Goal: Complete application form

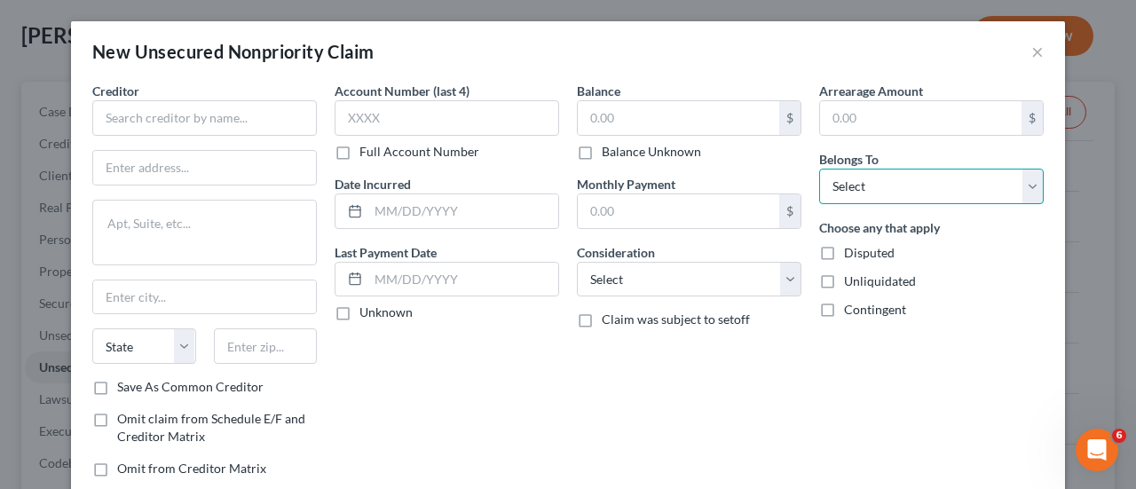
click at [898, 173] on select "Select Debtor 1 Only Debtor 2 Only Debtor 1 And Debtor 2 Only At Least One Of T…" at bounding box center [931, 186] width 225 height 35
select select "0"
click at [819, 169] on select "Select Debtor 1 Only Debtor 2 Only Debtor 1 And Debtor 2 Only At Least One Of T…" at bounding box center [931, 186] width 225 height 35
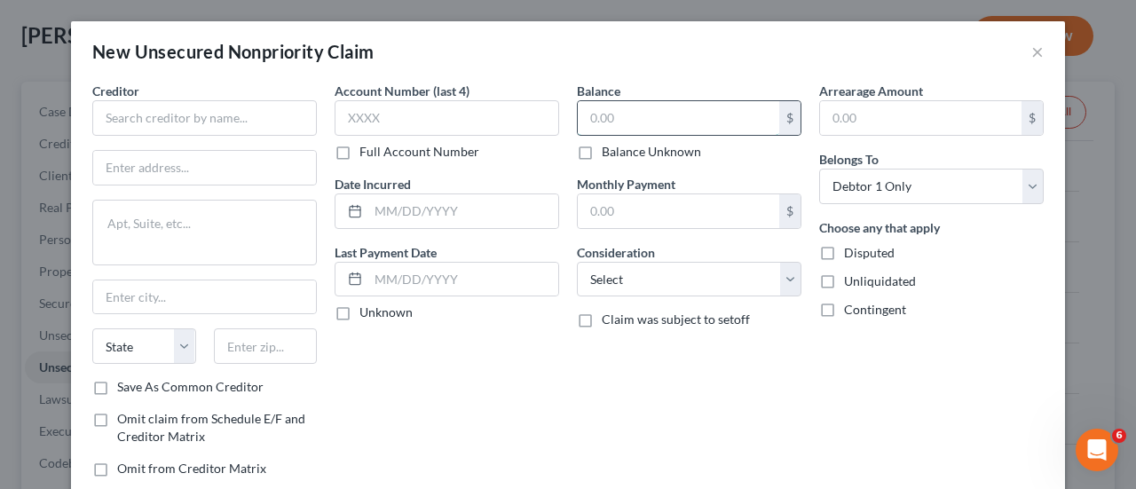
click at [606, 117] on input "text" at bounding box center [678, 118] width 201 height 34
type input "1,419.00"
click at [439, 121] on input "text" at bounding box center [447, 117] width 225 height 35
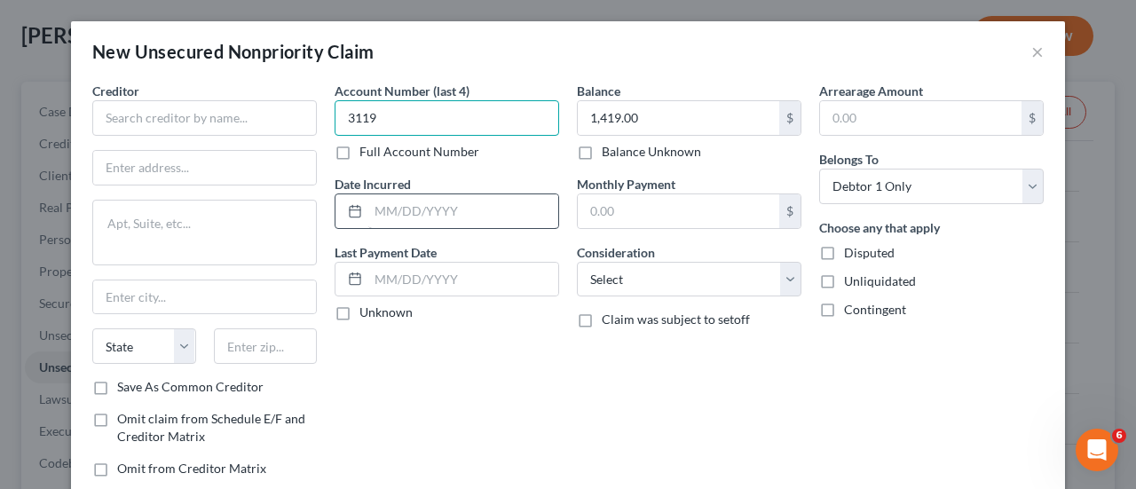
type input "3119"
click at [408, 221] on input "text" at bounding box center [463, 211] width 190 height 34
type input "12/19-12/23"
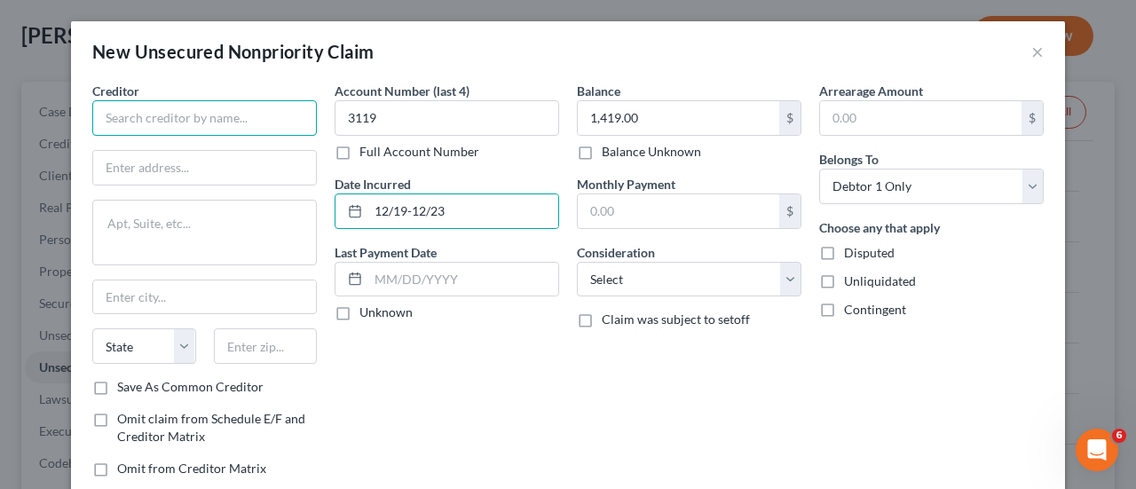
click at [140, 123] on input "text" at bounding box center [204, 117] width 225 height 35
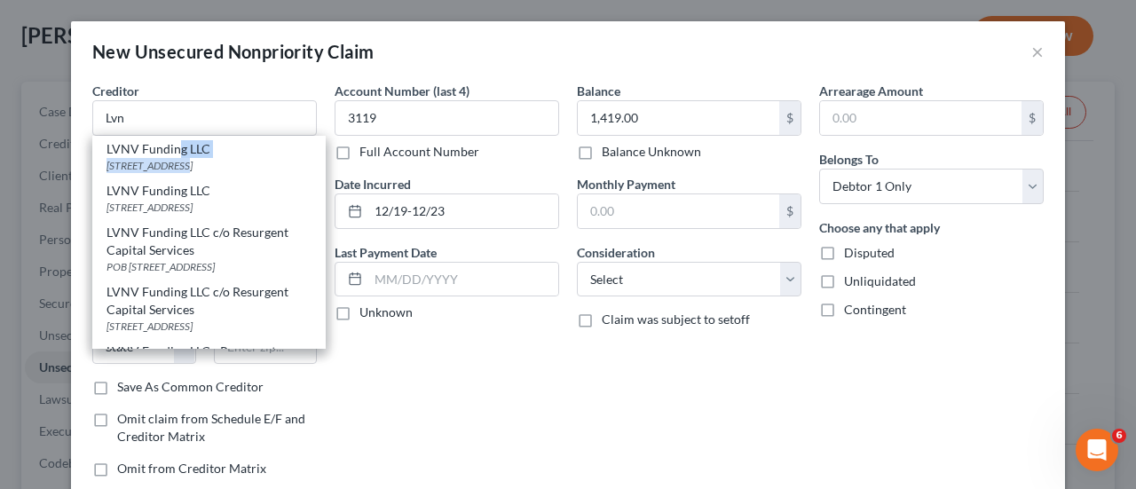
click at [171, 156] on div "LVNV Funding LLC 200 Meeting Street, Ste #206, Greenville, SC 29601" at bounding box center [208, 157] width 233 height 42
type input "LVNV Funding LLC"
type input "200 Meeting Street, Ste #206"
type input "Greenville"
select select "42"
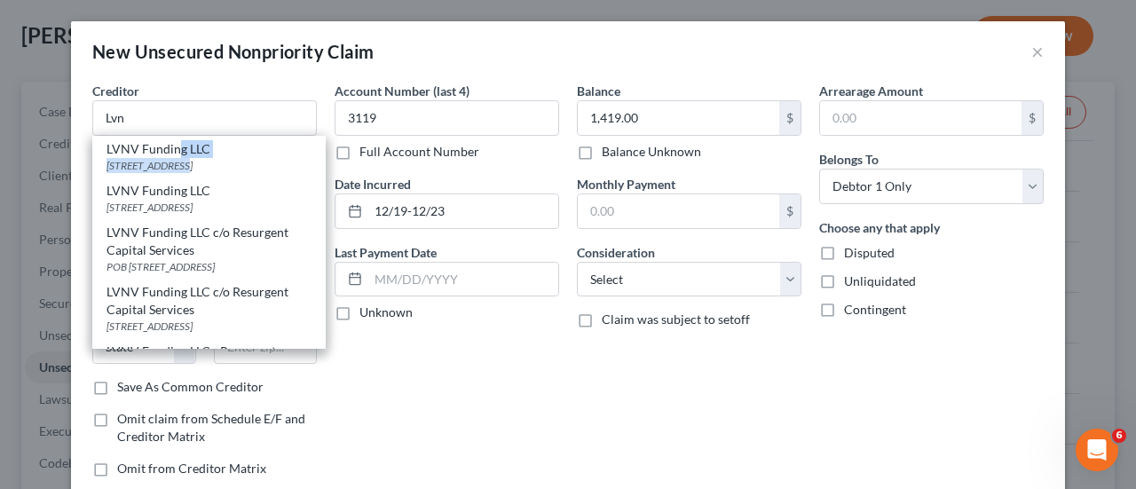
type input "29601"
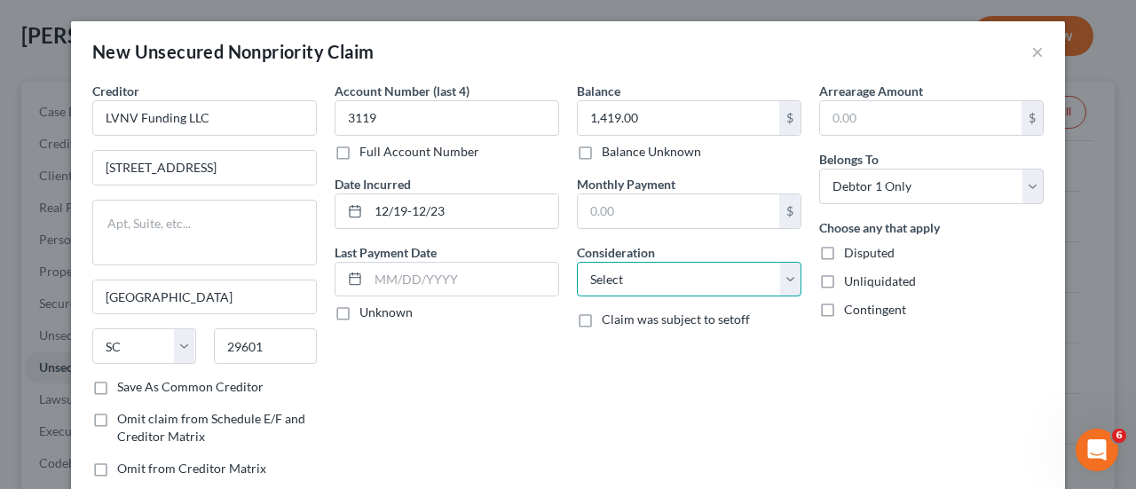
click at [617, 287] on select "Select Cable / Satellite Services Collection Agency Credit Card Debt Debt Couns…" at bounding box center [689, 279] width 225 height 35
select select "1"
click at [577, 262] on select "Select Cable / Satellite Services Collection Agency Credit Card Debt Debt Couns…" at bounding box center [689, 279] width 225 height 35
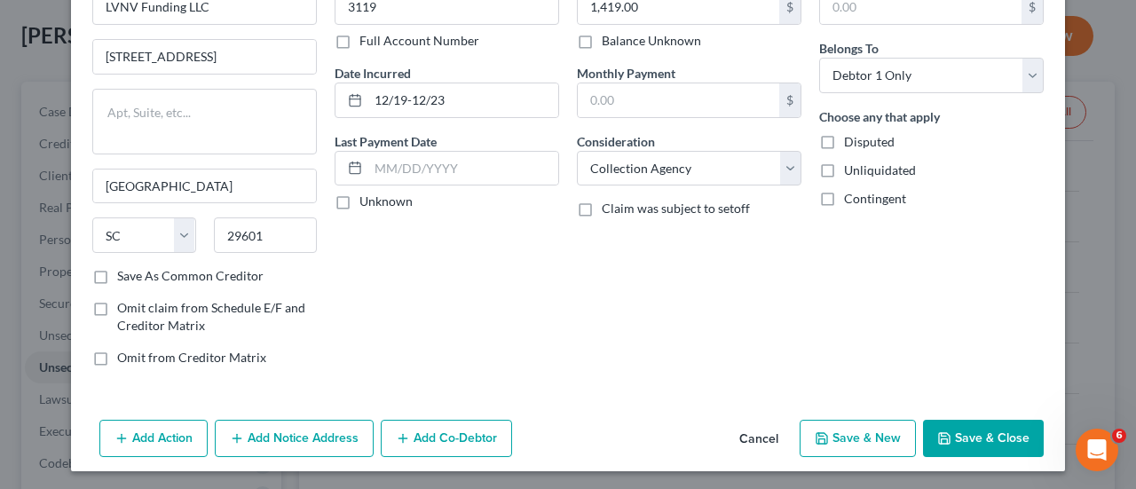
click at [864, 443] on button "Save & New" at bounding box center [858, 438] width 116 height 37
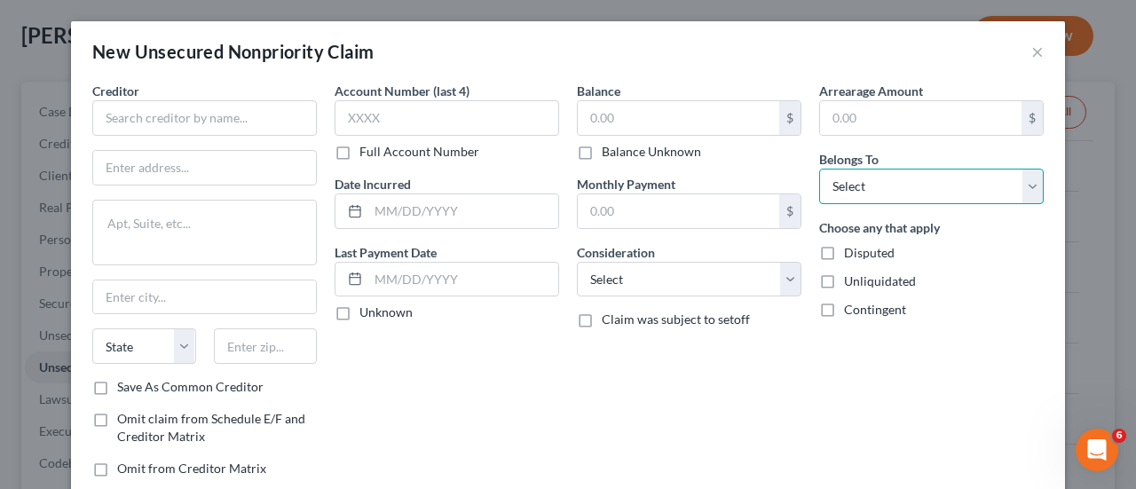
click at [895, 192] on select "Select Debtor 1 Only Debtor 2 Only Debtor 1 And Debtor 2 Only At Least One Of T…" at bounding box center [931, 186] width 225 height 35
select select "0"
click at [819, 169] on select "Select Debtor 1 Only Debtor 2 Only Debtor 1 And Debtor 2 Only At Least One Of T…" at bounding box center [931, 186] width 225 height 35
click at [651, 258] on div "Consideration Select Cable / Satellite Services Collection Agency Credit Card D…" at bounding box center [689, 270] width 225 height 54
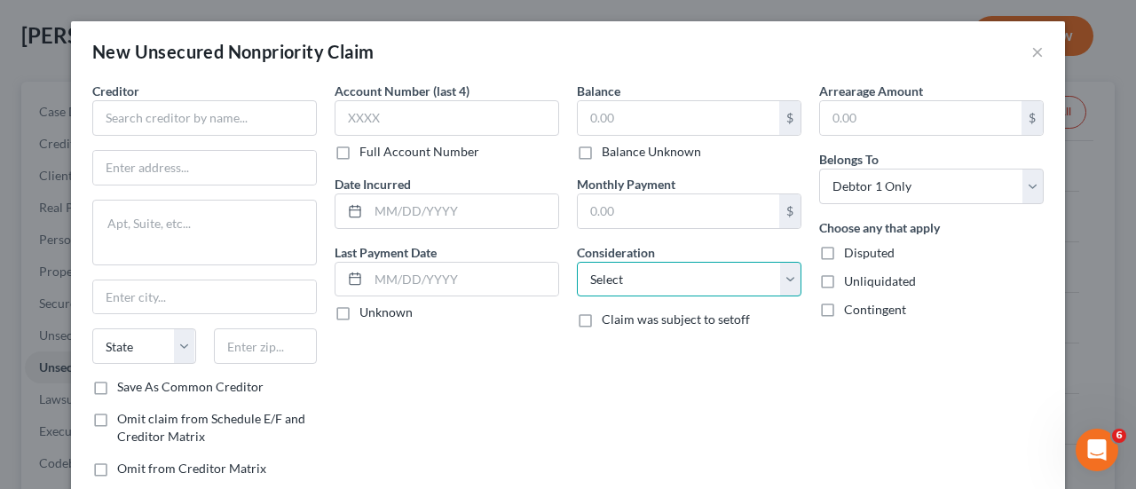
click at [641, 283] on select "Select Cable / Satellite Services Collection Agency Credit Card Debt Debt Couns…" at bounding box center [689, 279] width 225 height 35
select select "0"
click at [577, 262] on select "Select Cable / Satellite Services Collection Agency Credit Card Debt Debt Couns…" at bounding box center [689, 279] width 225 height 35
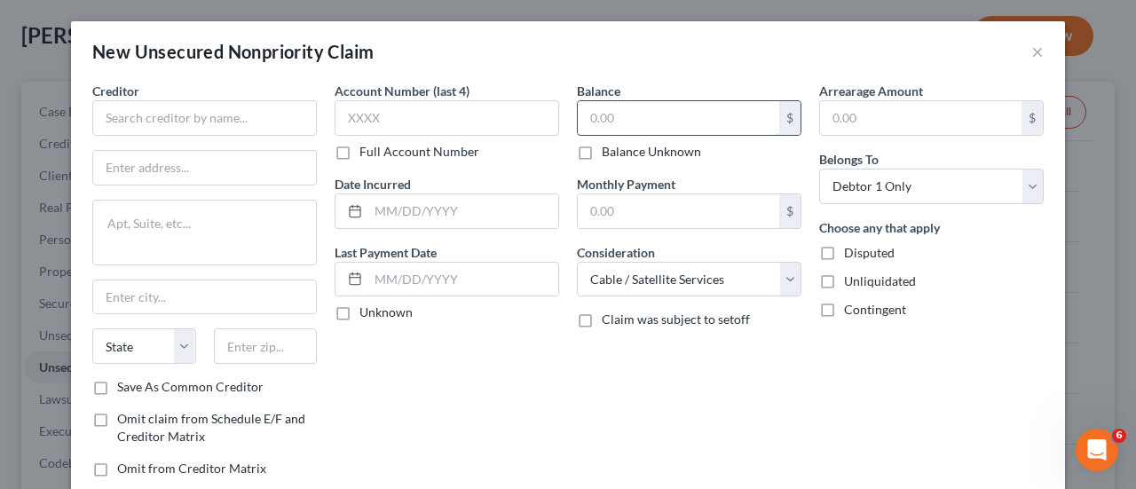
click at [609, 120] on input "text" at bounding box center [678, 118] width 201 height 34
type input "2,335.00"
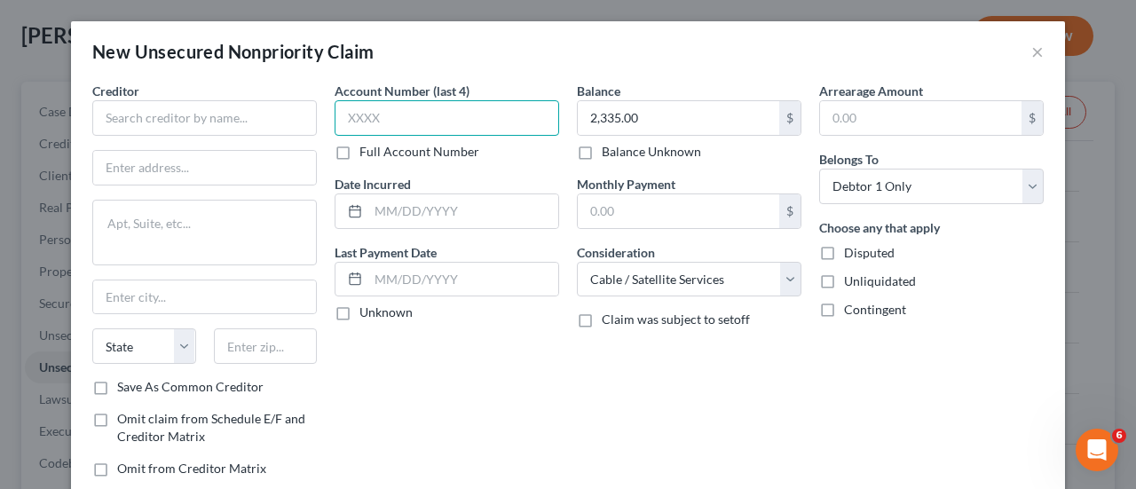
click at [407, 109] on input "text" at bounding box center [447, 117] width 225 height 35
type input "2006"
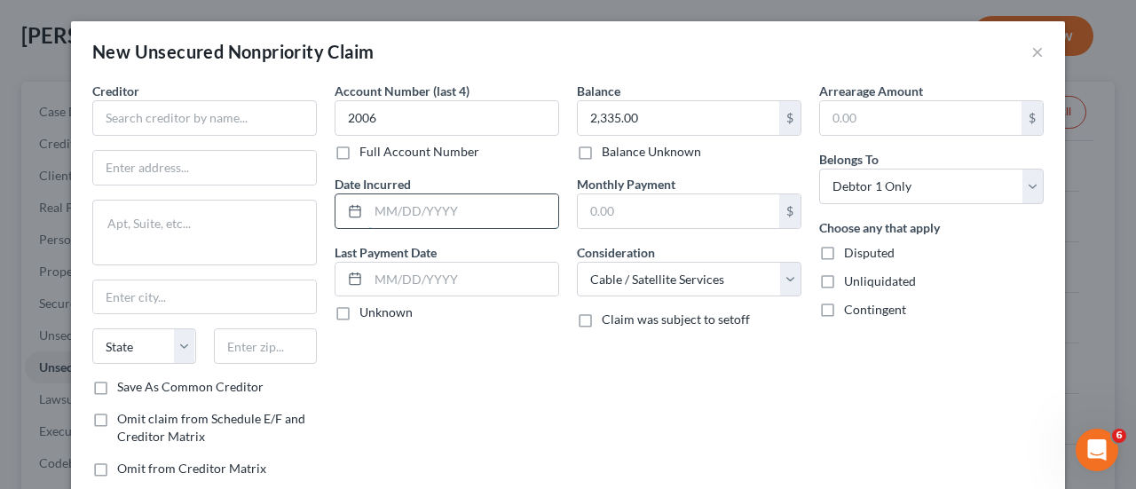
click at [400, 219] on input "text" at bounding box center [463, 211] width 190 height 34
type input "05/17-12/22"
click at [129, 122] on input "text" at bounding box center [204, 117] width 225 height 35
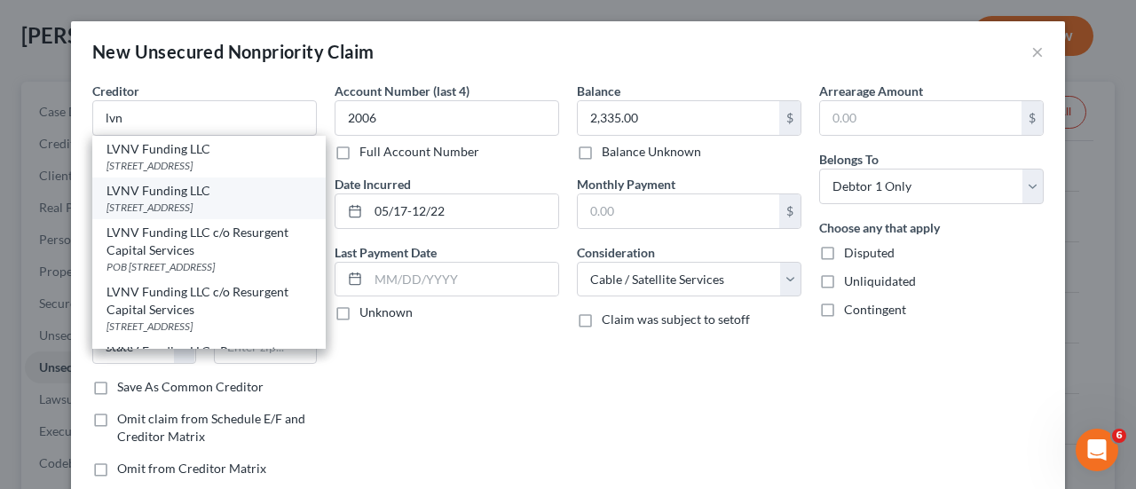
click at [177, 200] on div "LVNV Funding LLC" at bounding box center [208, 191] width 205 height 18
type input "LVNV Funding LLC"
type input "625 Pilot Rd.,"
type textarea "Suite 2/3"
type input "Las Vegas"
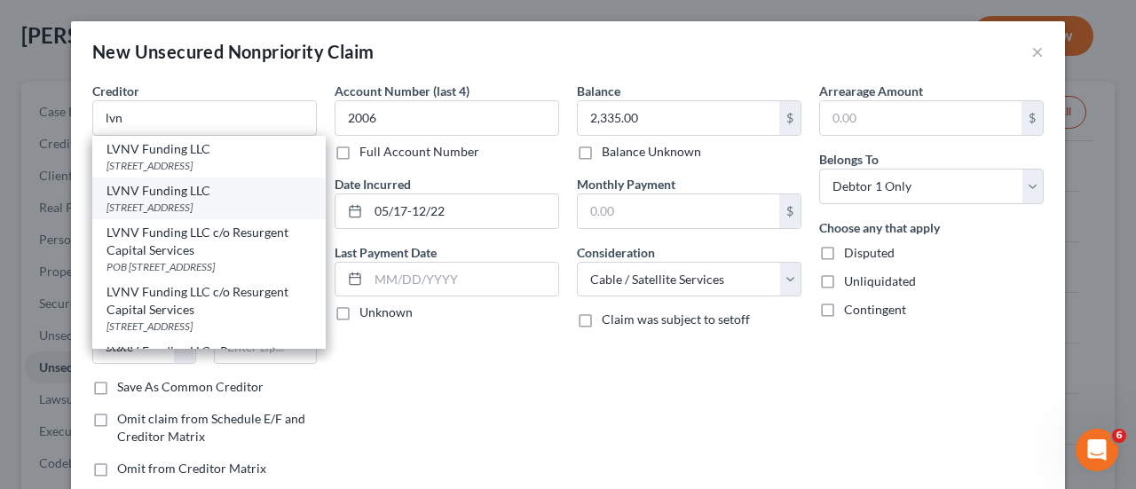
select select "31"
type input "89119"
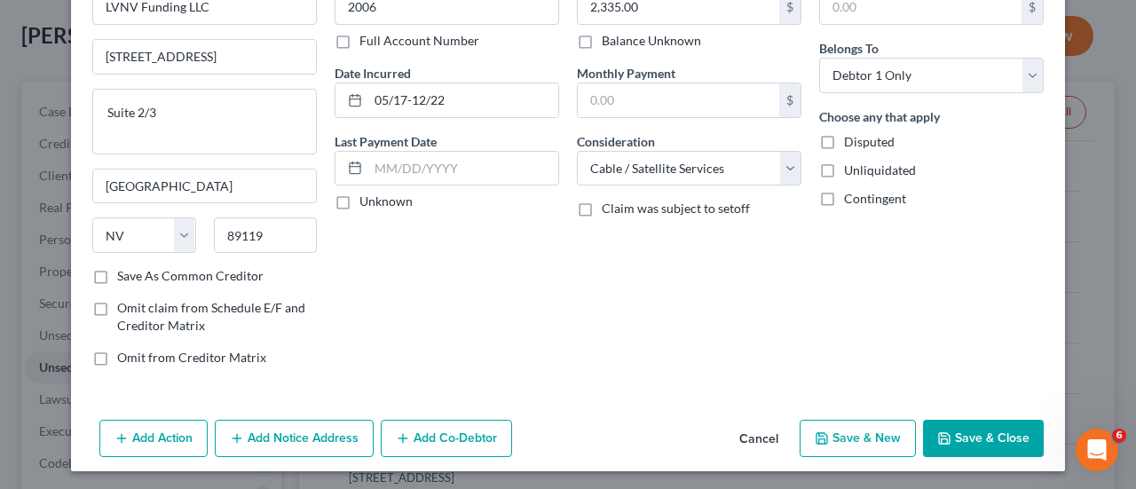
click at [834, 424] on button "Save & New" at bounding box center [858, 438] width 116 height 37
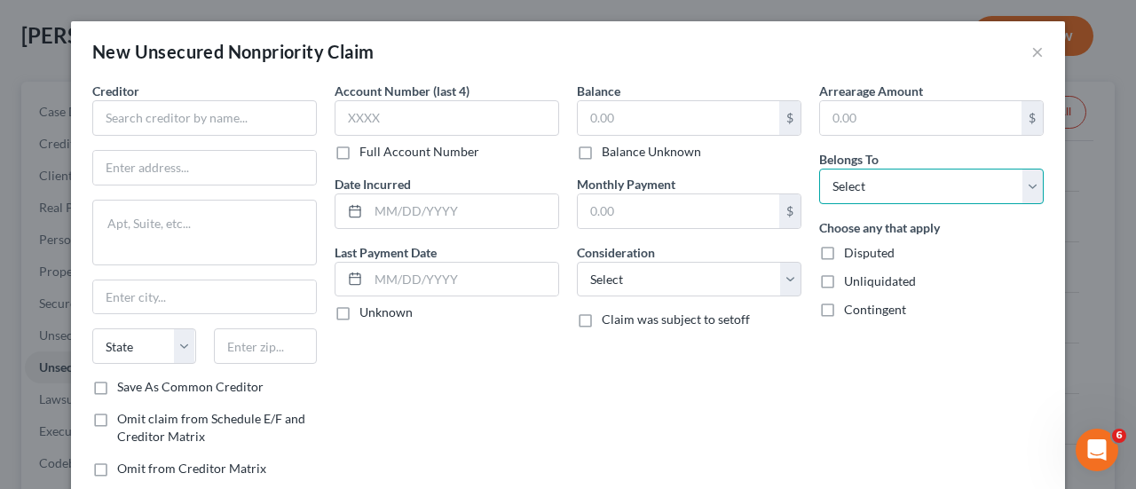
click at [875, 191] on select "Select Debtor 1 Only Debtor 2 Only Debtor 1 And Debtor 2 Only At Least One Of T…" at bounding box center [931, 186] width 225 height 35
select select "0"
click at [819, 169] on select "Select Debtor 1 Only Debtor 2 Only Debtor 1 And Debtor 2 Only At Least One Of T…" at bounding box center [931, 186] width 225 height 35
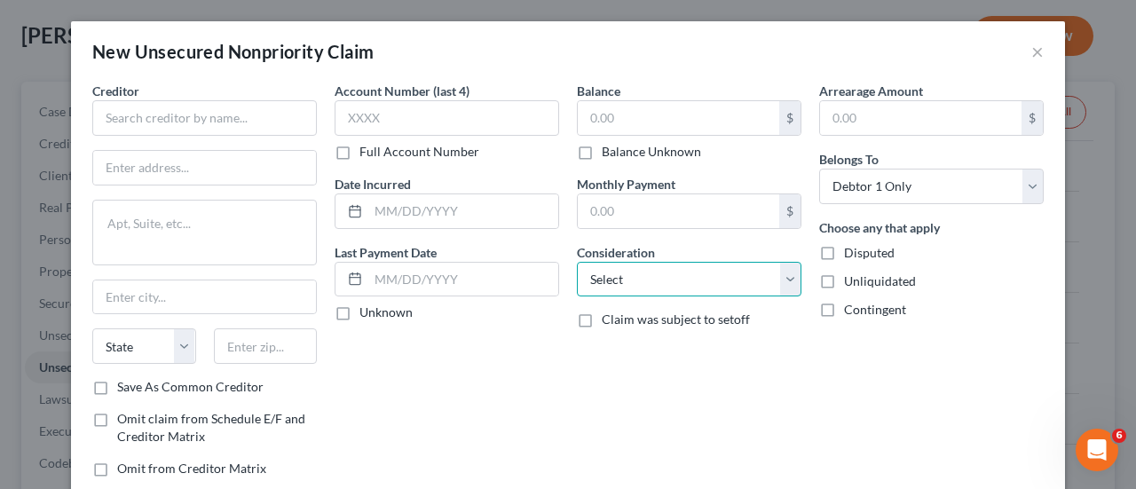
click at [651, 281] on select "Select Cable / Satellite Services Collection Agency Credit Card Debt Debt Couns…" at bounding box center [689, 279] width 225 height 35
select select "2"
click at [577, 262] on select "Select Cable / Satellite Services Collection Agency Credit Card Debt Debt Couns…" at bounding box center [689, 279] width 225 height 35
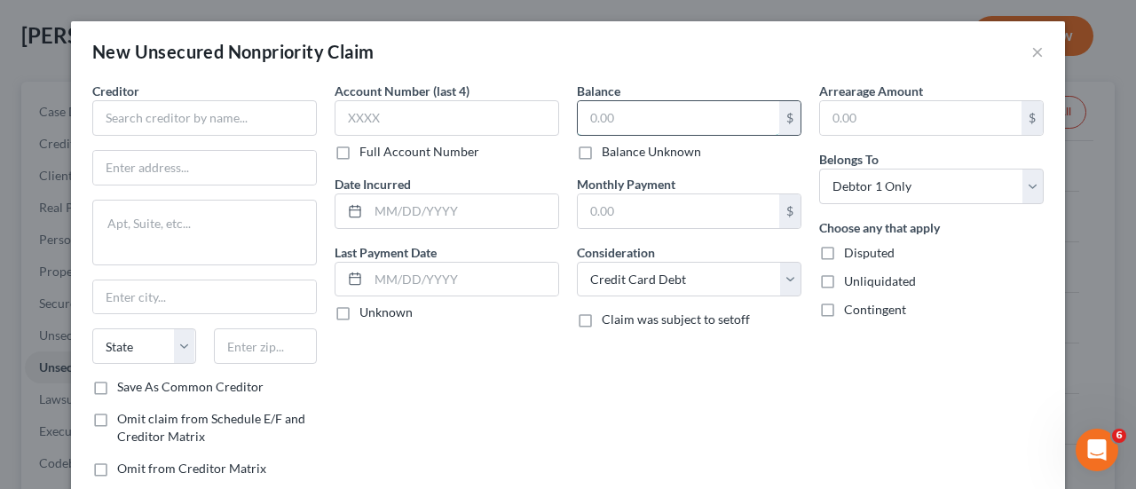
click at [624, 129] on input "text" at bounding box center [678, 118] width 201 height 34
type input "590.00"
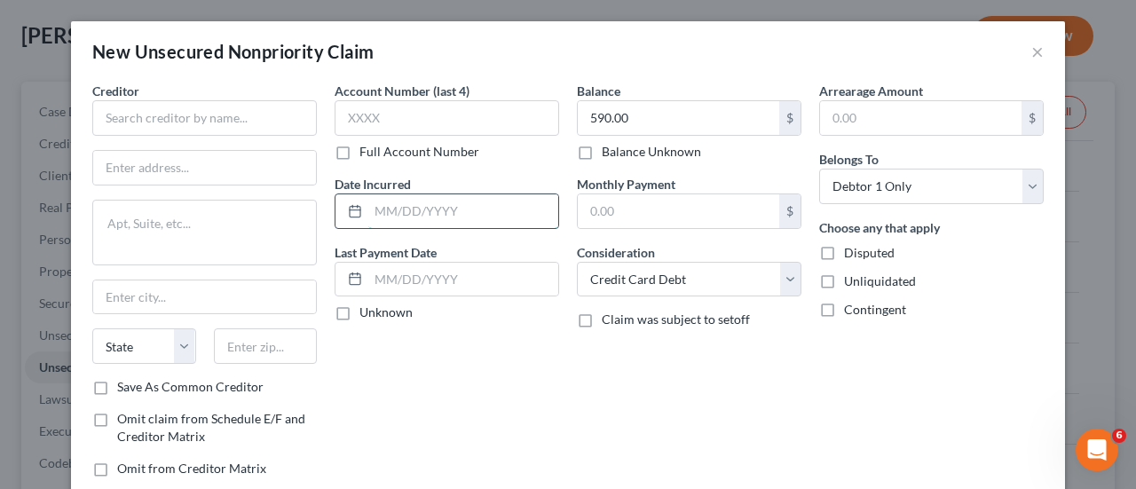
click at [448, 204] on input "text" at bounding box center [463, 211] width 190 height 34
type input "11/21-12/23"
click at [367, 105] on input "text" at bounding box center [447, 117] width 225 height 35
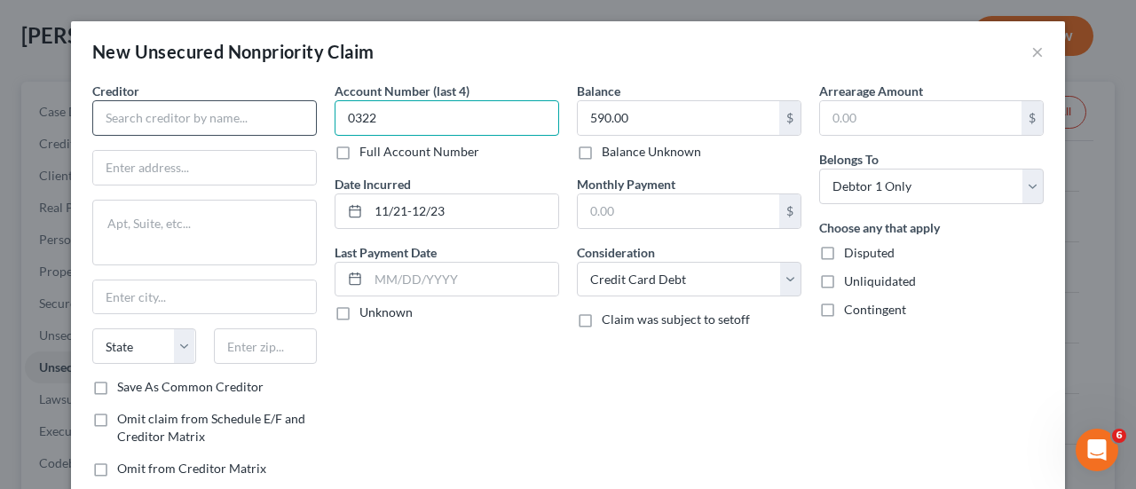
type input "0322"
click at [234, 111] on input "text" at bounding box center [204, 117] width 225 height 35
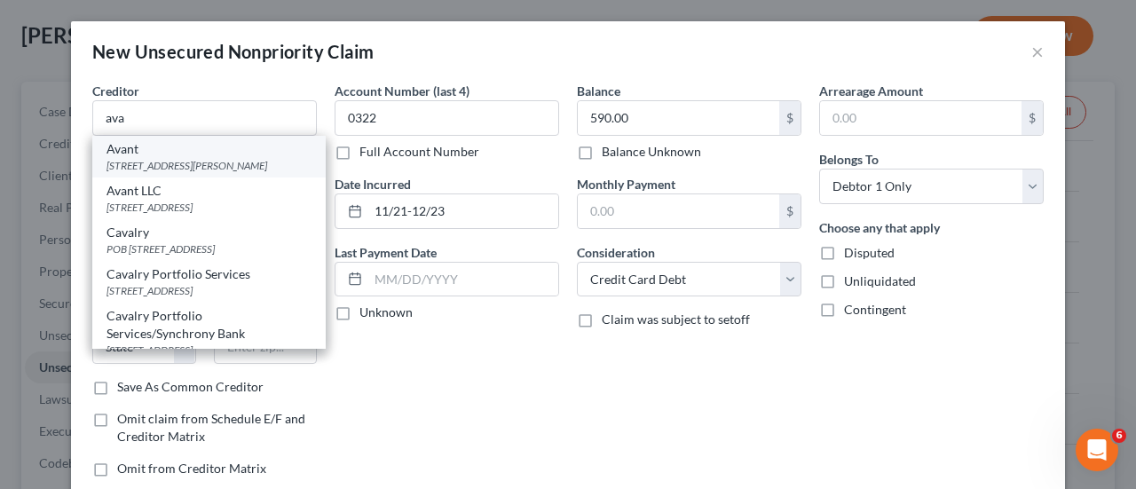
click at [165, 158] on div "222 N. Lasalle St.,, Chicago, IL 60601" at bounding box center [208, 165] width 205 height 15
type input "Avant"
type input "222 N. Lasalle St.,"
type input "Chicago"
select select "14"
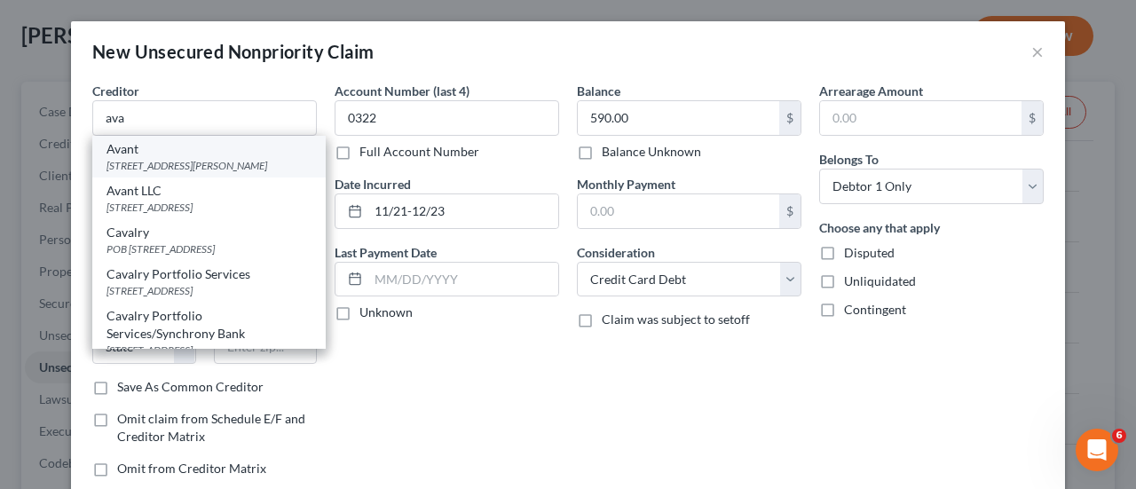
type input "60601"
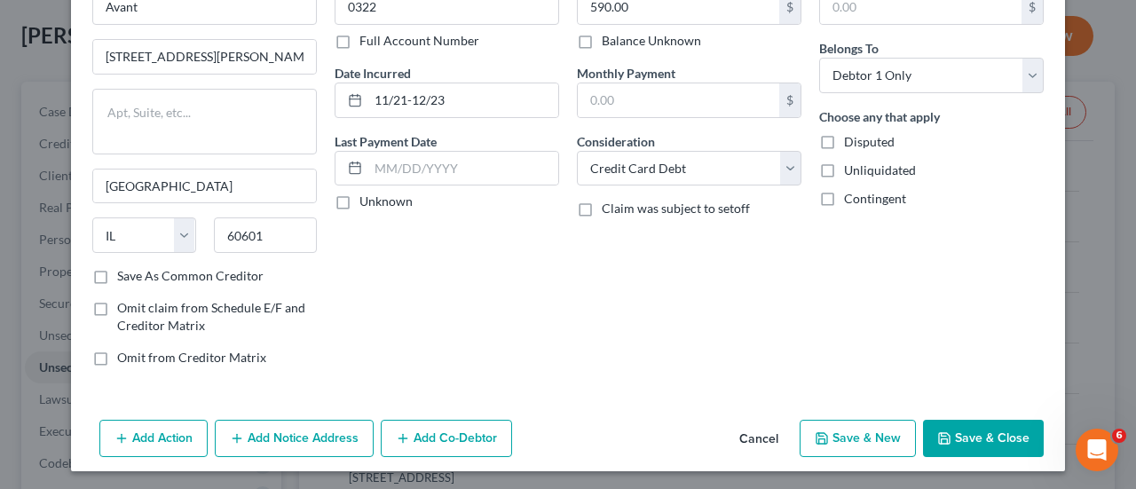
click at [847, 432] on button "Save & New" at bounding box center [858, 438] width 116 height 37
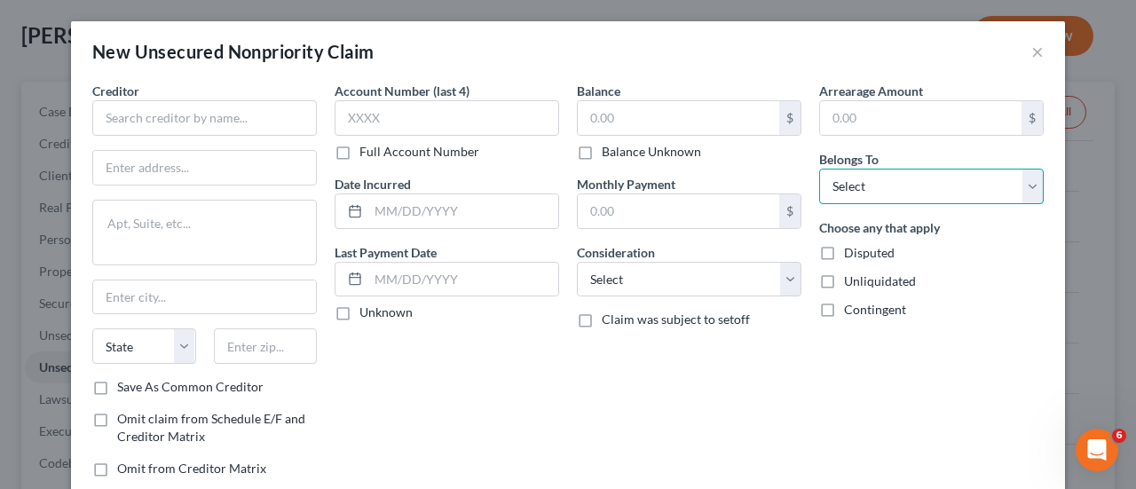
click at [902, 186] on select "Select Debtor 1 Only Debtor 2 Only Debtor 1 And Debtor 2 Only At Least One Of T…" at bounding box center [931, 186] width 225 height 35
select select "0"
click at [819, 169] on select "Select Debtor 1 Only Debtor 2 Only Debtor 1 And Debtor 2 Only At Least One Of T…" at bounding box center [931, 186] width 225 height 35
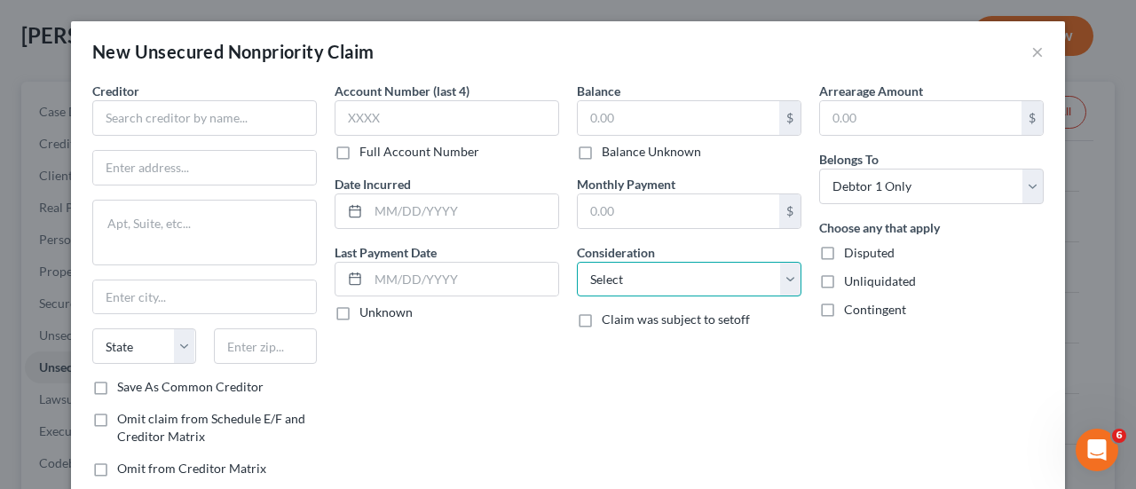
click at [647, 267] on select "Select Cable / Satellite Services Collection Agency Credit Card Debt Debt Couns…" at bounding box center [689, 279] width 225 height 35
select select "2"
click at [577, 262] on select "Select Cable / Satellite Services Collection Agency Credit Card Debt Debt Couns…" at bounding box center [689, 279] width 225 height 35
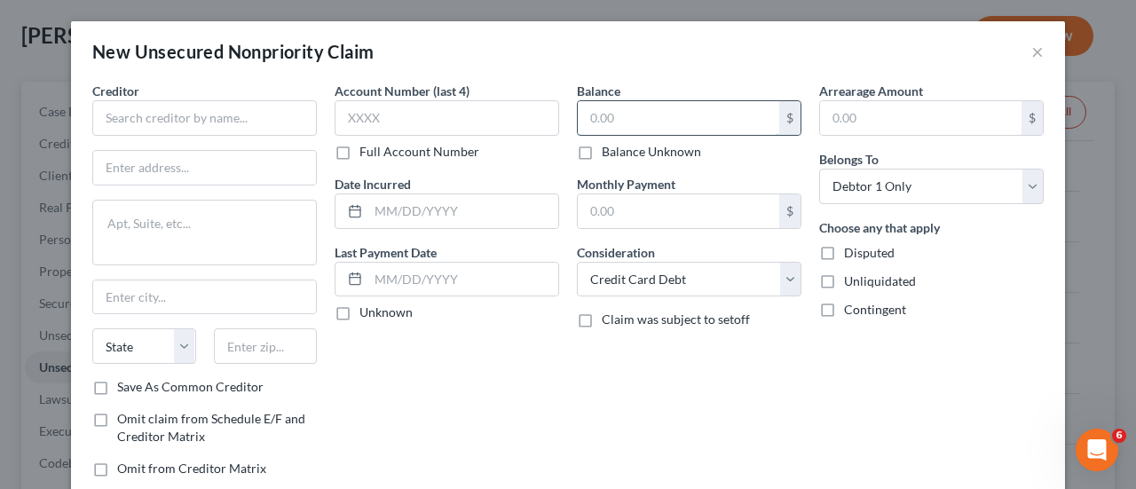
click at [644, 108] on input "text" at bounding box center [678, 118] width 201 height 34
type input "1,580.00"
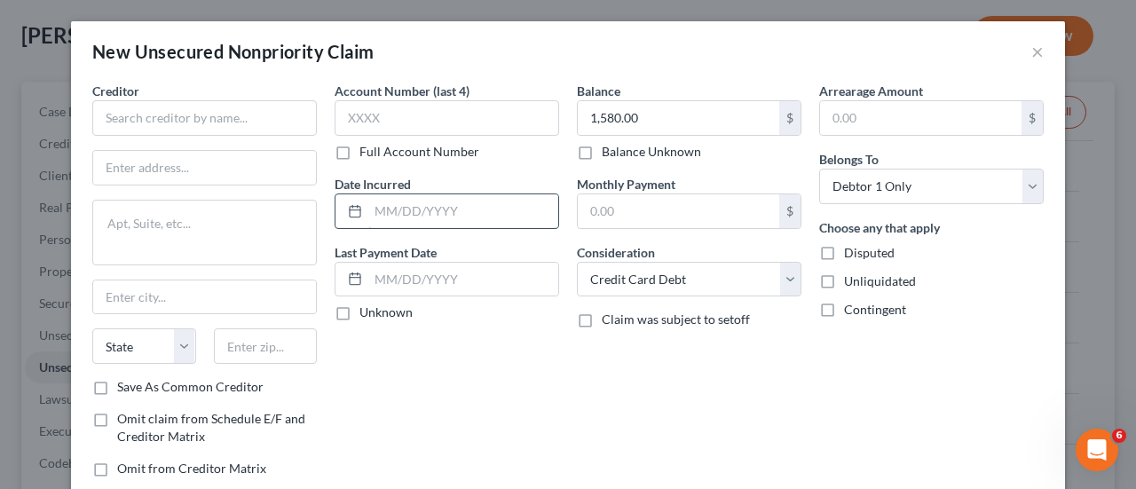
click at [438, 207] on input "text" at bounding box center [463, 211] width 190 height 34
type input "11/21-12/23"
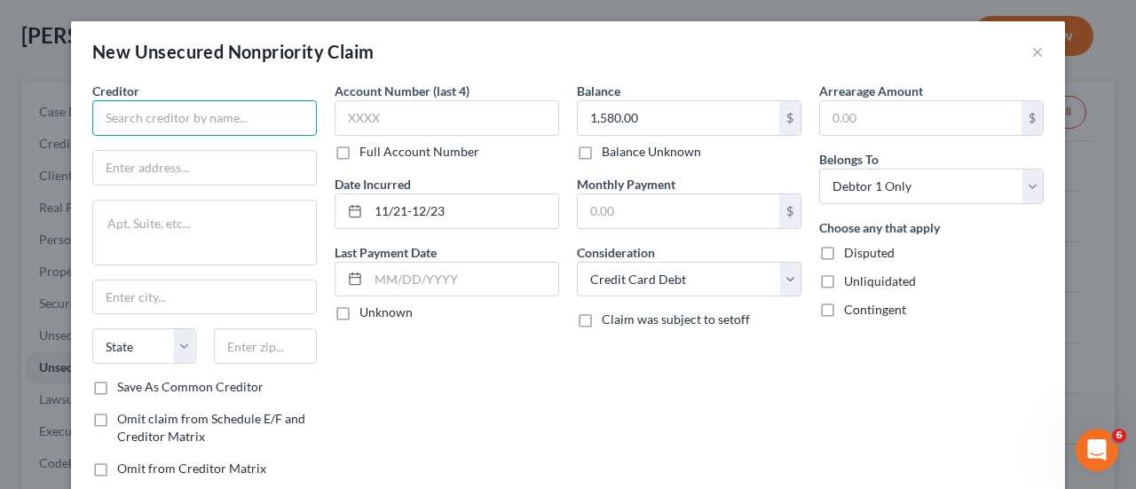
click at [196, 118] on input "text" at bounding box center [204, 117] width 225 height 35
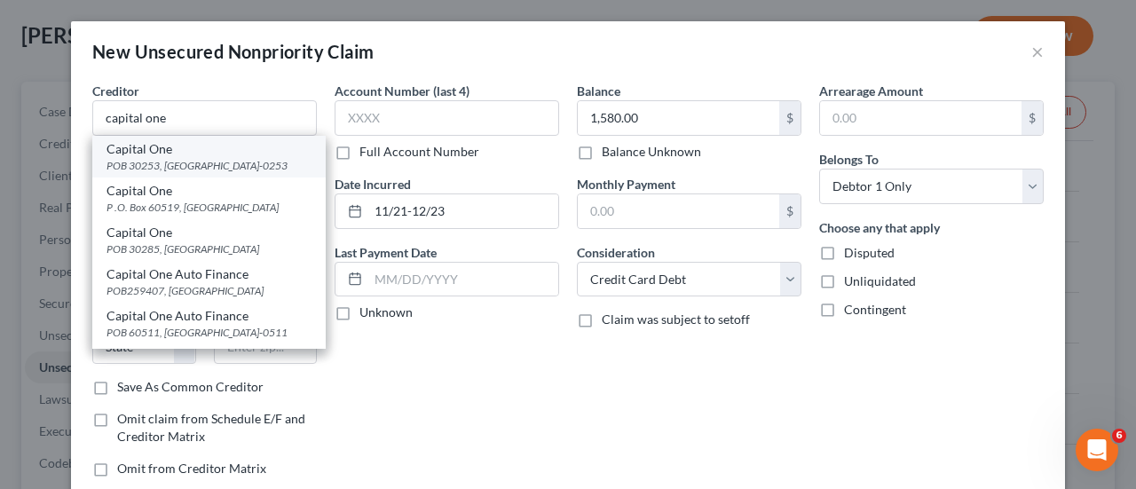
click at [162, 150] on div "Capital One" at bounding box center [208, 149] width 205 height 18
type input "Capital One"
type input "POB 30253"
type input "Salt Lake City"
select select "46"
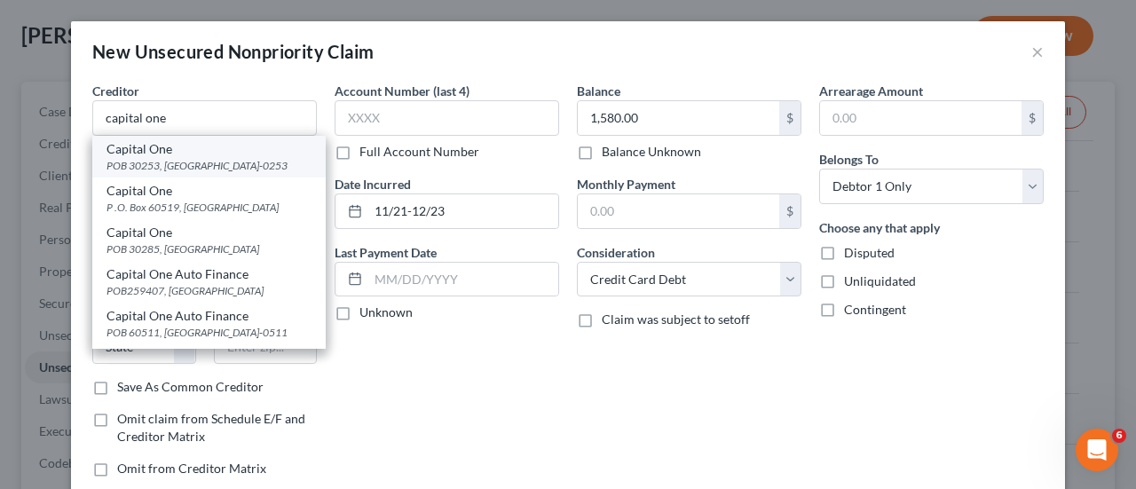
type input "84130-0253"
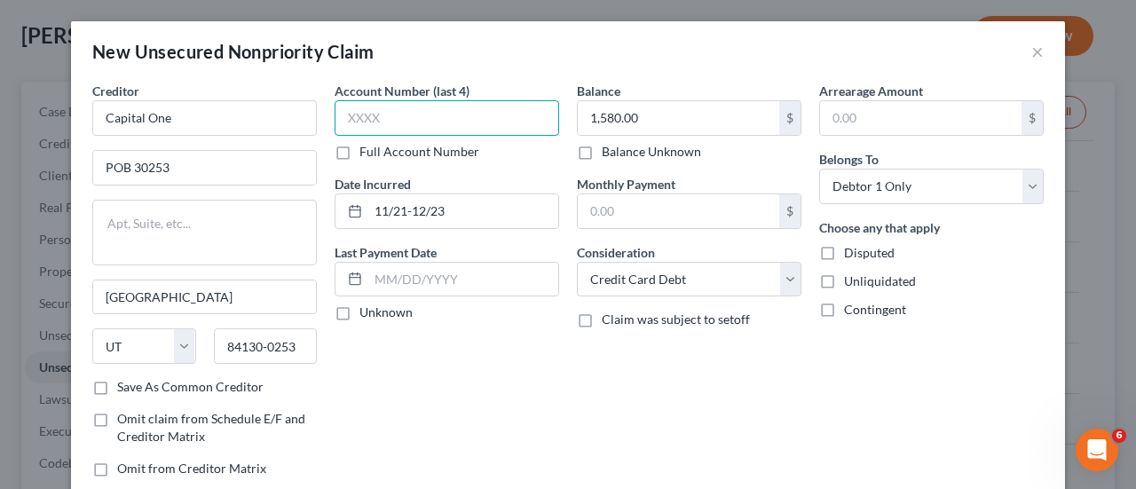
click at [378, 113] on input "text" at bounding box center [447, 117] width 225 height 35
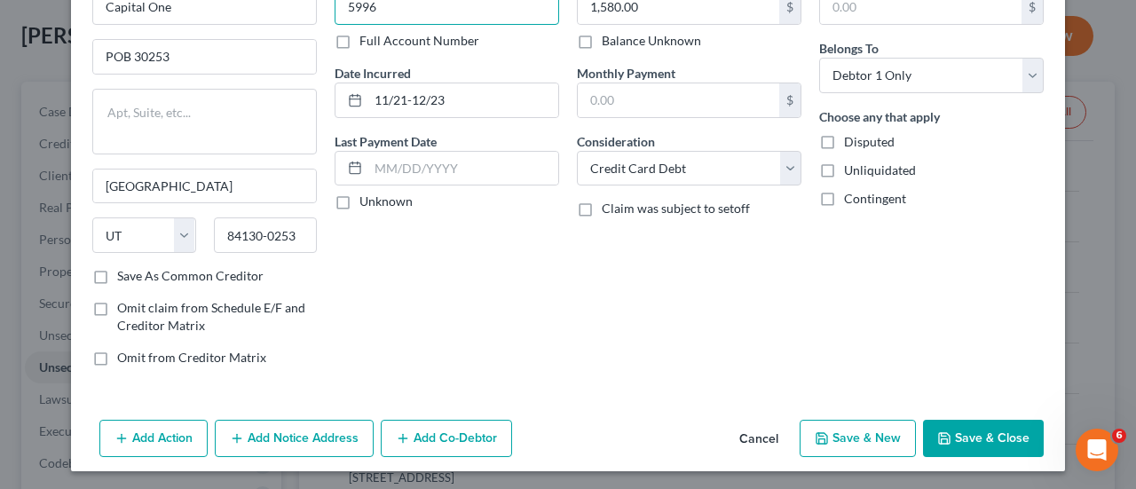
type input "5996"
click at [856, 430] on button "Save & New" at bounding box center [858, 438] width 116 height 37
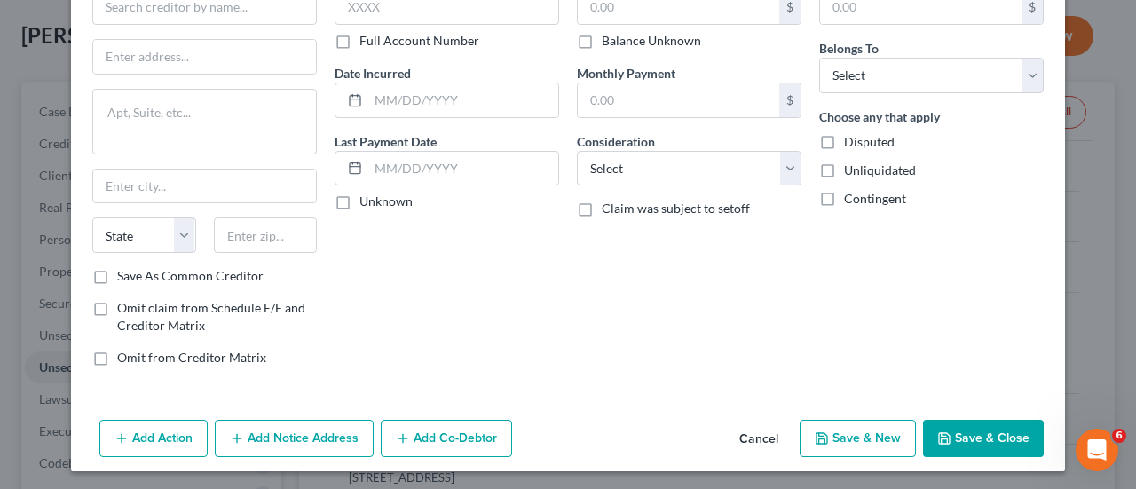
click at [761, 435] on button "Cancel" at bounding box center [758, 439] width 67 height 35
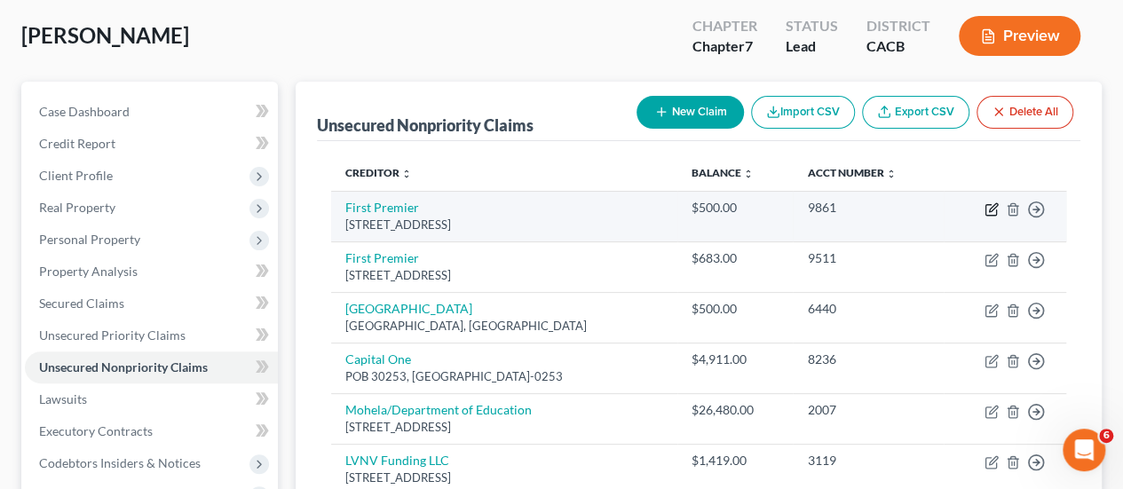
click at [985, 205] on icon "button" at bounding box center [990, 210] width 11 height 11
select select "43"
select select "2"
select select "0"
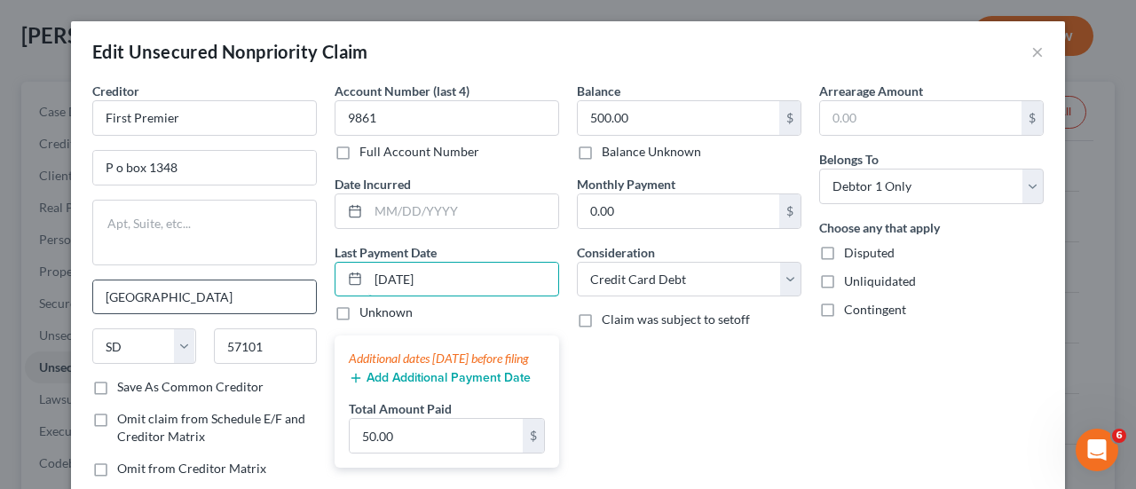
drag, startPoint x: 442, startPoint y: 280, endPoint x: 240, endPoint y: 287, distance: 202.5
click at [240, 287] on div "Creditor * First Premier P o box 1348 Sioux Falls State AL AK AR AZ CA CO CT DE…" at bounding box center [567, 287] width 969 height 410
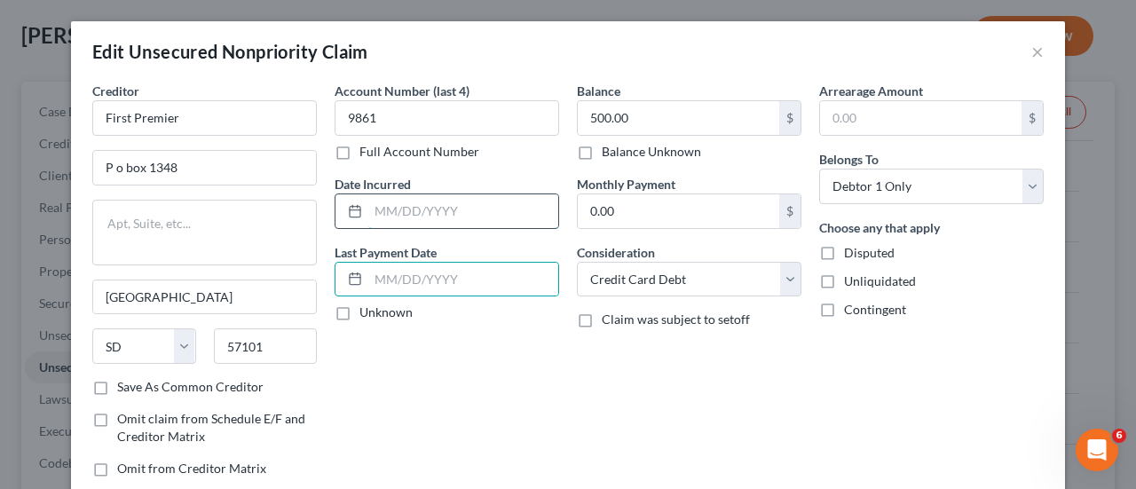
click at [426, 203] on input "text" at bounding box center [463, 211] width 190 height 34
type input "12/19-12/23"
click at [222, 143] on div "Creditor * First Premier P o box 1348 Sioux Falls State AL AK AR AZ CA CO CT DE…" at bounding box center [204, 230] width 225 height 296
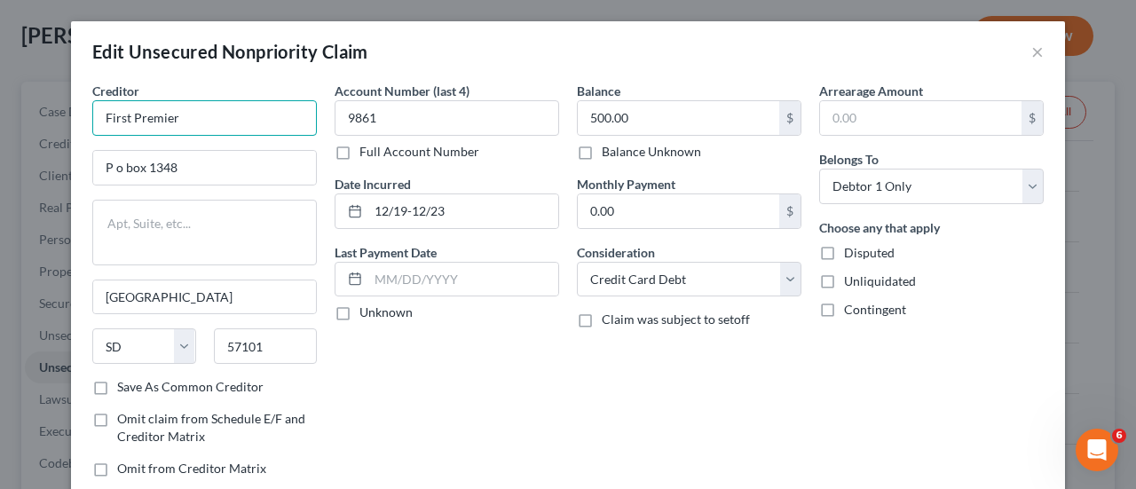
click at [209, 111] on input "First Premier" at bounding box center [204, 117] width 225 height 35
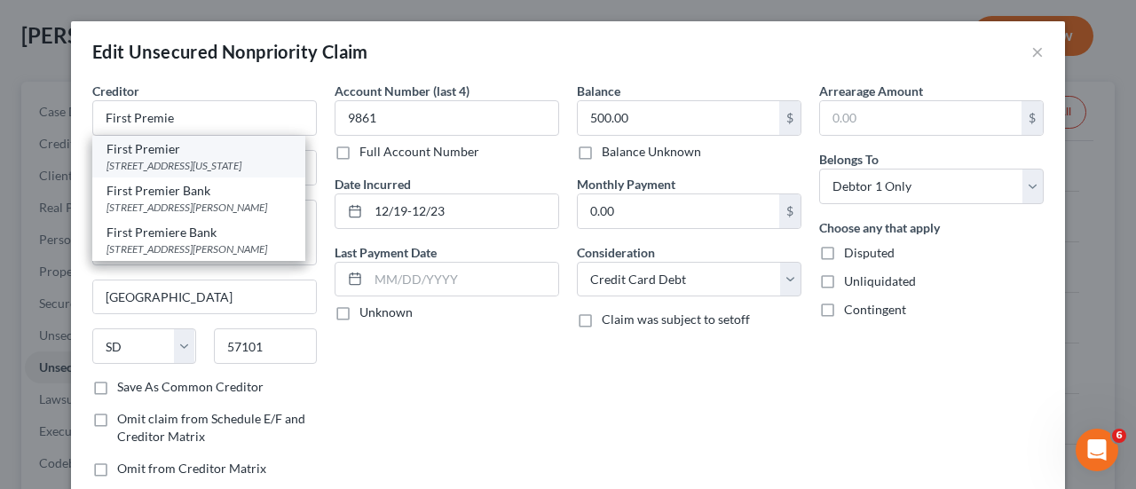
click at [138, 160] on div "601 S. Minnesota Ave., Sioux Falls, SD 57104" at bounding box center [198, 165] width 185 height 15
type input "First Premier"
type input "601 S. Minnesota Ave."
type input "57104"
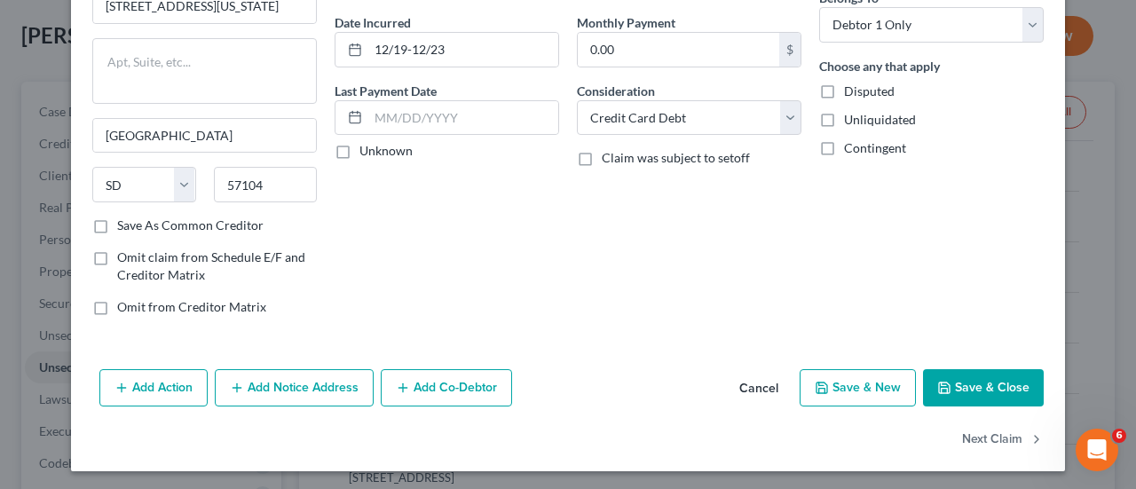
scroll to position [162, 0]
click at [989, 379] on button "Save & Close" at bounding box center [983, 387] width 121 height 37
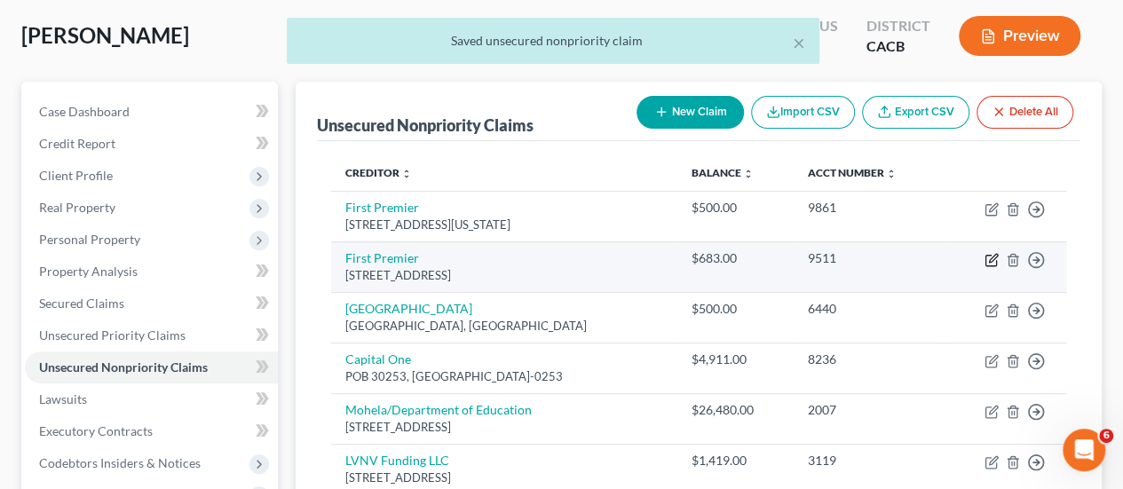
click at [989, 258] on icon "button" at bounding box center [993, 258] width 8 height 8
select select "43"
select select "2"
select select "0"
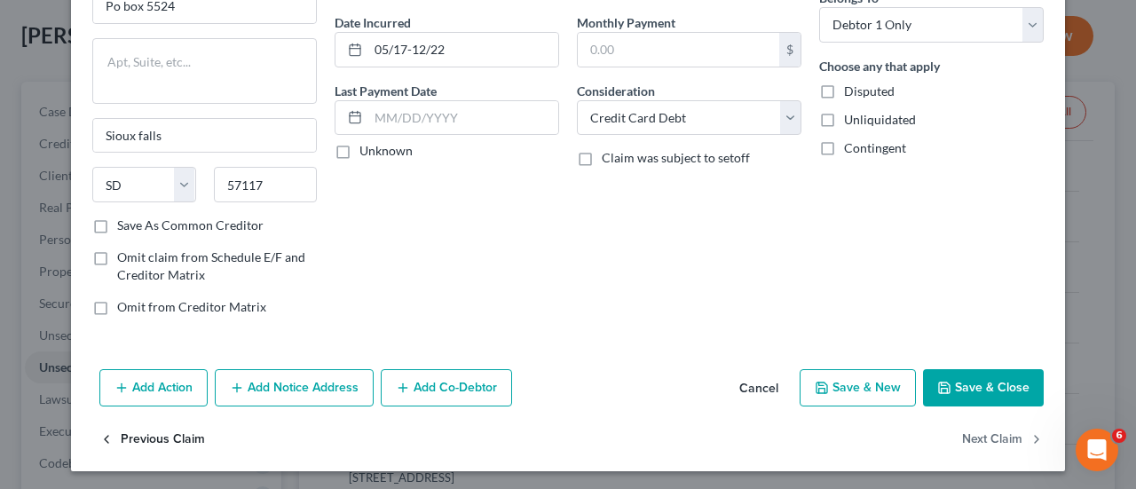
click at [153, 427] on button "Previous Claim" at bounding box center [152, 439] width 106 height 37
select select "43"
select select "2"
select select "0"
click at [1003, 431] on button "Next Claim" at bounding box center [1003, 439] width 82 height 37
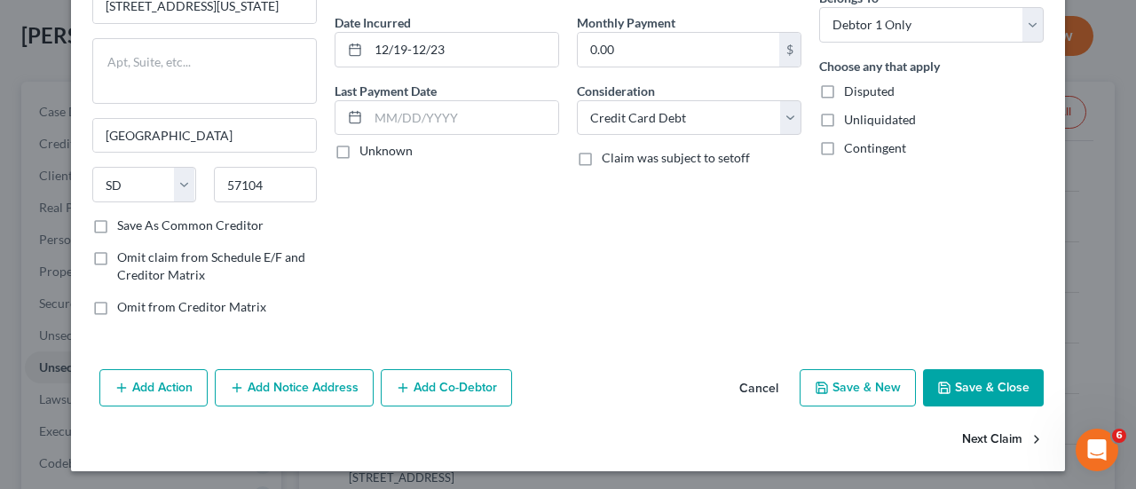
select select "43"
select select "2"
select select "0"
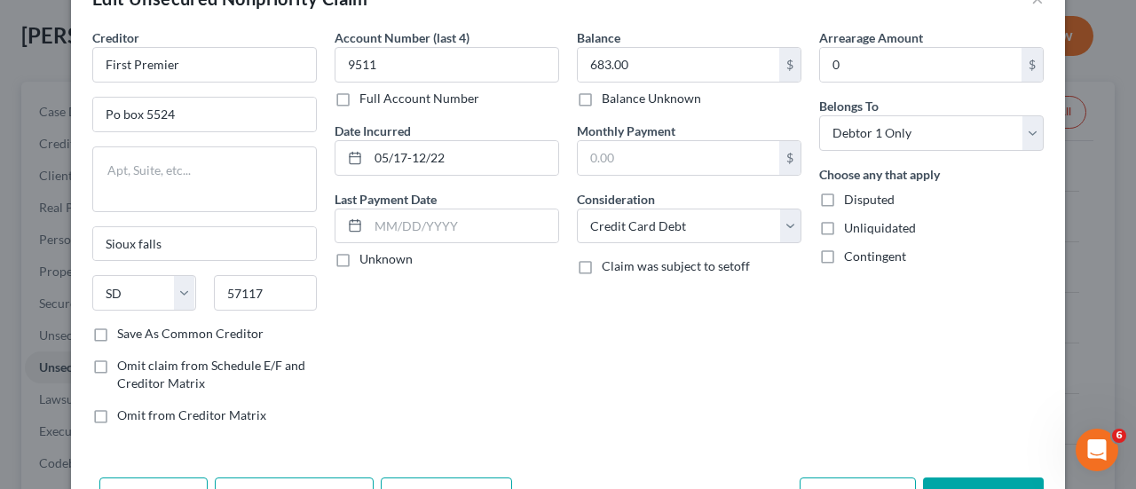
scroll to position [0, 0]
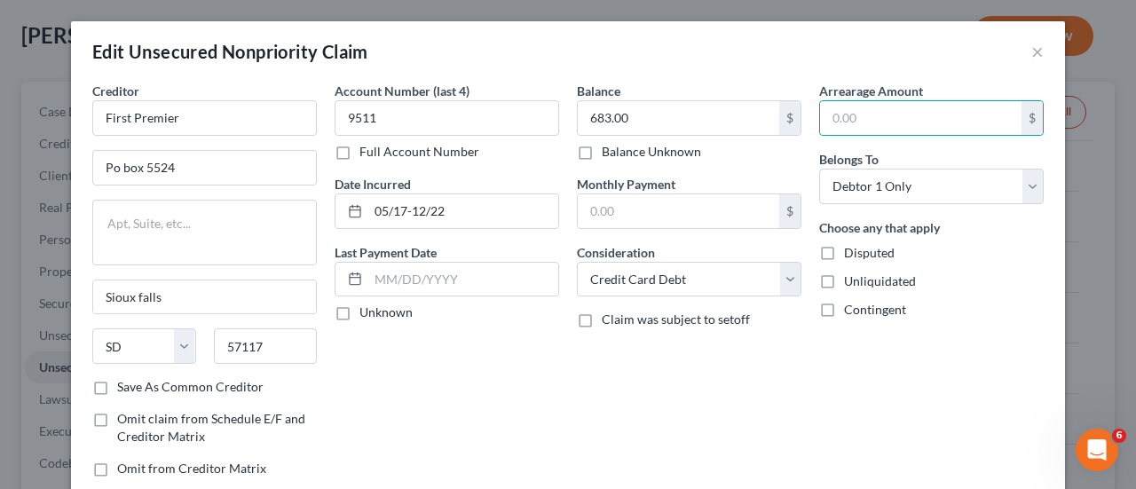
click at [944, 398] on div "Arrearage Amount $ Belongs To * Select Debtor 1 Only Debtor 2 Only Debtor 1 And…" at bounding box center [931, 287] width 242 height 410
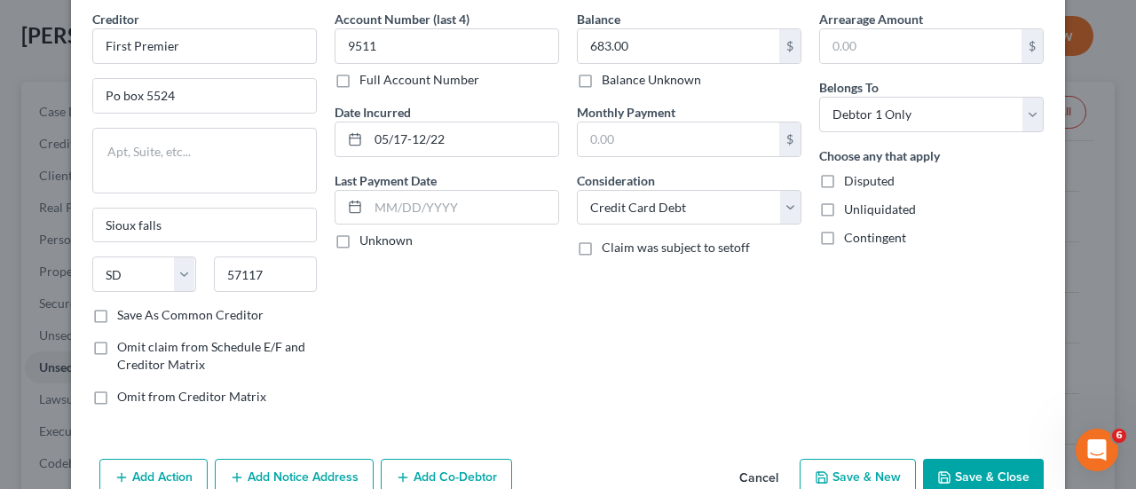
scroll to position [162, 0]
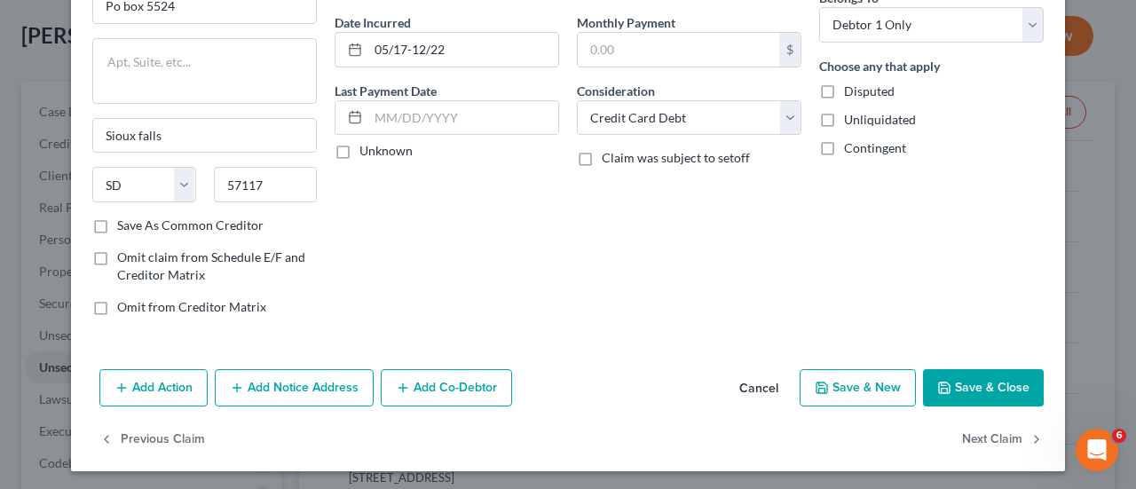
click at [987, 386] on button "Save & Close" at bounding box center [983, 387] width 121 height 37
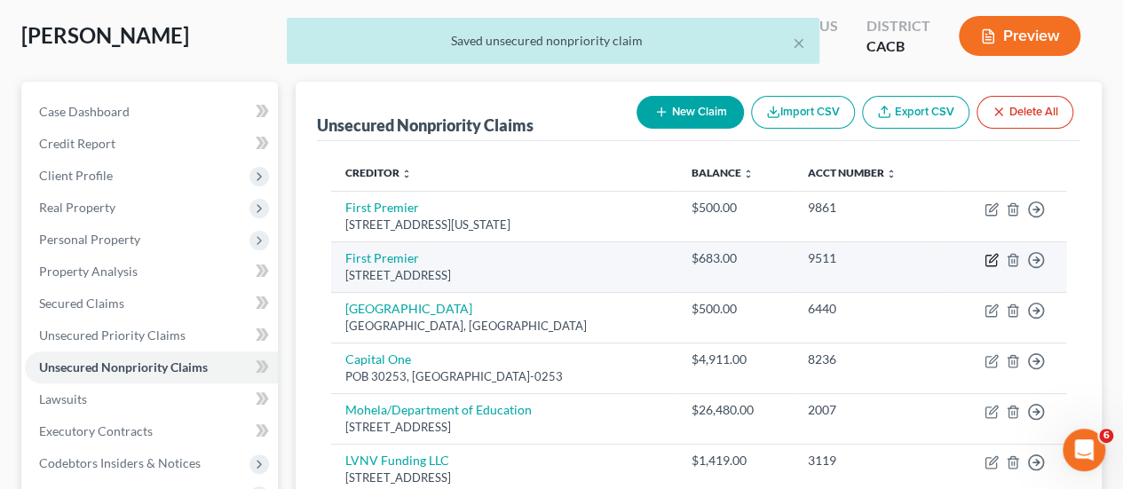
click at [988, 257] on icon "button" at bounding box center [991, 260] width 14 height 14
select select "43"
select select "2"
select select "0"
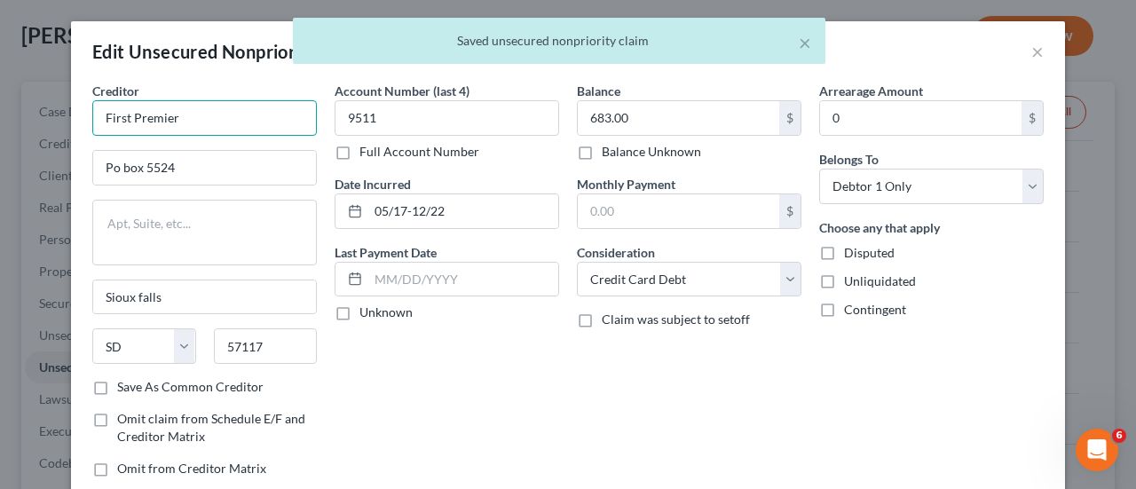
click at [195, 124] on input "First Premier" at bounding box center [204, 117] width 225 height 35
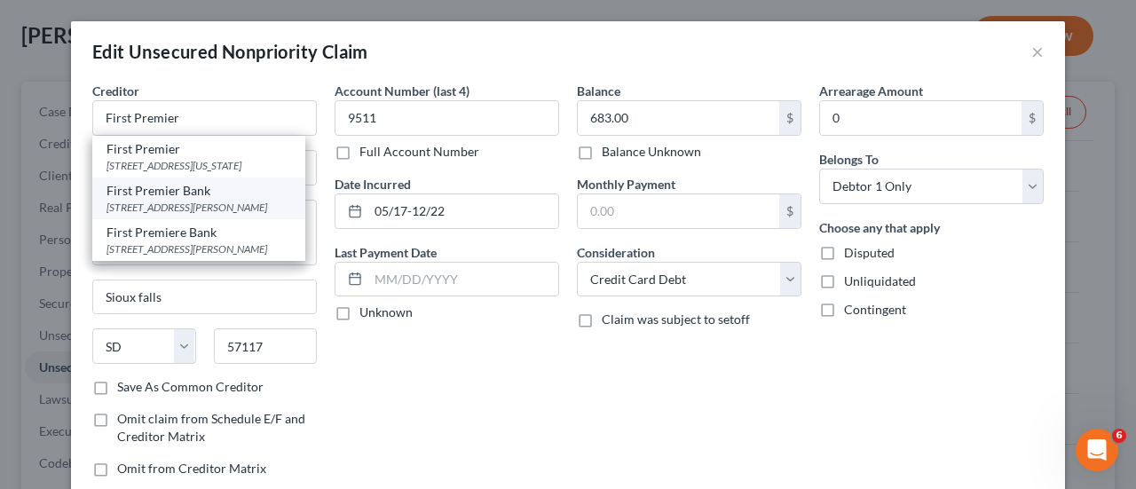
click at [185, 200] on div "First Premier Bank" at bounding box center [198, 191] width 185 height 18
type input "First Premier Bank"
type input "3820 N. Louise Ave.,"
type input "Sioux Falls"
type input "57107-0145"
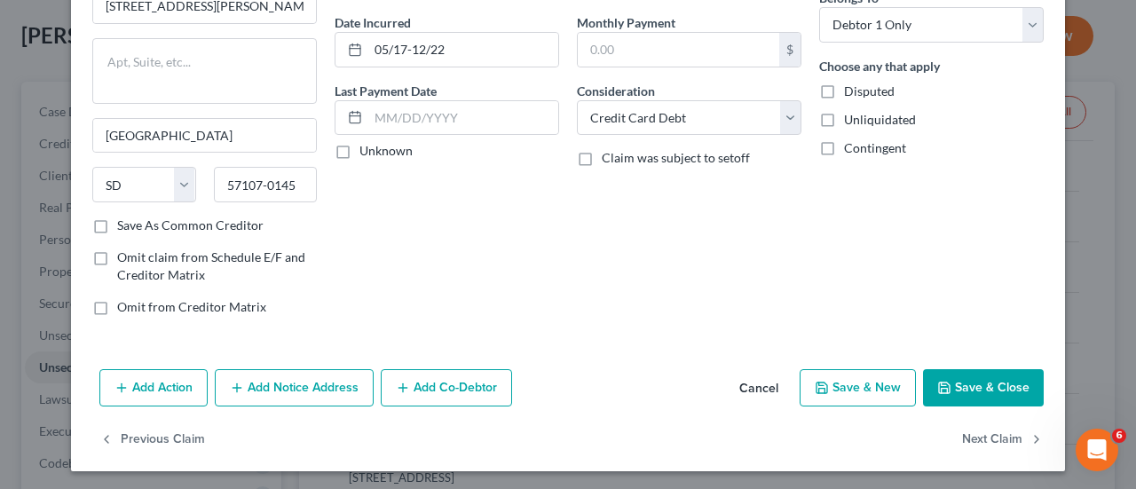
click at [997, 383] on button "Save & Close" at bounding box center [983, 387] width 121 height 37
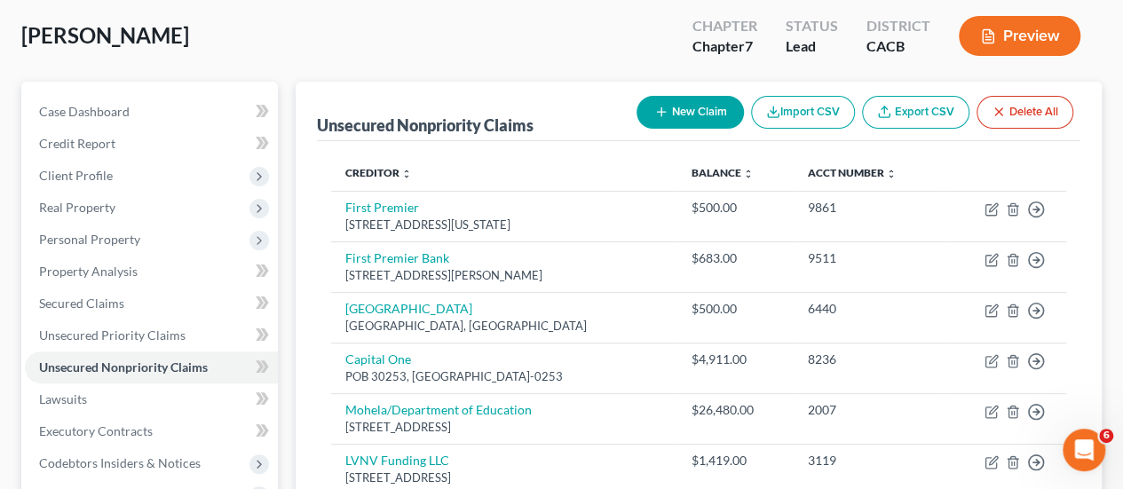
click at [689, 114] on button "New Claim" at bounding box center [689, 112] width 107 height 33
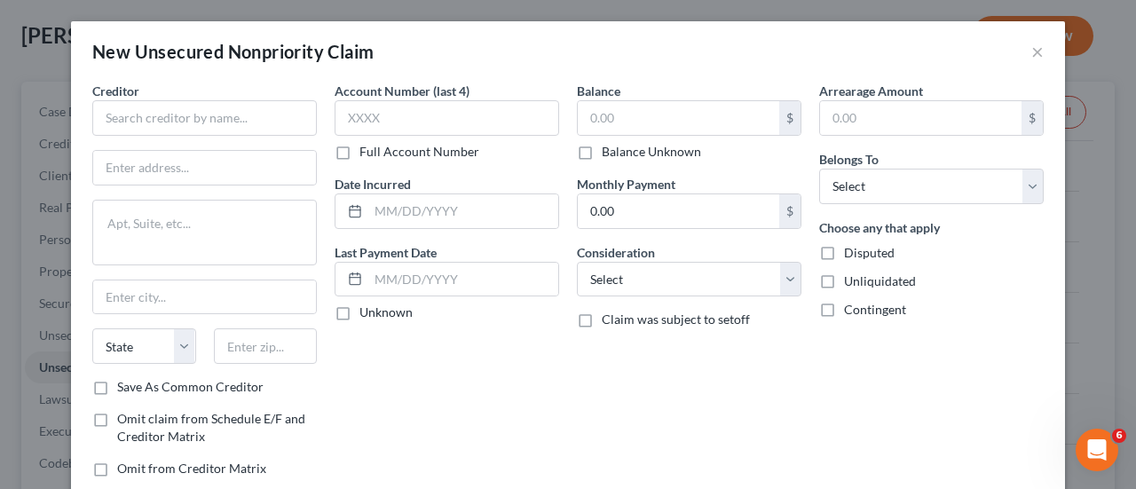
scroll to position [111, 0]
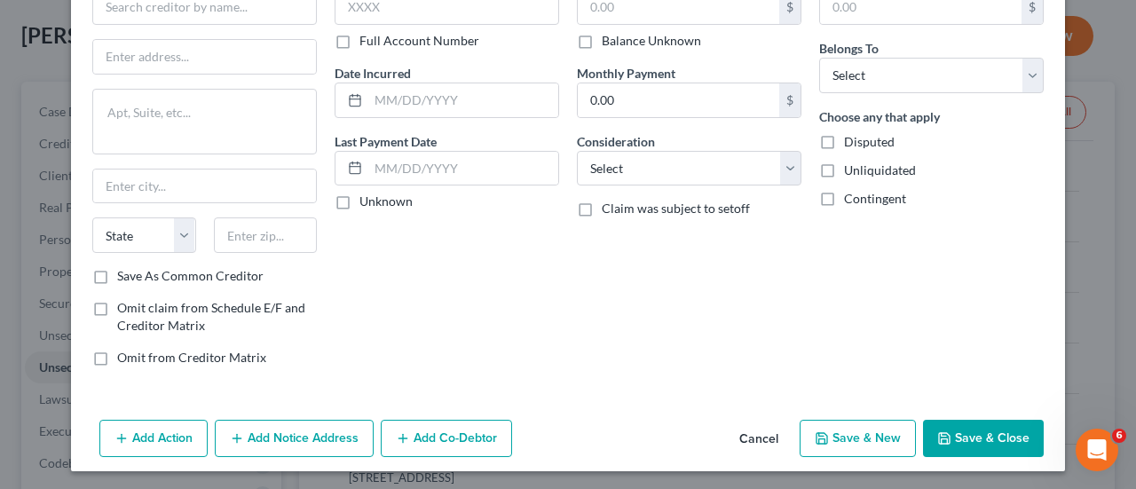
click at [776, 438] on button "Cancel" at bounding box center [758, 439] width 67 height 35
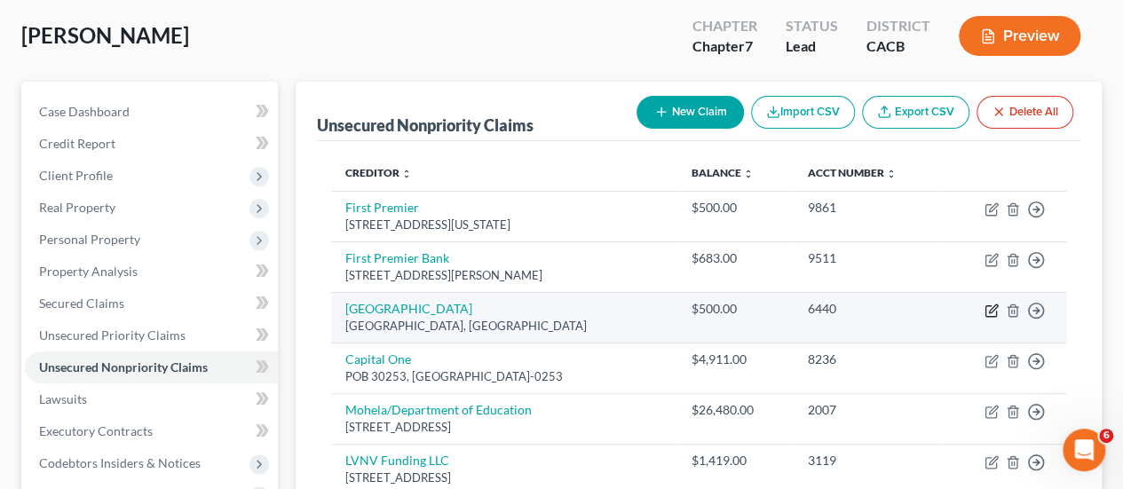
click at [988, 306] on icon "button" at bounding box center [991, 311] width 14 height 14
select select "10"
select select "2"
select select "0"
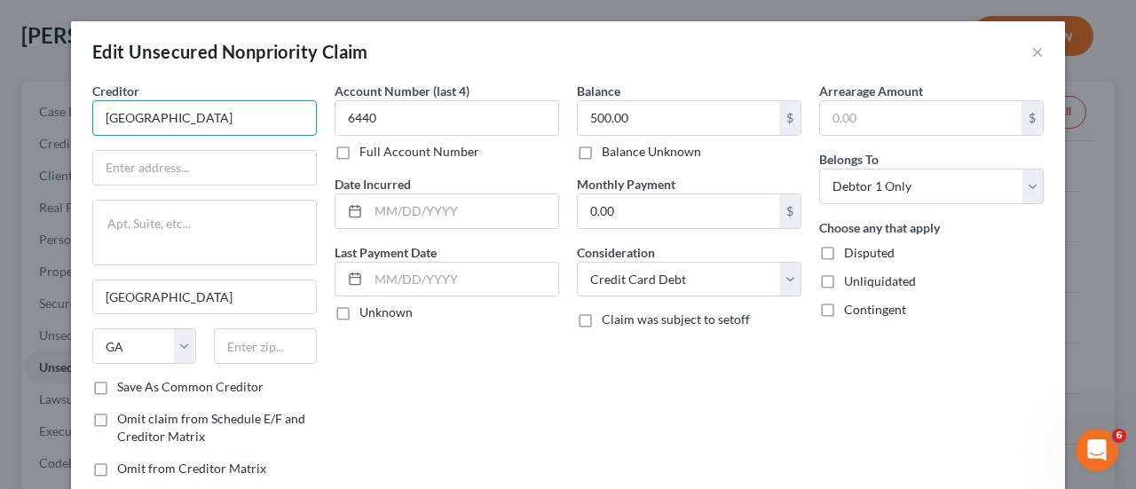
click at [211, 104] on input "Mission Lane" at bounding box center [204, 117] width 225 height 35
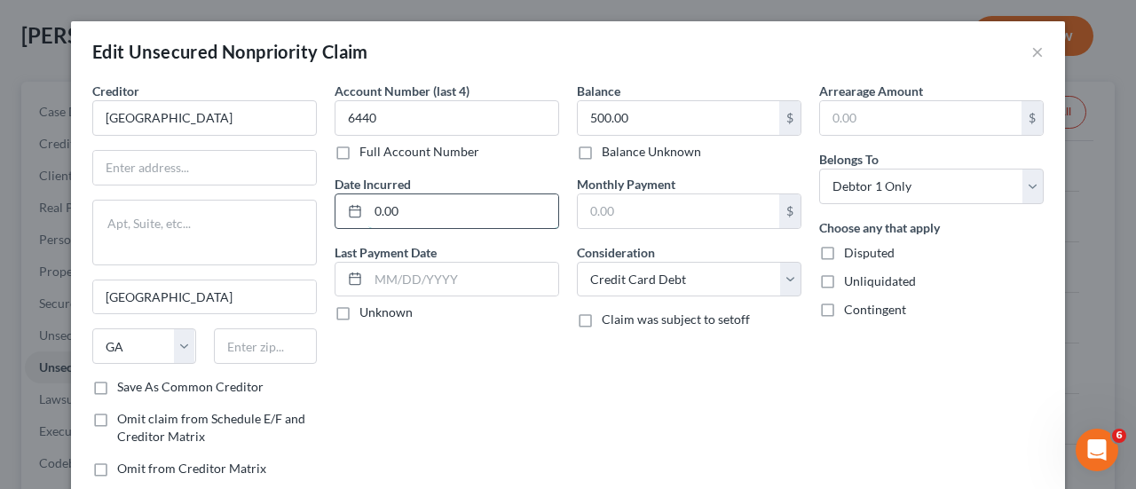
type input "\"
click at [448, 201] on input "text" at bounding box center [463, 211] width 190 height 34
type input "11/21-12/23"
click at [698, 207] on input "text" at bounding box center [678, 211] width 201 height 34
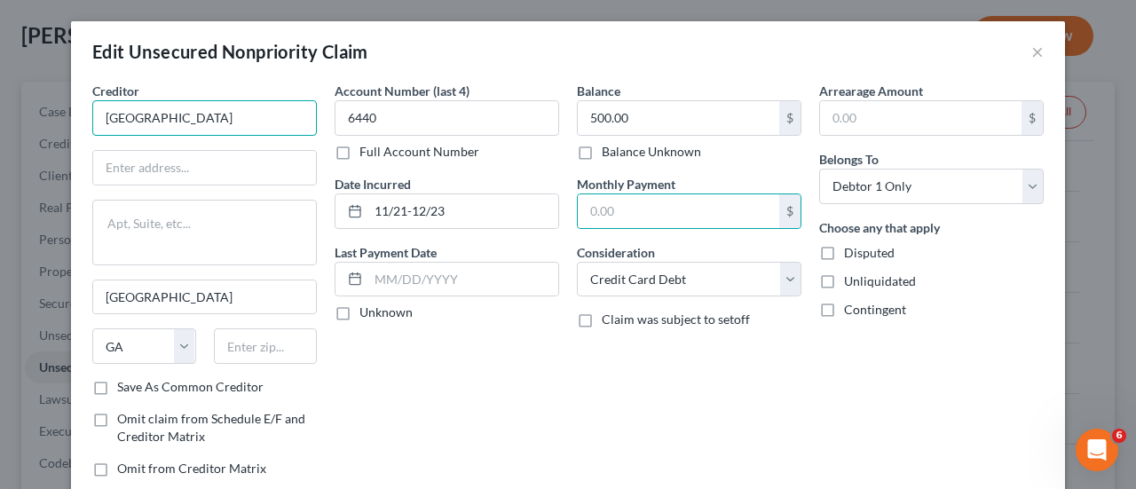
click at [197, 114] on input "Mission Lane" at bounding box center [204, 117] width 225 height 35
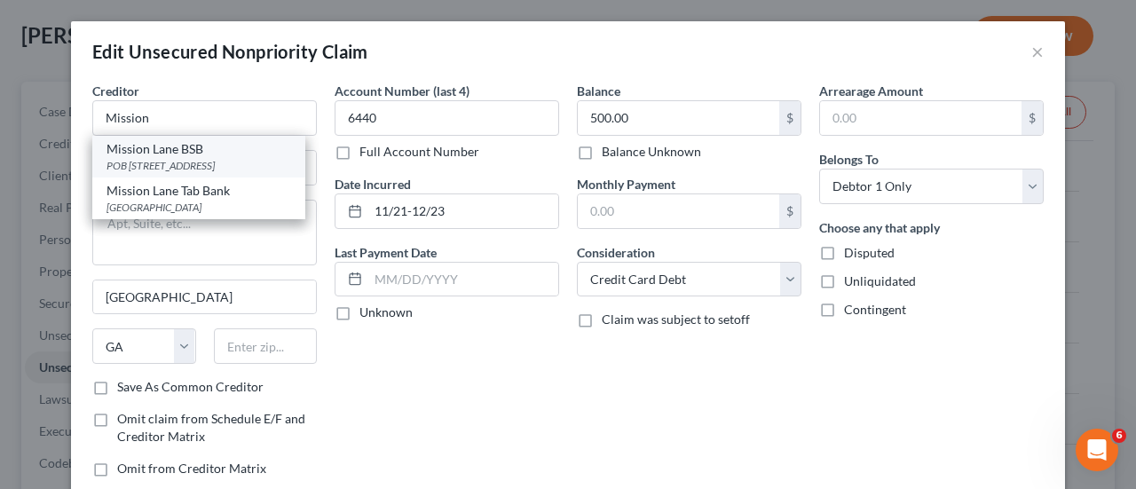
click at [191, 155] on div "Mission Lane BSB" at bounding box center [198, 149] width 185 height 18
type input "Mission Lane BSB"
type input "POB 105286 SW"
type textarea "#1340"
type input "Atlanta"
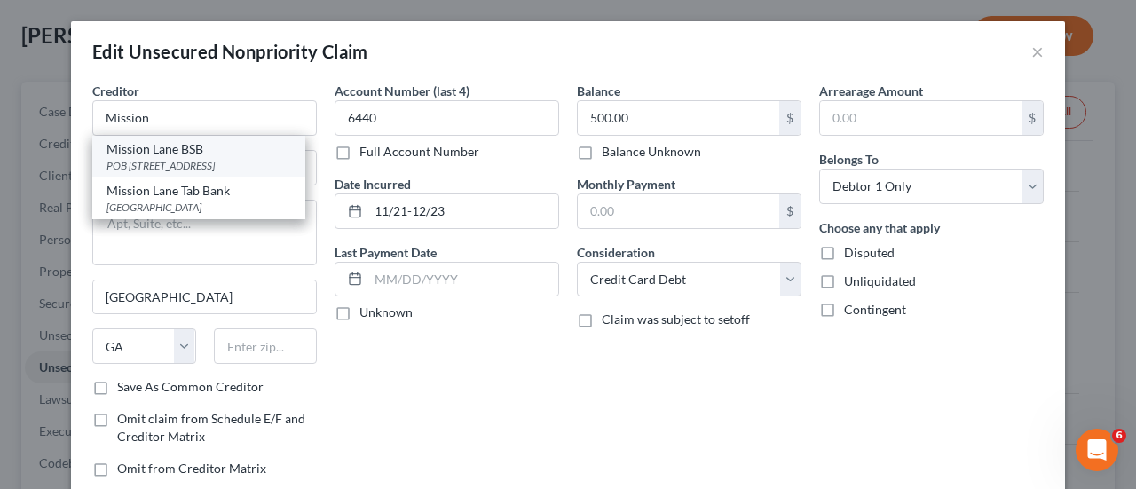
type input "30304"
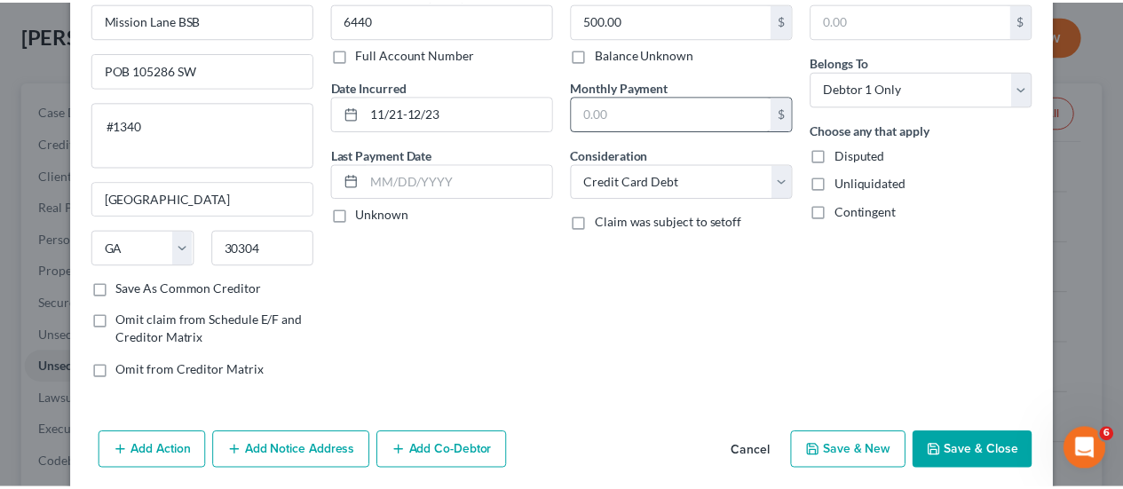
scroll to position [162, 0]
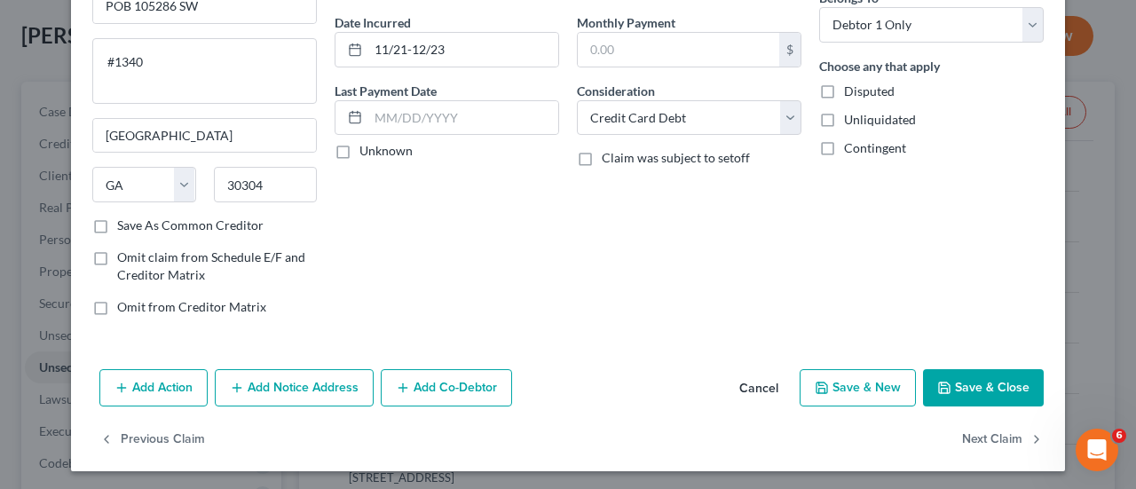
click at [1005, 384] on button "Save & Close" at bounding box center [983, 387] width 121 height 37
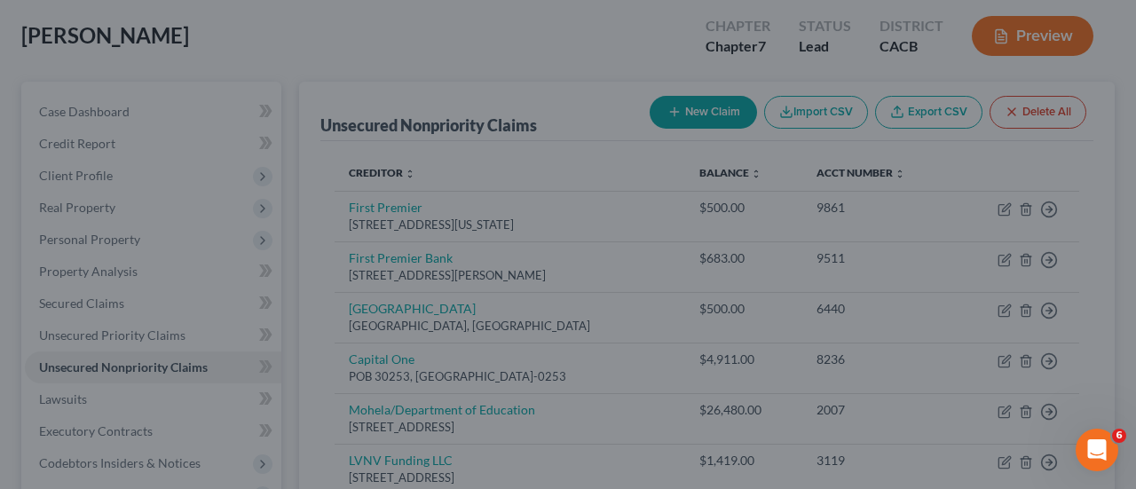
type input "0"
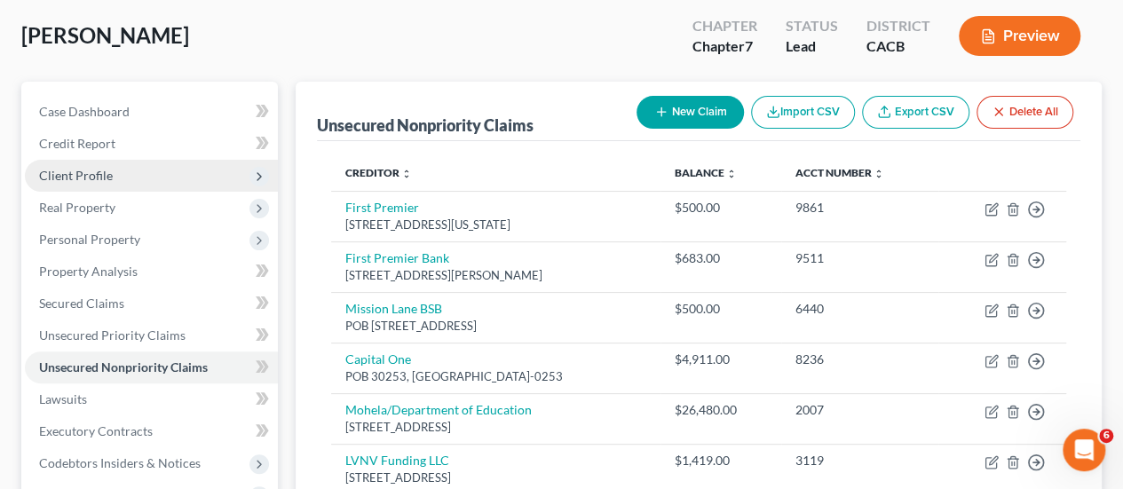
click at [168, 163] on span "Client Profile" at bounding box center [151, 176] width 253 height 32
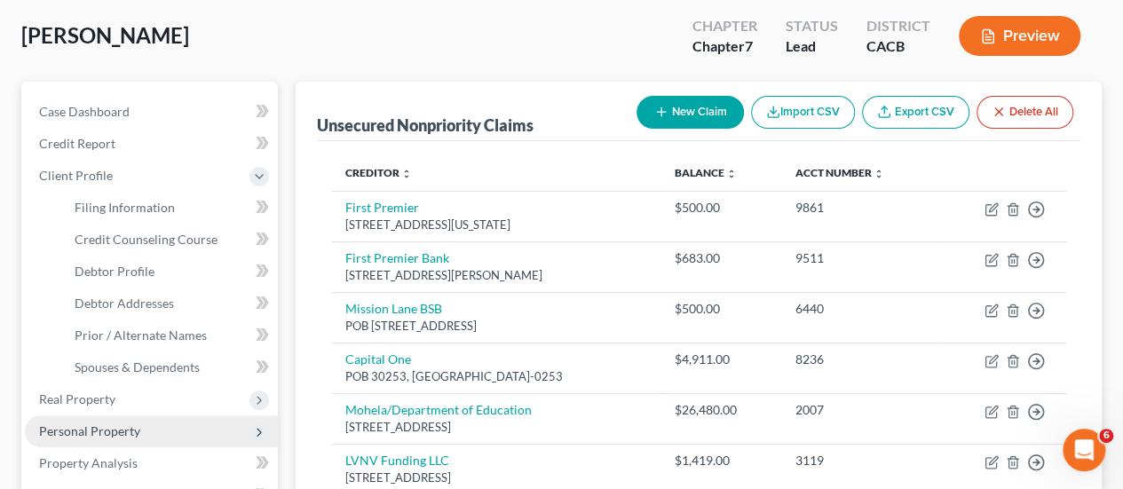
click at [163, 431] on span "Personal Property" at bounding box center [151, 431] width 253 height 32
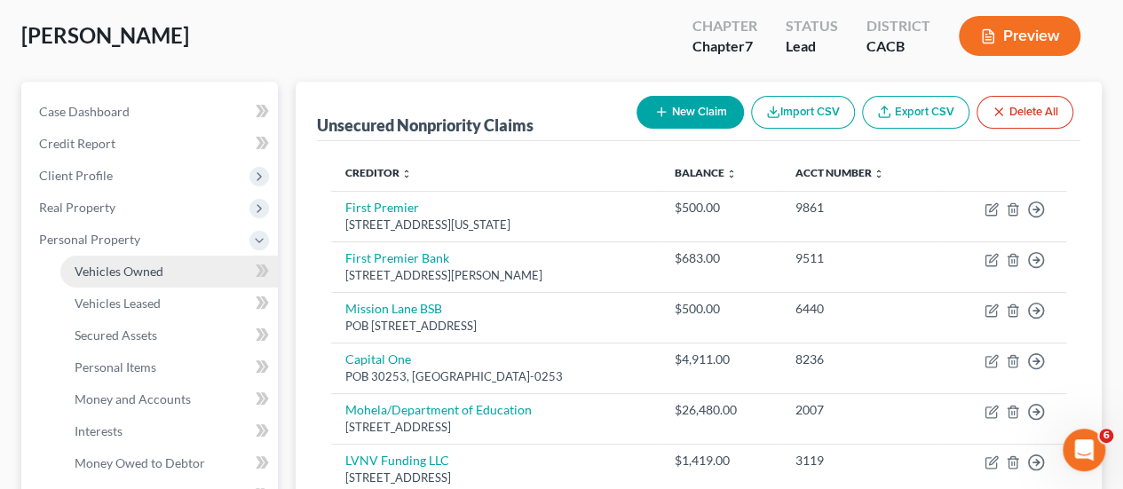
click at [159, 269] on span "Vehicles Owned" at bounding box center [119, 271] width 89 height 15
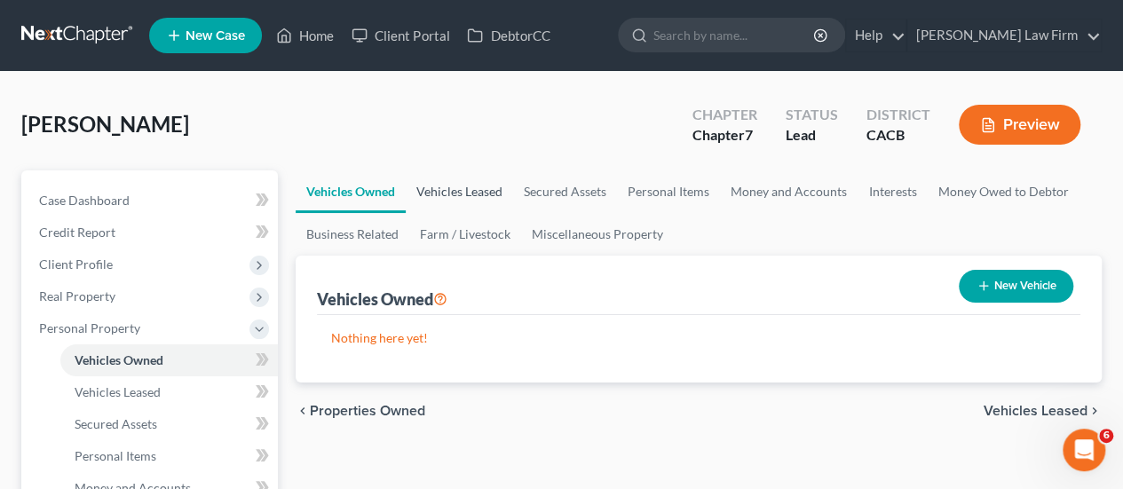
click at [451, 194] on link "Vehicles Leased" at bounding box center [459, 191] width 107 height 43
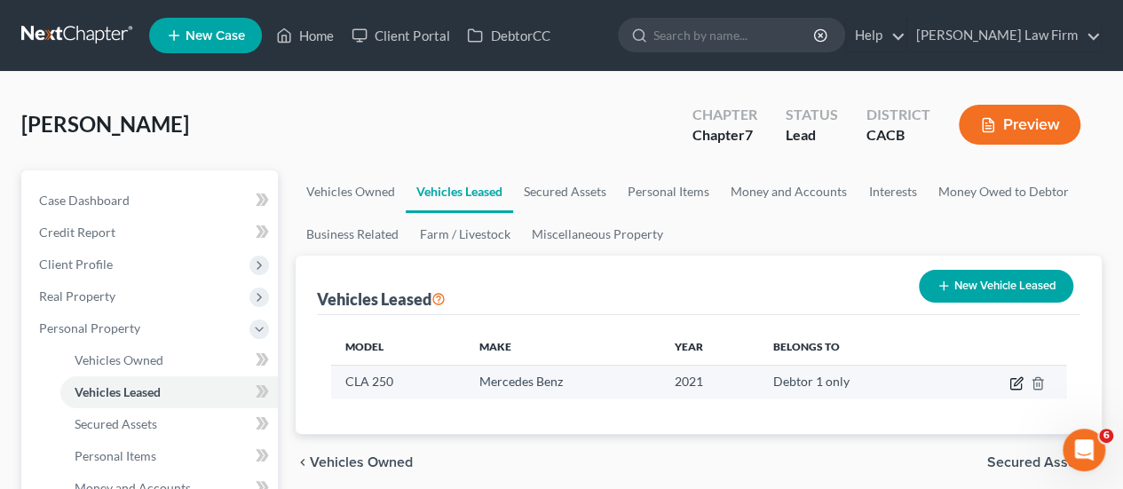
click at [1009, 378] on icon "button" at bounding box center [1016, 383] width 14 height 14
select select "0"
select select "5"
select select "0"
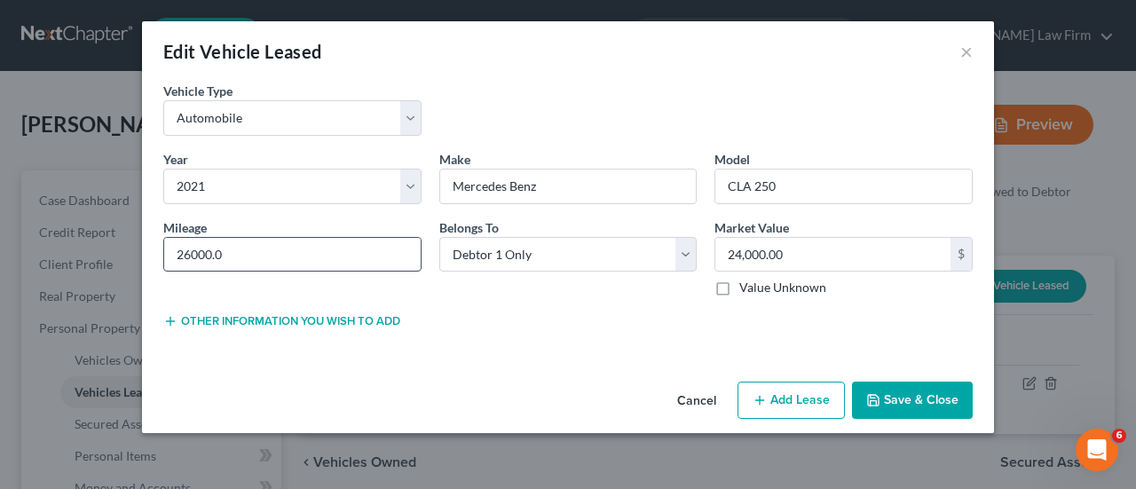
click at [248, 251] on input "26000.0" at bounding box center [292, 255] width 256 height 34
type input "26000"
click at [612, 296] on div "Year * Select 2026 2025 2024 2023 2022 2021 2020 2019 2018 2017 2016 2015 2014 …" at bounding box center [567, 231] width 827 height 162
click at [698, 398] on button "Cancel" at bounding box center [696, 400] width 67 height 35
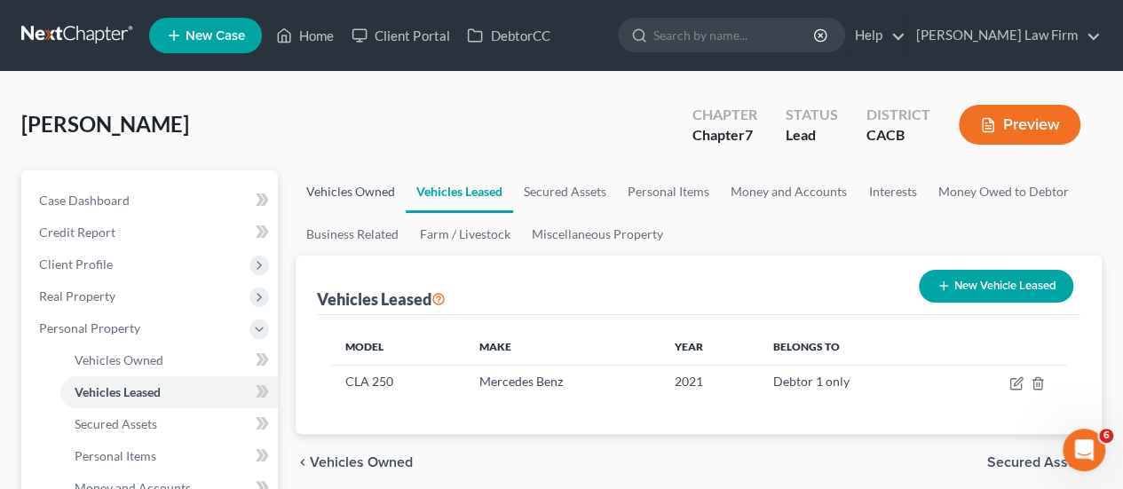
click at [364, 188] on link "Vehicles Owned" at bounding box center [351, 191] width 110 height 43
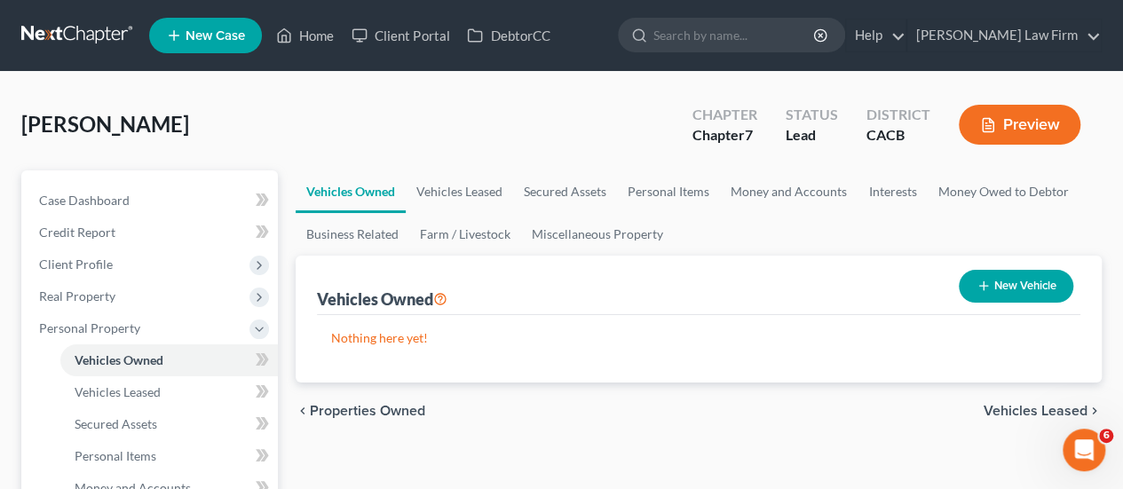
click at [1019, 294] on button "New Vehicle" at bounding box center [1015, 286] width 114 height 33
select select "0"
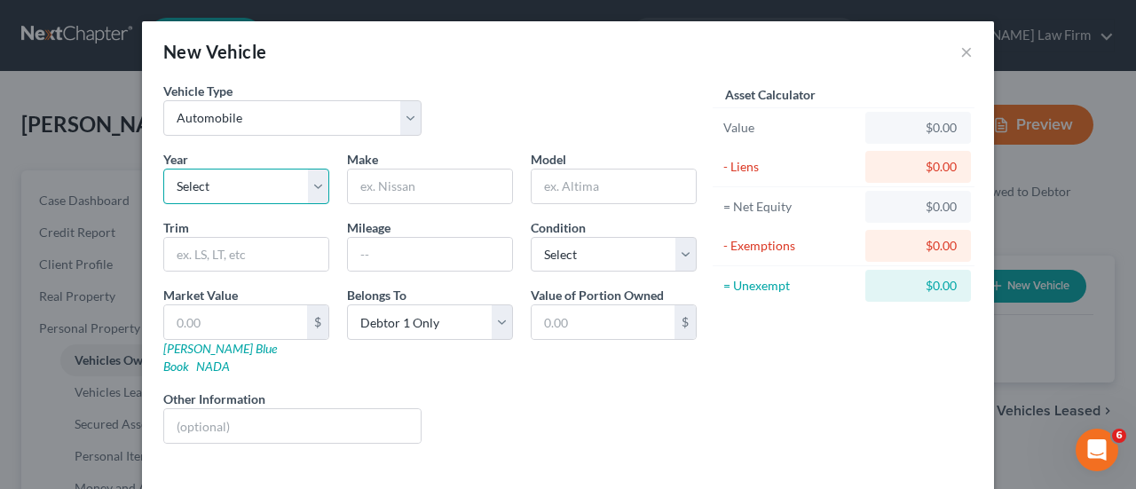
click at [198, 184] on select "Select 2026 2025 2024 2023 2022 2021 2020 2019 2018 2017 2016 2015 2014 2013 20…" at bounding box center [246, 186] width 166 height 35
select select "5"
click at [163, 169] on select "Select 2026 2025 2024 2023 2022 2021 2020 2019 2018 2017 2016 2015 2014 2013 20…" at bounding box center [246, 186] width 166 height 35
click at [428, 186] on input "text" at bounding box center [430, 187] width 164 height 34
type input "Mercedes Benz"
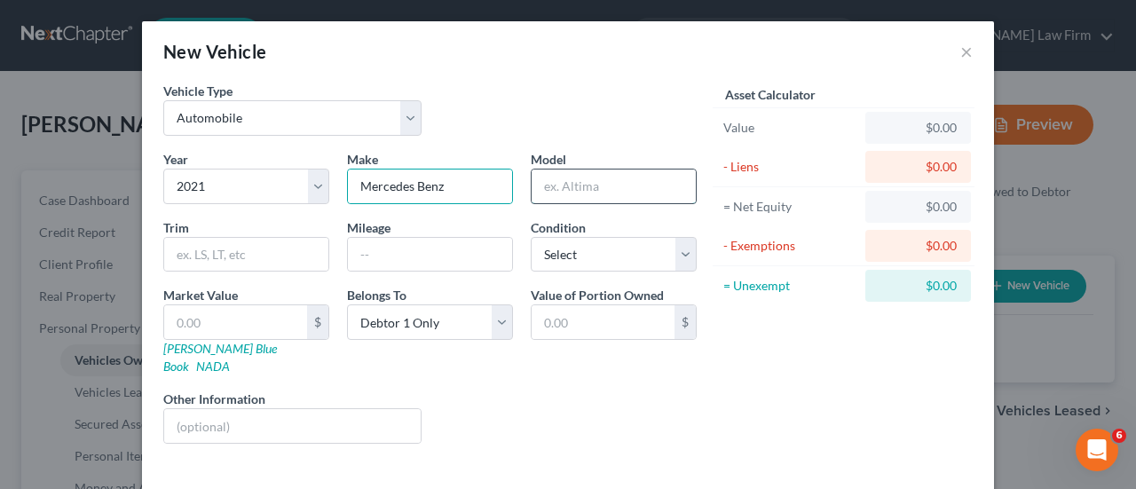
click at [548, 170] on input "text" at bounding box center [614, 187] width 164 height 34
type input "CLA 250"
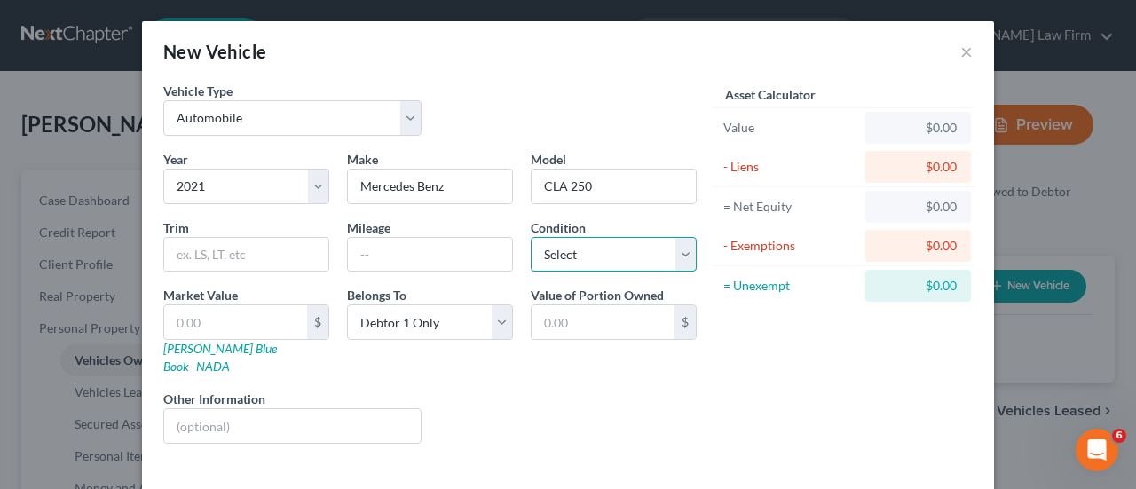
click at [601, 246] on select "Select Excellent Very Good Good Fair Poor" at bounding box center [614, 254] width 166 height 35
click at [531, 237] on select "Select Excellent Very Good Good Fair Poor" at bounding box center [614, 254] width 166 height 35
click at [587, 244] on select "Select Excellent Very Good Good Fair Poor" at bounding box center [614, 254] width 166 height 35
select select "3"
click at [531, 237] on select "Select Excellent Very Good Good Fair Poor" at bounding box center [614, 254] width 166 height 35
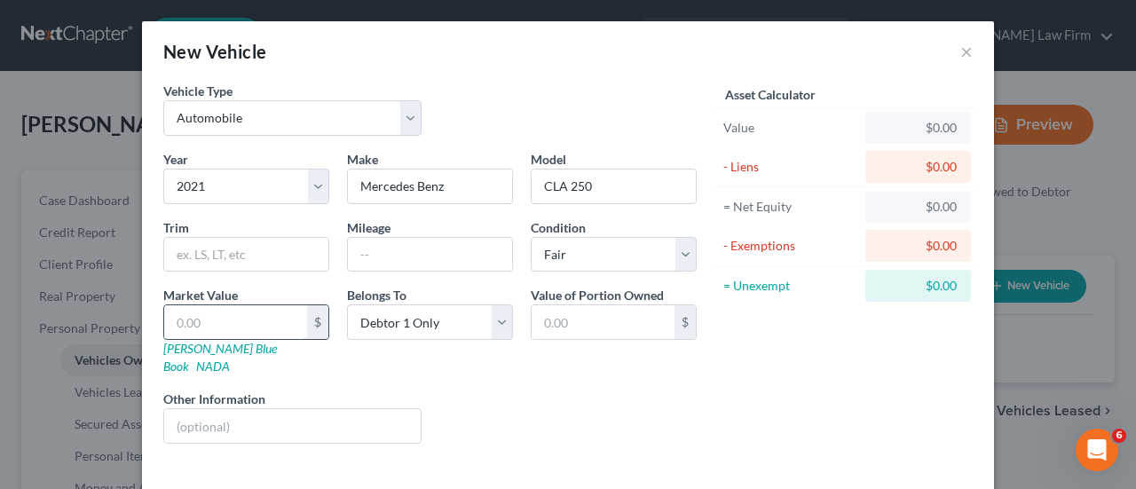
click at [177, 314] on input "text" at bounding box center [235, 322] width 143 height 34
click at [451, 249] on input "text" at bounding box center [430, 255] width 164 height 34
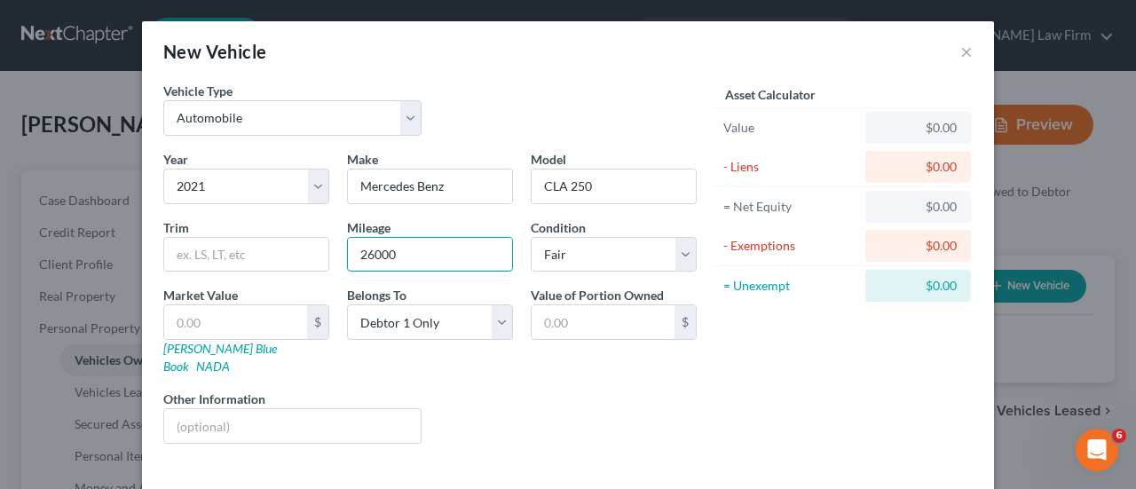
type input "26000"
click at [533, 90] on div "Vehicle Type Select Automobile Truck Trailer Watercraft Aircraft Motor Home Atv…" at bounding box center [429, 116] width 551 height 68
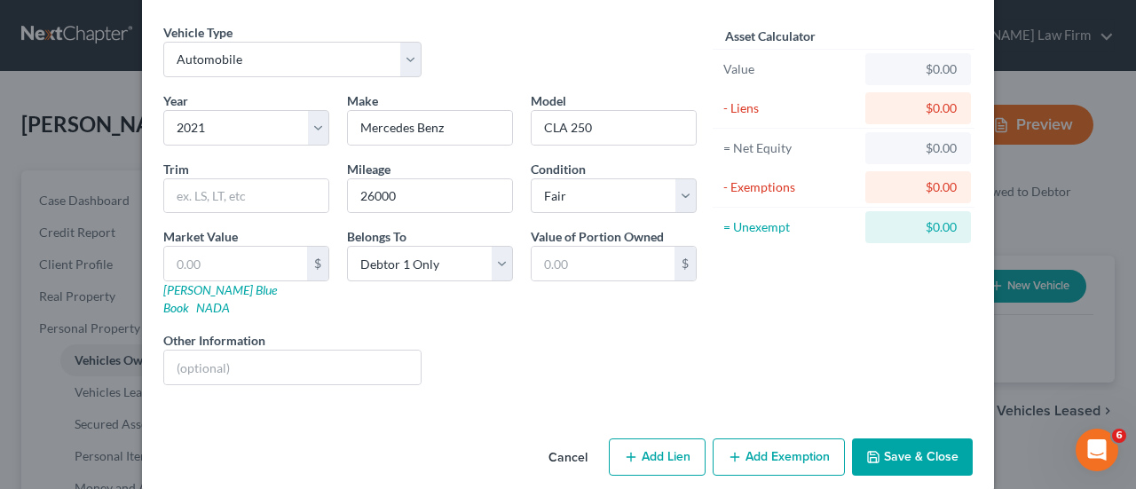
click at [909, 438] on button "Save & Close" at bounding box center [912, 456] width 121 height 37
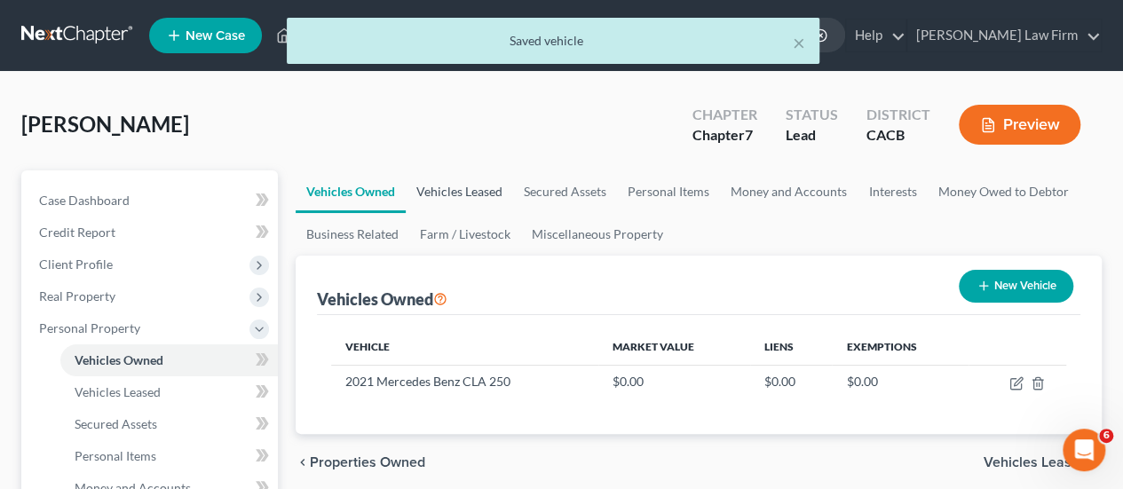
click at [444, 193] on link "Vehicles Leased" at bounding box center [459, 191] width 107 height 43
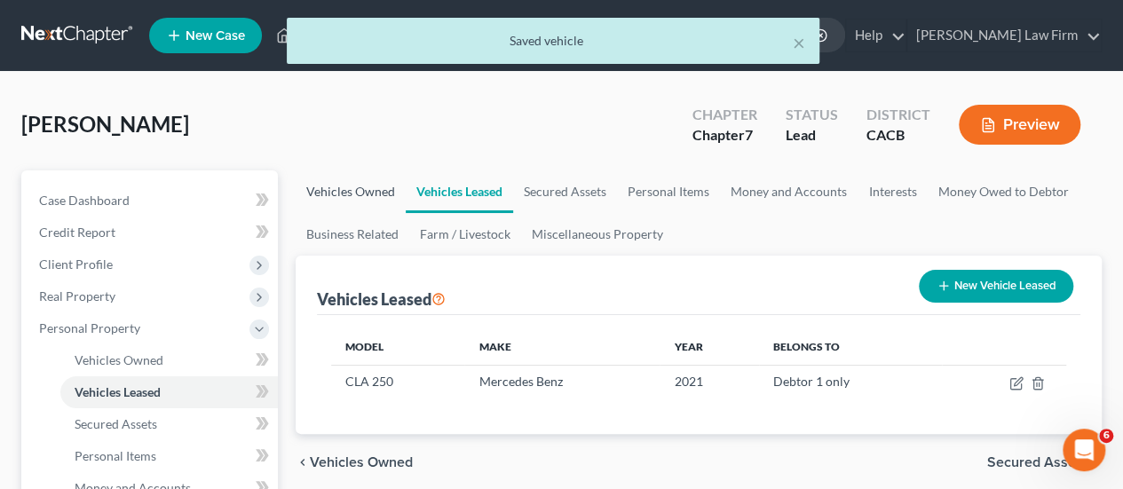
click at [337, 187] on link "Vehicles Owned" at bounding box center [351, 191] width 110 height 43
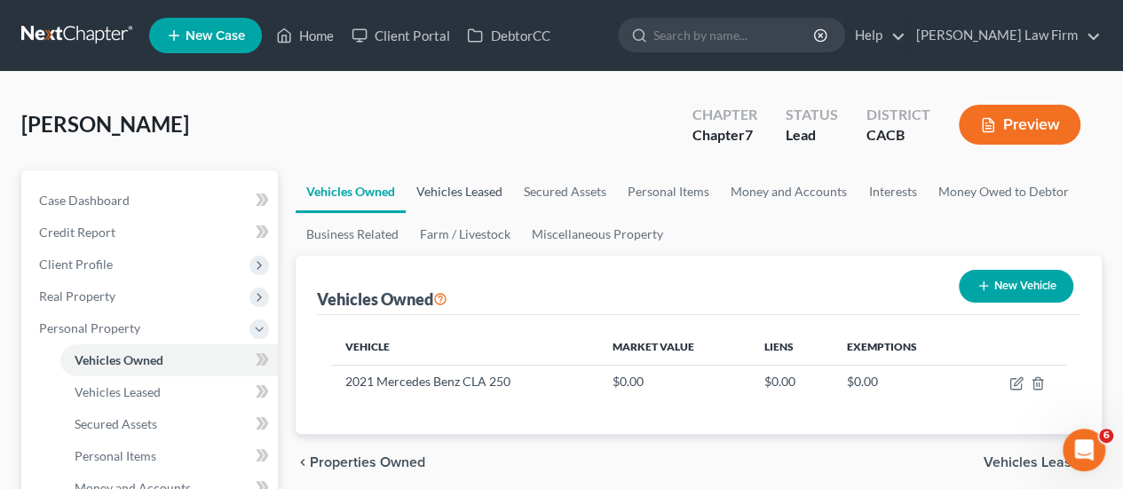
click at [446, 184] on link "Vehicles Leased" at bounding box center [459, 191] width 107 height 43
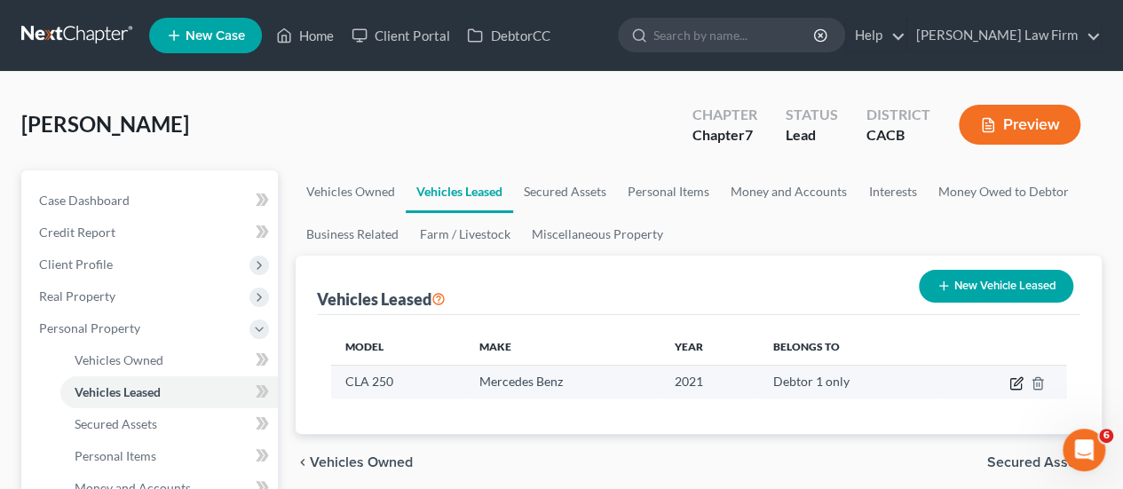
click at [1017, 378] on icon "button" at bounding box center [1017, 381] width 8 height 8
select select "0"
select select "5"
select select "0"
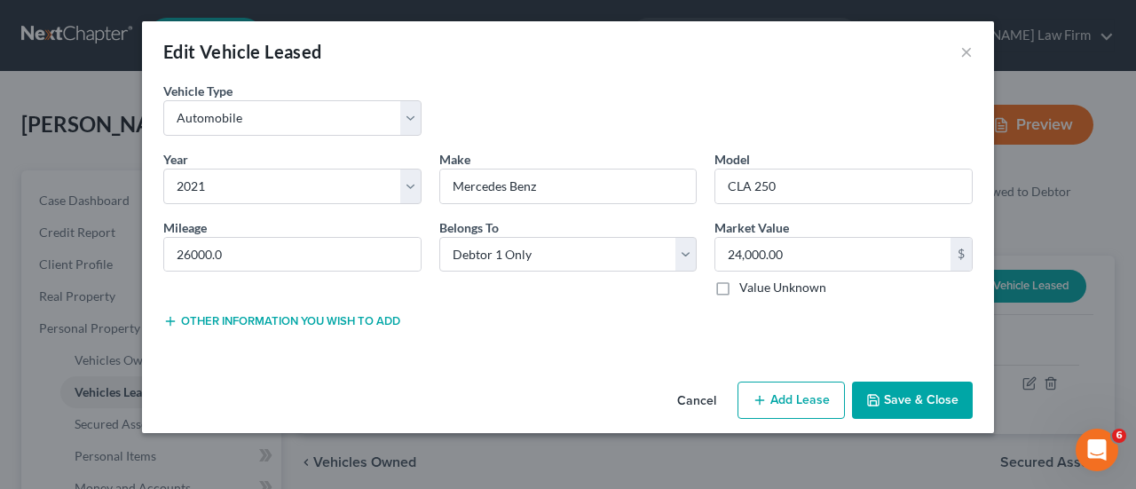
click at [708, 393] on button "Cancel" at bounding box center [696, 400] width 67 height 35
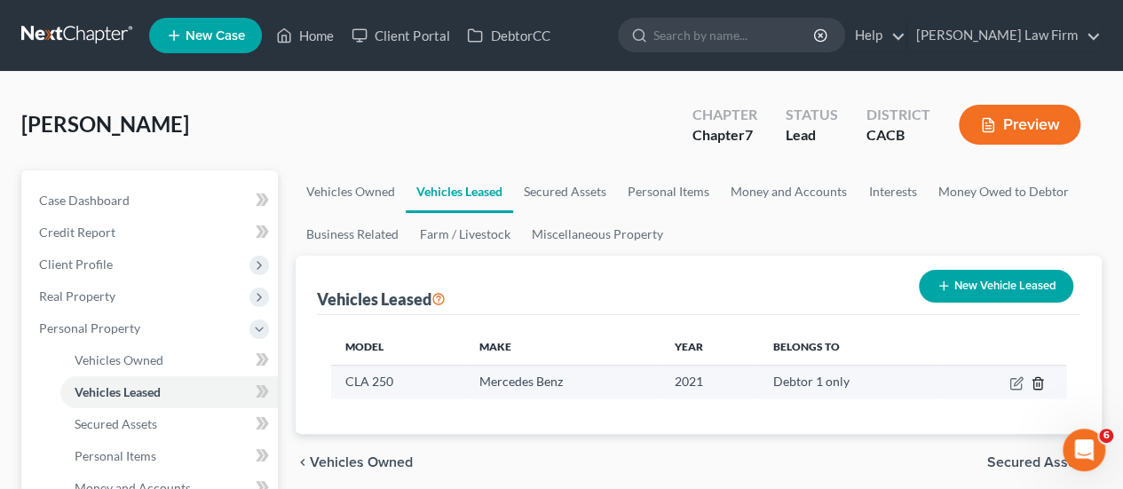
click at [1037, 380] on icon "button" at bounding box center [1037, 383] width 14 height 14
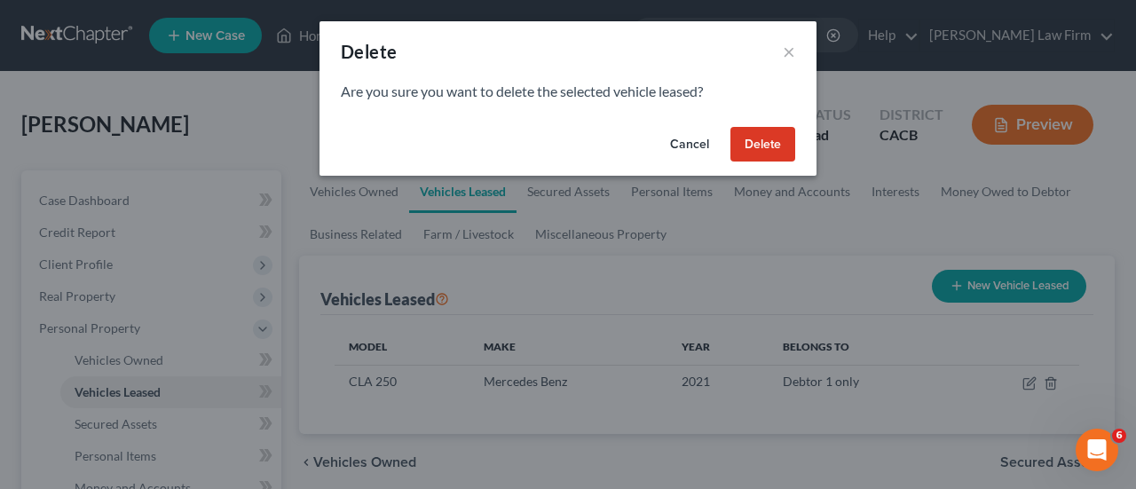
click at [747, 145] on button "Delete" at bounding box center [762, 144] width 65 height 35
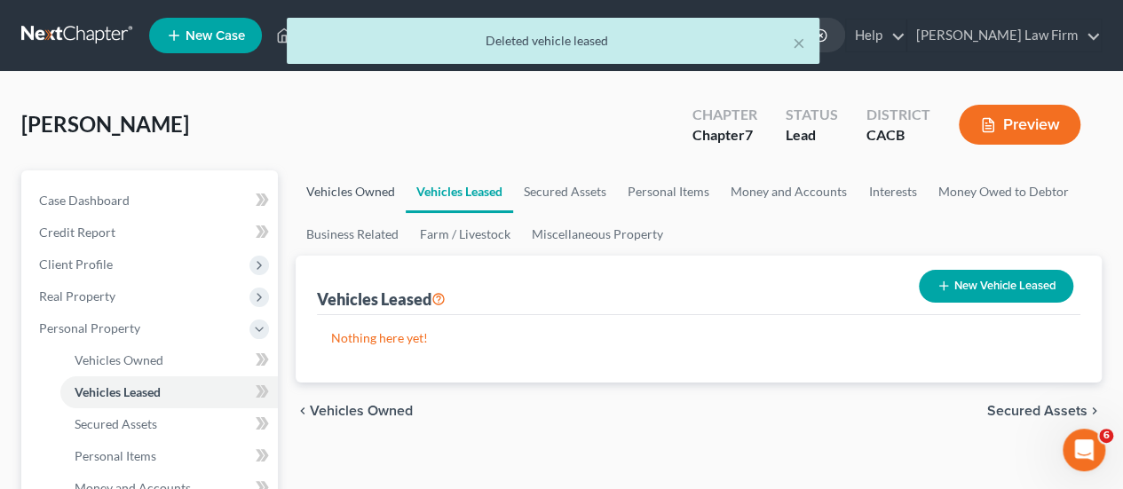
click at [353, 189] on link "Vehicles Owned" at bounding box center [351, 191] width 110 height 43
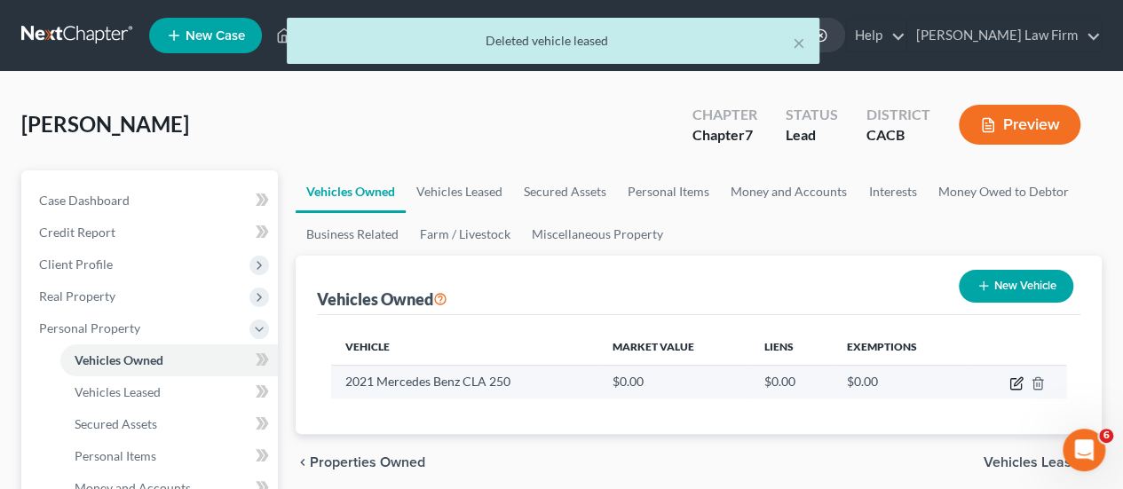
click at [1015, 385] on icon "button" at bounding box center [1016, 383] width 14 height 14
select select "0"
select select "5"
select select "3"
select select "0"
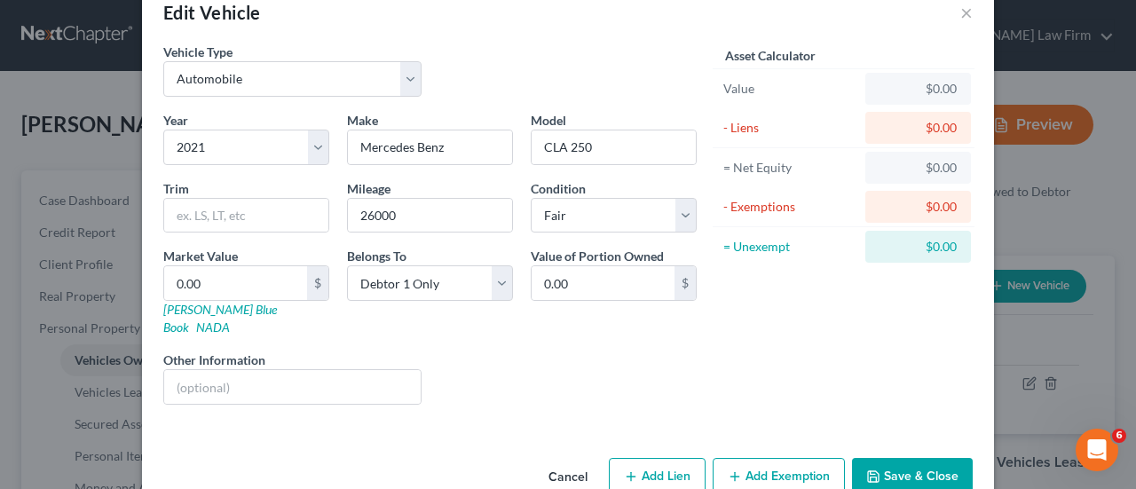
scroll to position [59, 0]
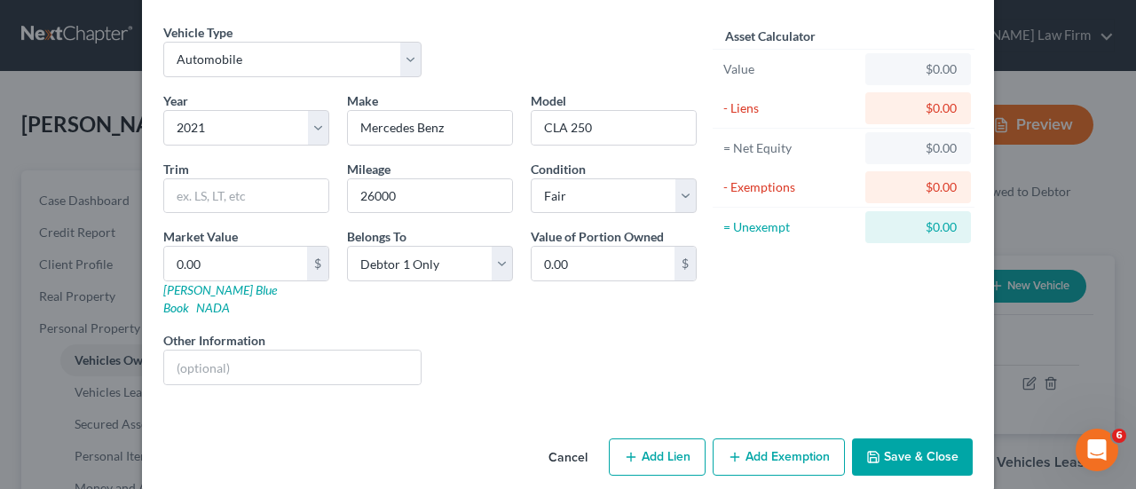
click at [660, 439] on button "Add Lien" at bounding box center [657, 456] width 97 height 37
select select "0"
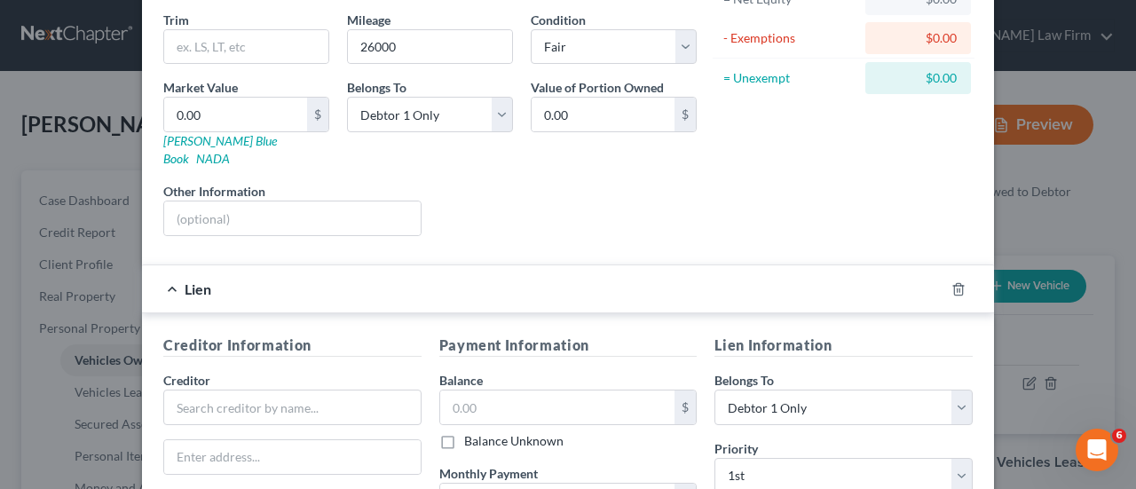
scroll to position [414, 0]
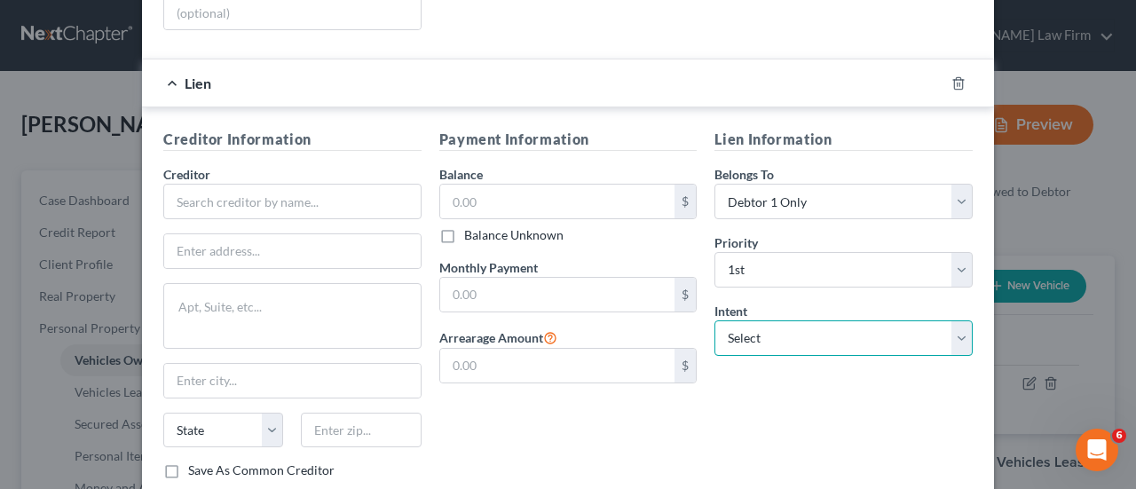
click at [785, 322] on select "Select Surrender Redeem Reaffirm Avoid Other" at bounding box center [843, 337] width 258 height 35
select select "2"
click at [714, 320] on select "Select Surrender Redeem Reaffirm Avoid Other" at bounding box center [843, 337] width 258 height 35
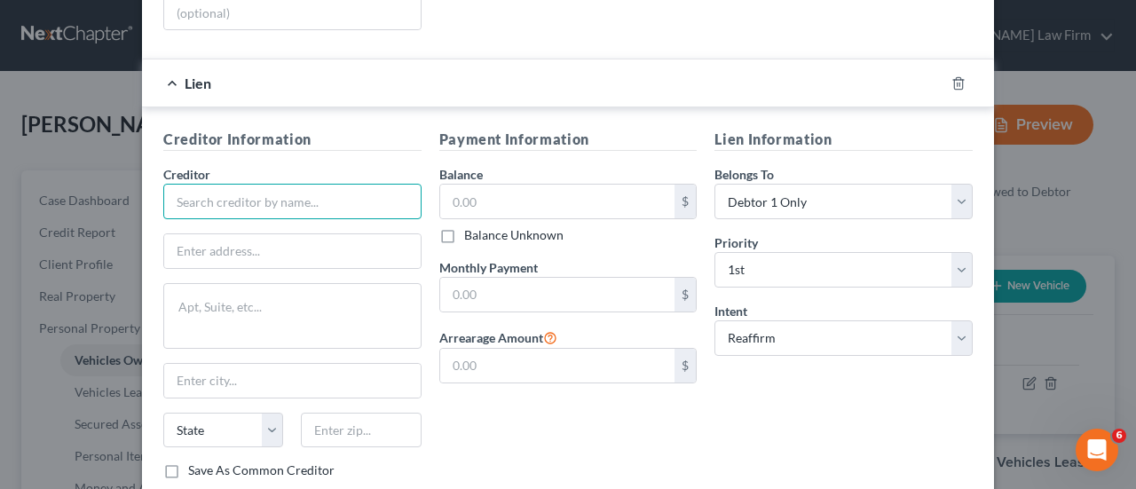
click at [325, 184] on input "text" at bounding box center [292, 201] width 258 height 35
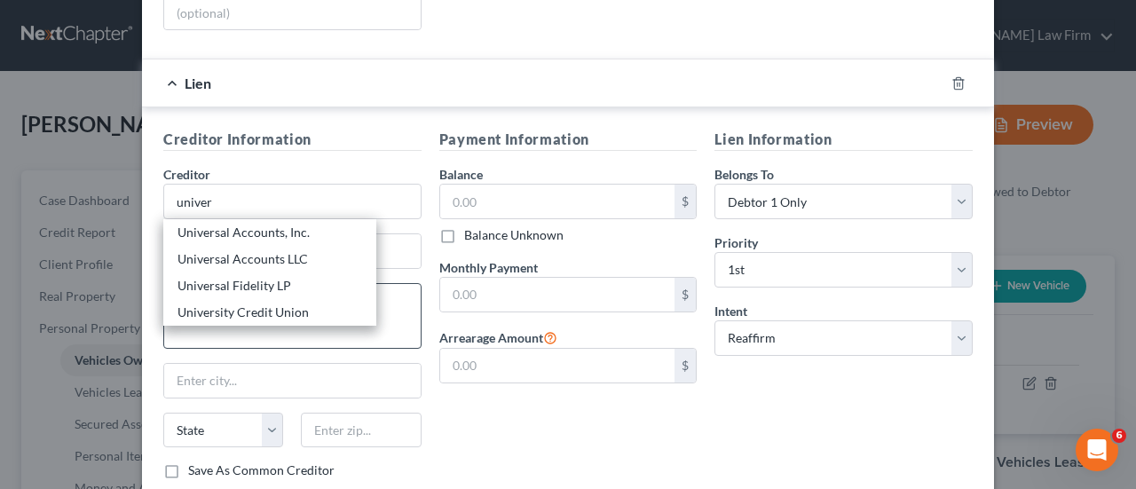
click at [259, 304] on div "University Credit Union" at bounding box center [269, 313] width 185 height 18
type input "University Credit Union"
type input "1500 Sepulveda Blvd"
type input "Los Angeles"
select select "4"
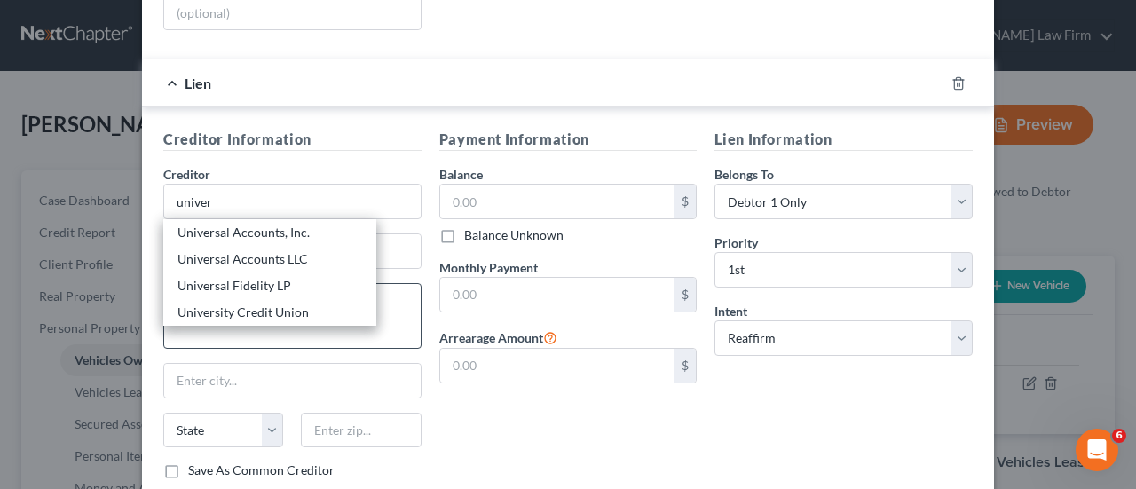
type input "90025"
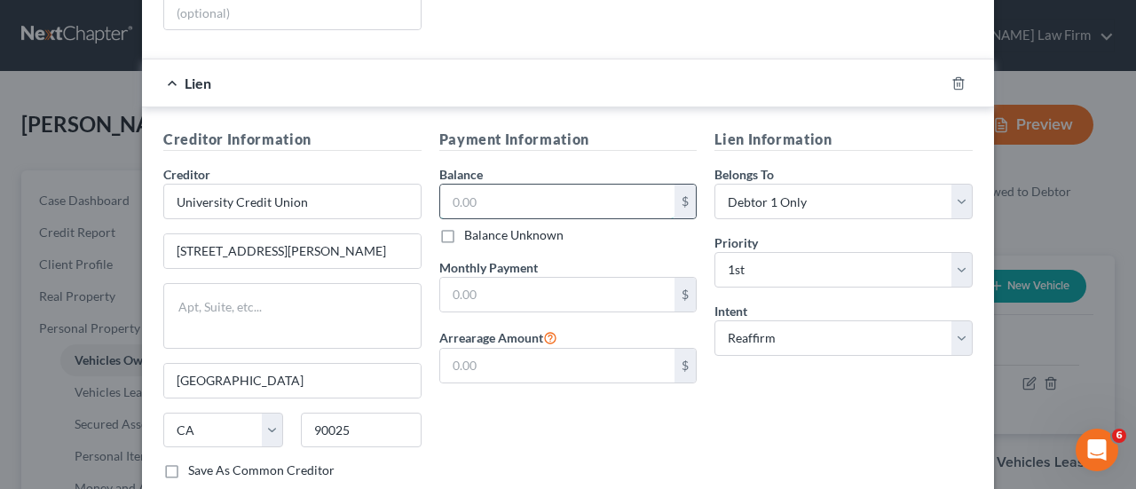
click at [559, 185] on input "text" at bounding box center [557, 202] width 235 height 34
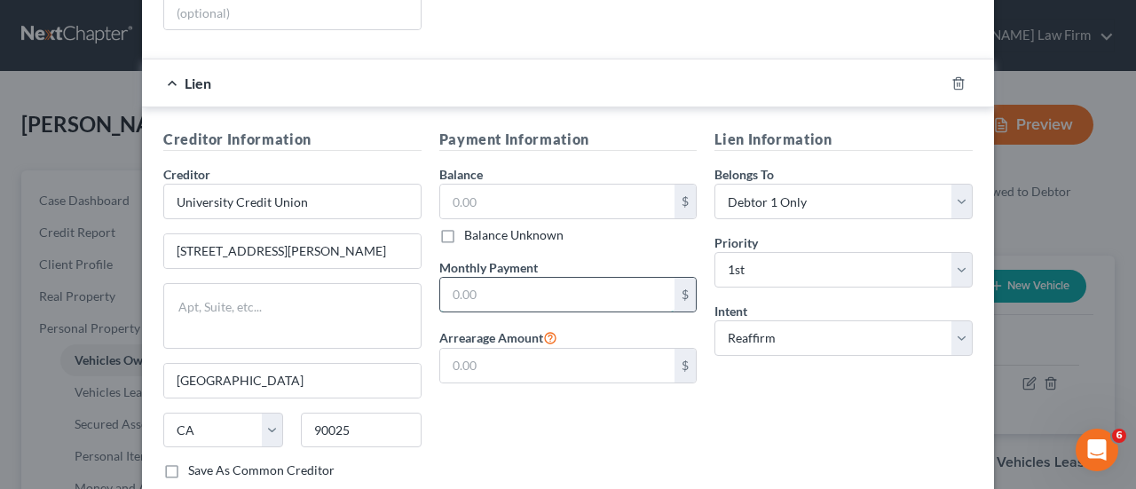
click at [548, 278] on input "text" at bounding box center [557, 295] width 235 height 34
type input "562.00"
click at [462, 185] on input "text" at bounding box center [557, 202] width 235 height 34
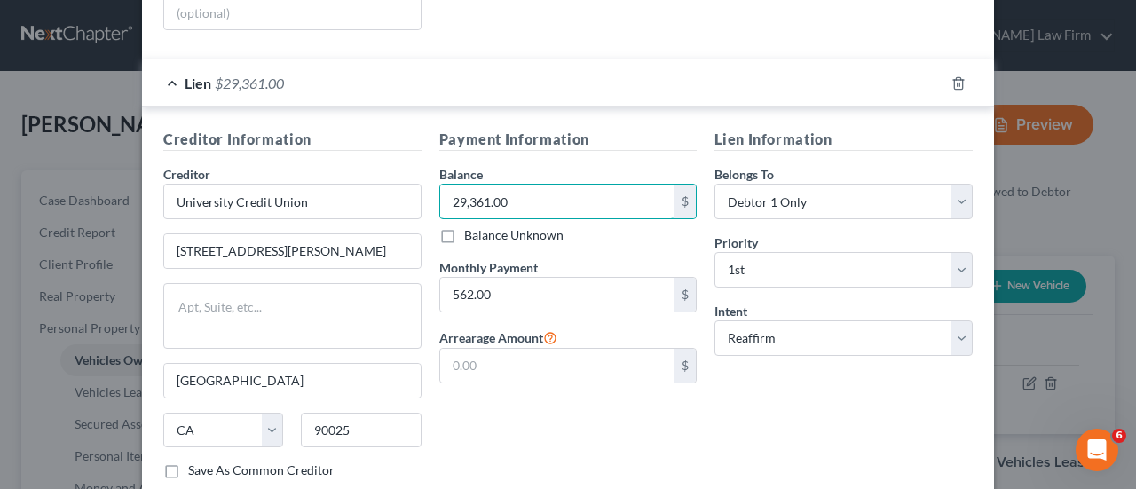
type input "29,361.00"
click at [540, 24] on form "Vehicle Type Select Automobile Truck Trailer Watercraft Aircraft Motor Home Atv…" at bounding box center [567, 88] width 809 height 840
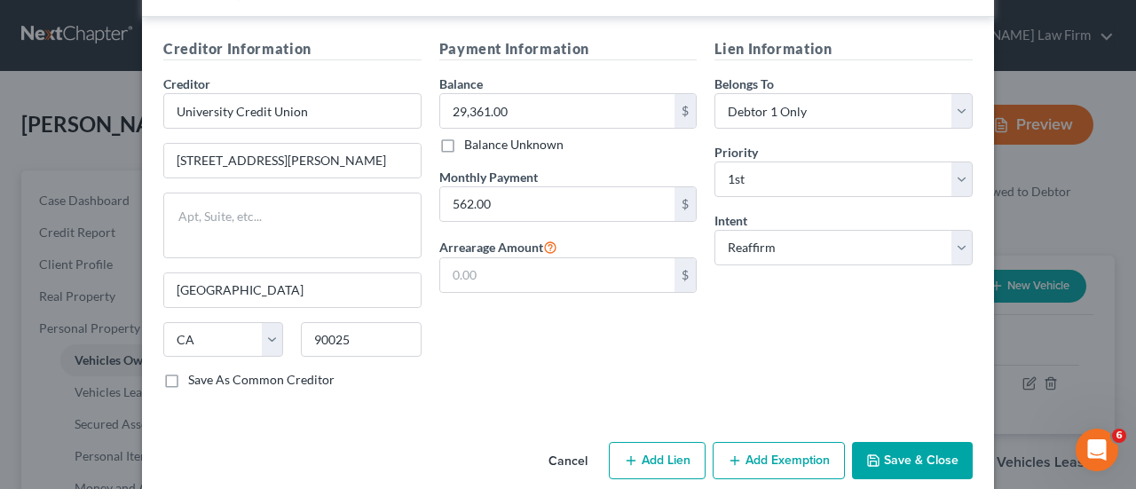
scroll to position [505, 0]
click at [928, 441] on button "Save & Close" at bounding box center [912, 459] width 121 height 37
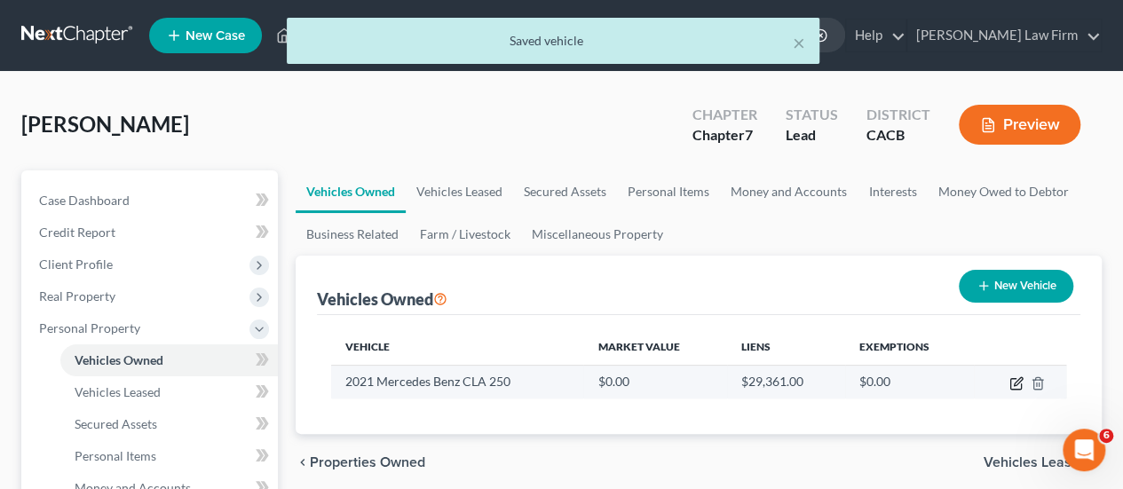
click at [1015, 380] on icon "button" at bounding box center [1016, 383] width 14 height 14
select select "0"
select select "5"
select select "3"
select select "0"
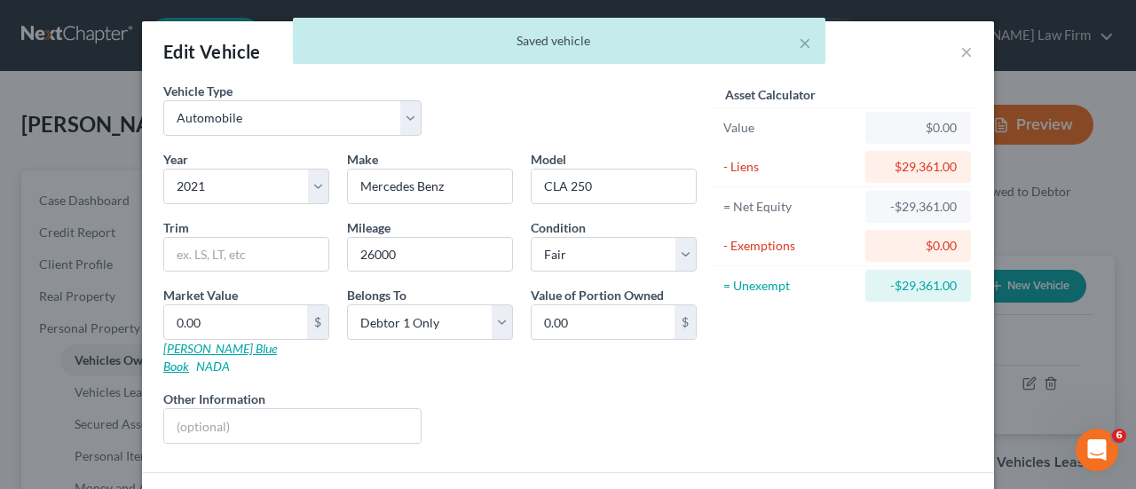
click at [192, 351] on link "Kelly Blue Book" at bounding box center [220, 357] width 114 height 33
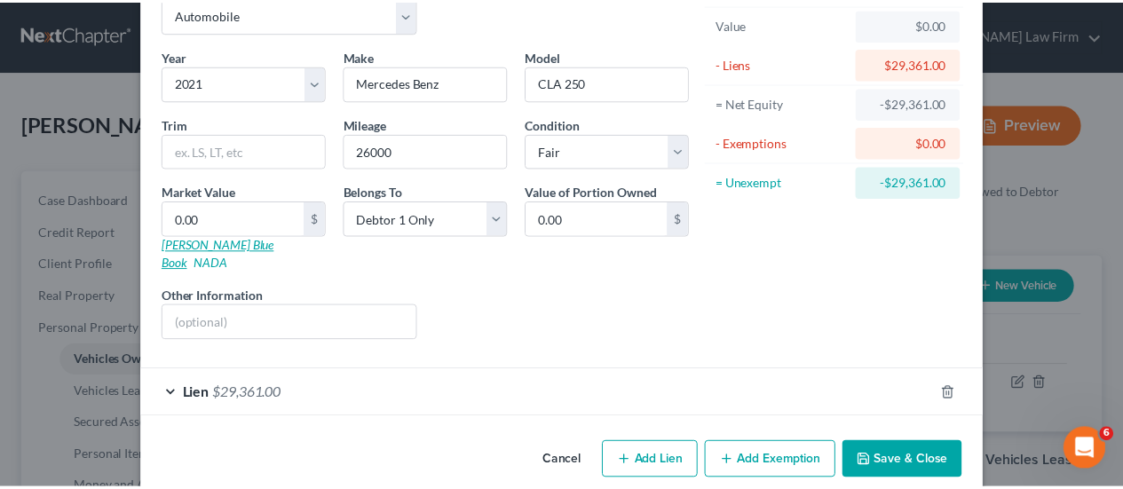
scroll to position [107, 0]
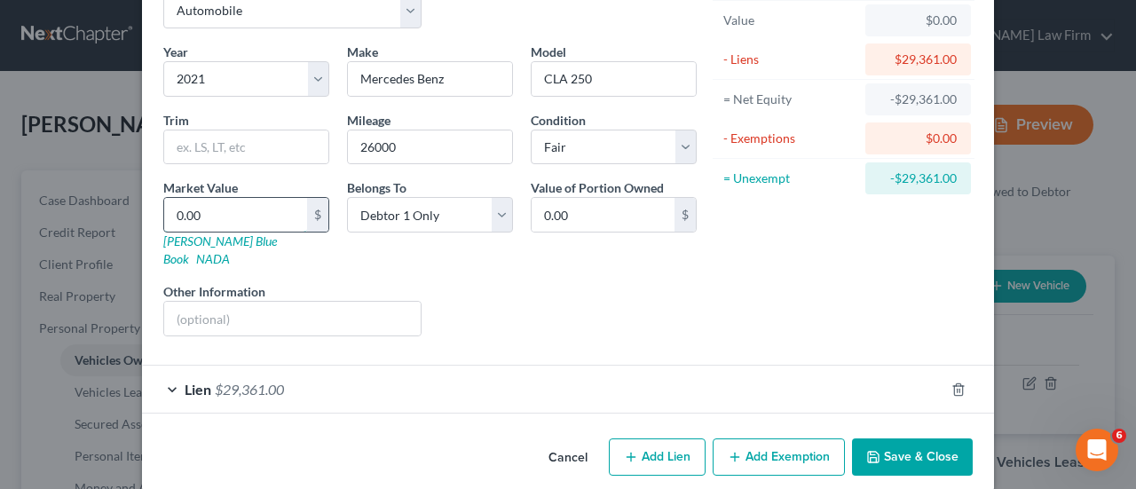
click at [232, 203] on input "0.00" at bounding box center [235, 215] width 143 height 34
type input "2"
type input "2.00"
type input "23"
type input "23.00"
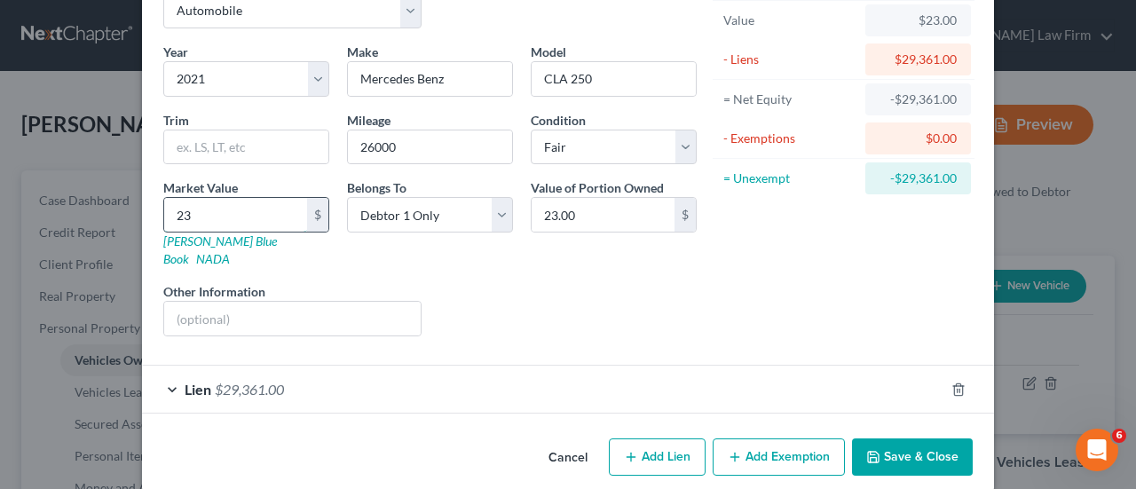
type input "230"
type input "230.00"
type input "2300"
type input "2,300.00"
type input "2,3000"
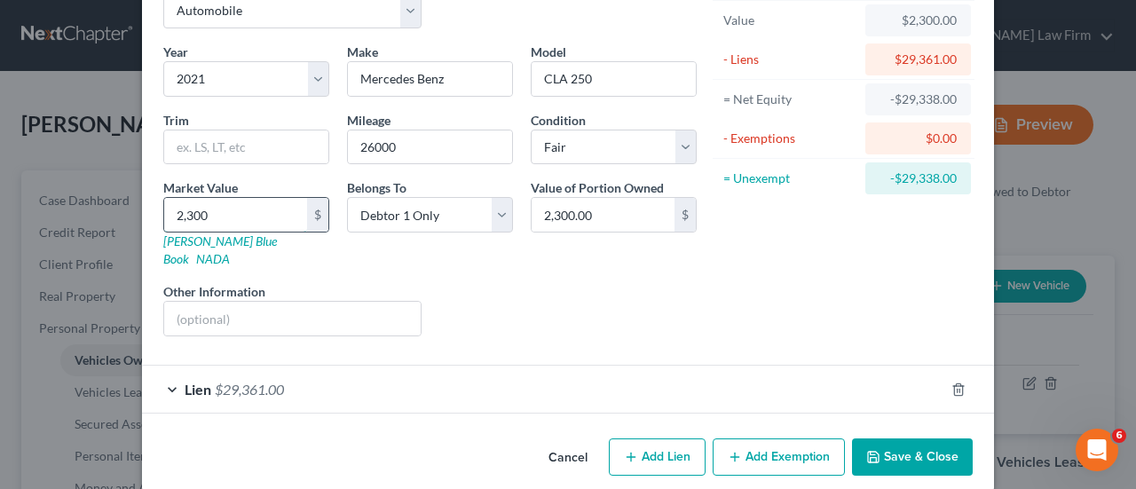
type input "23,000.00"
type input "23,000"
click at [900, 438] on button "Save & Close" at bounding box center [912, 456] width 121 height 37
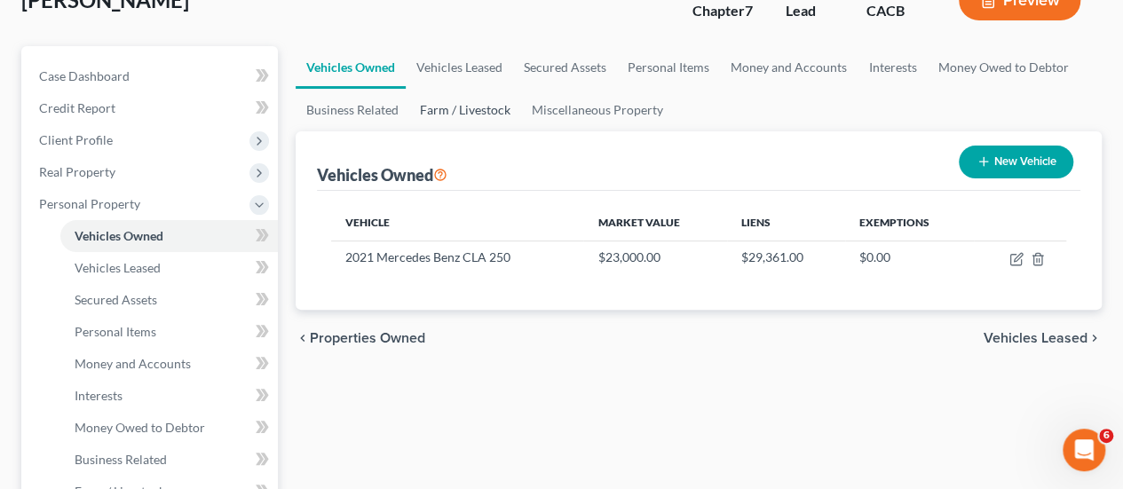
scroll to position [89, 0]
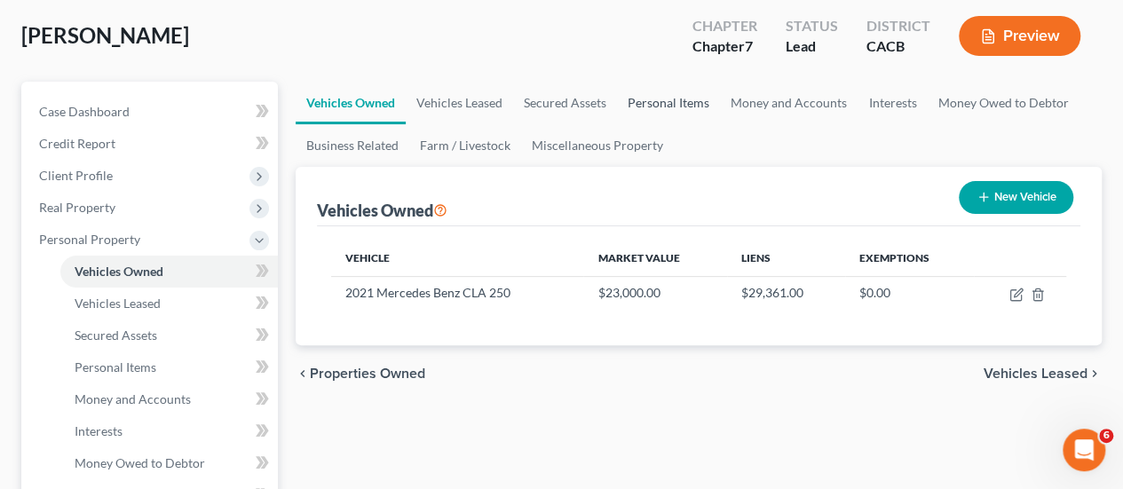
click at [674, 111] on link "Personal Items" at bounding box center [668, 103] width 103 height 43
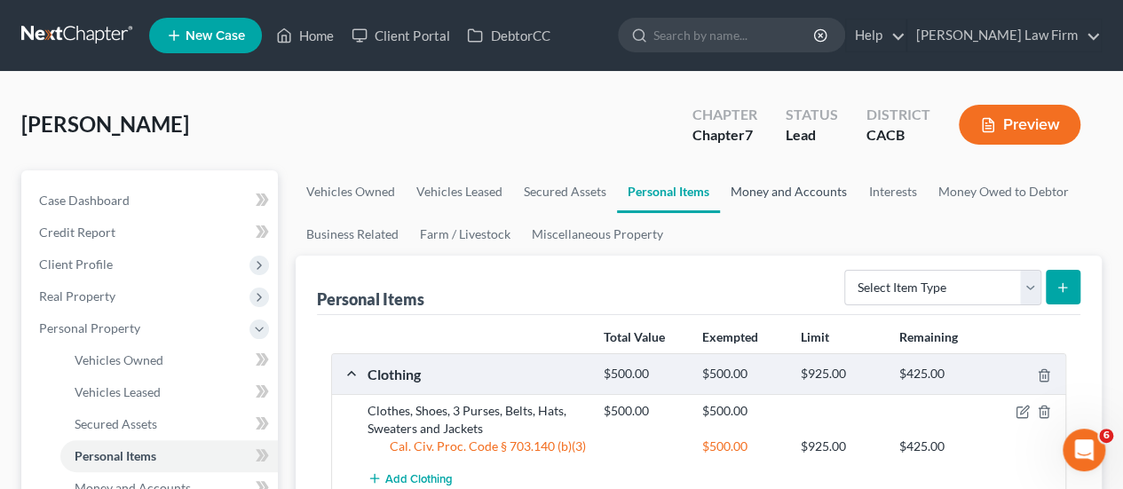
click at [769, 184] on link "Money and Accounts" at bounding box center [789, 191] width 138 height 43
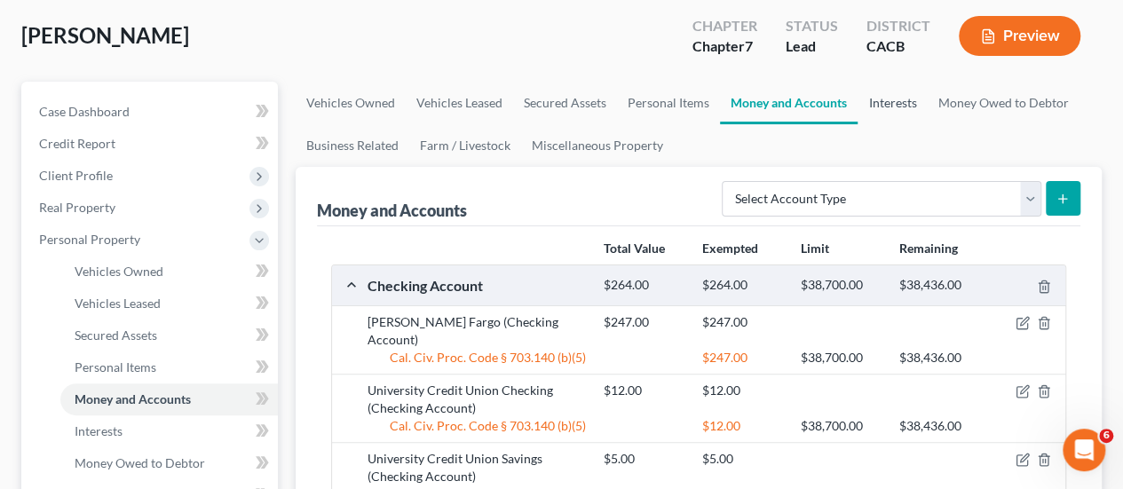
click at [889, 101] on link "Interests" at bounding box center [891, 103] width 69 height 43
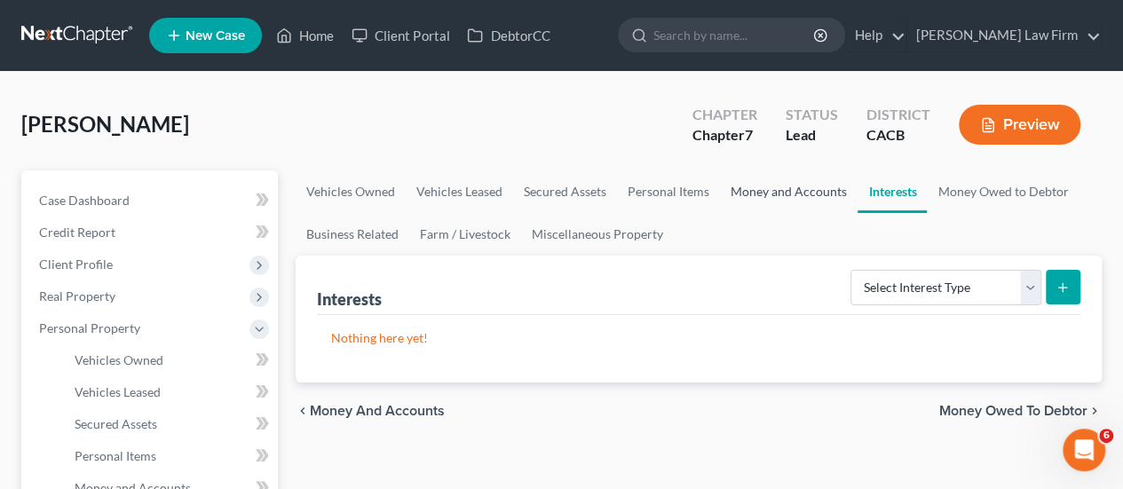
click at [737, 194] on link "Money and Accounts" at bounding box center [789, 191] width 138 height 43
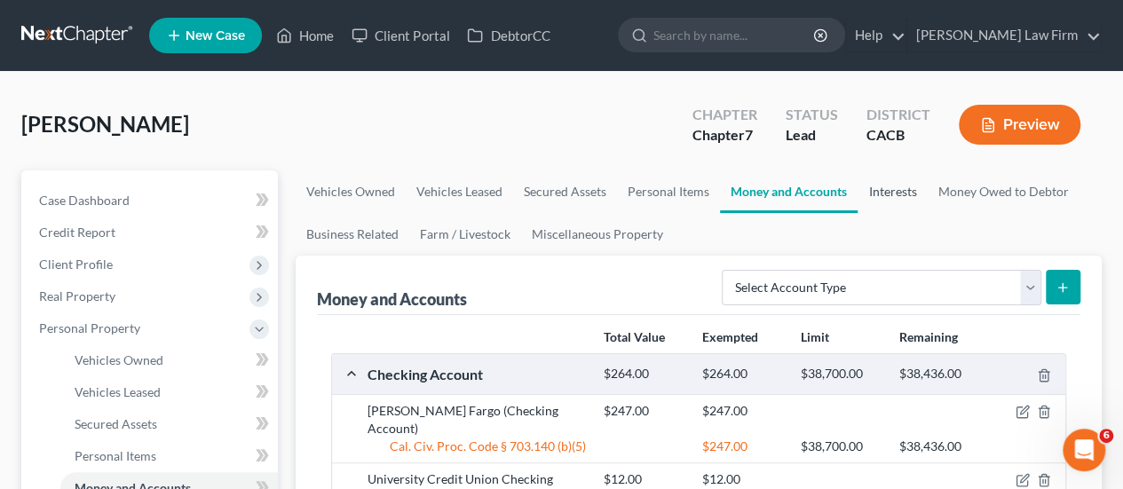
click at [898, 188] on link "Interests" at bounding box center [891, 191] width 69 height 43
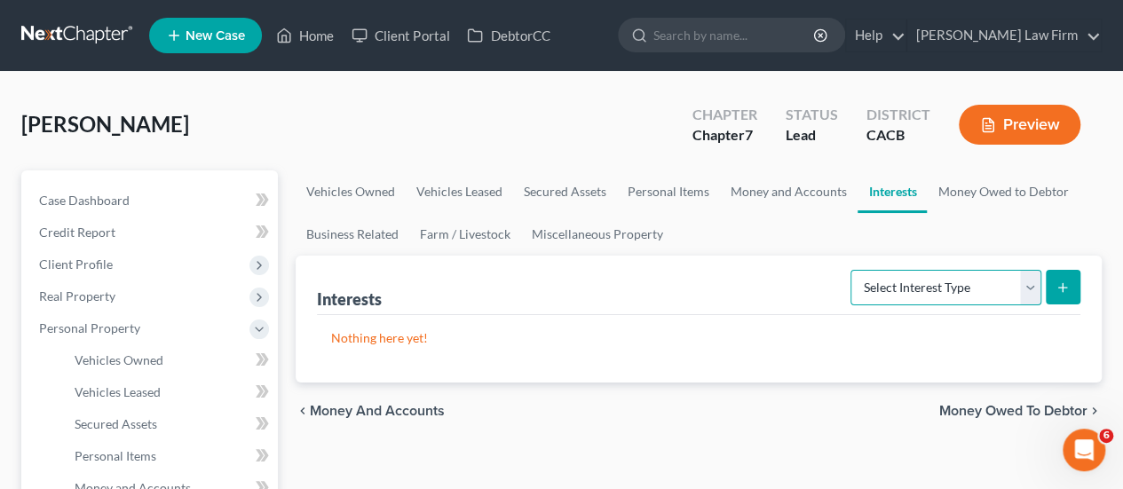
click at [942, 292] on select "Select Interest Type 401K Annuity Bond Education IRA Government Bond Government…" at bounding box center [945, 287] width 191 height 35
select select "pension_plan"
click at [853, 270] on select "Select Interest Type 401K Annuity Bond Education IRA Government Bond Government…" at bounding box center [945, 287] width 191 height 35
click at [1060, 288] on icon "submit" at bounding box center [1062, 287] width 14 height 14
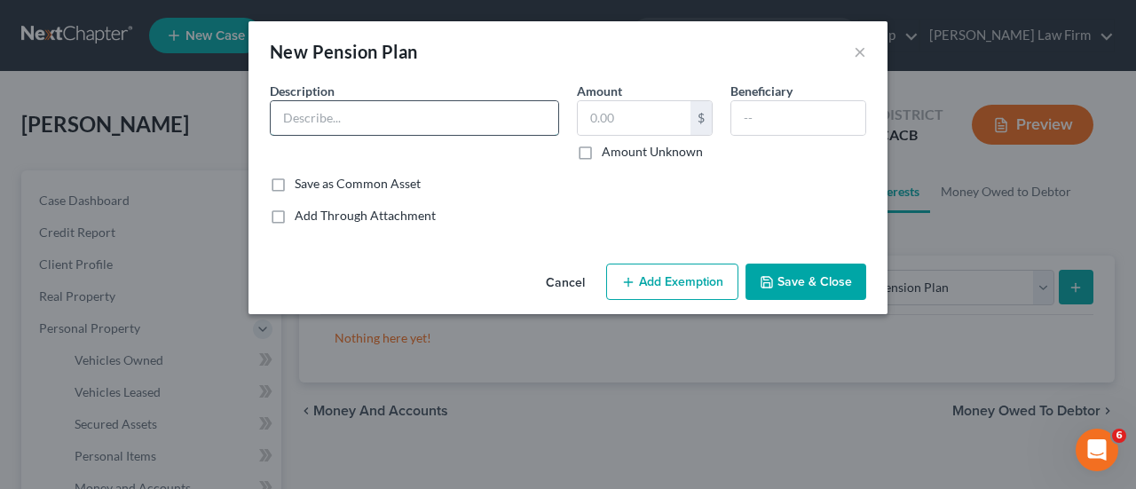
click at [353, 122] on input "text" at bounding box center [415, 118] width 288 height 34
type input "4"
type input "r"
click at [567, 280] on button "Cancel" at bounding box center [565, 282] width 67 height 35
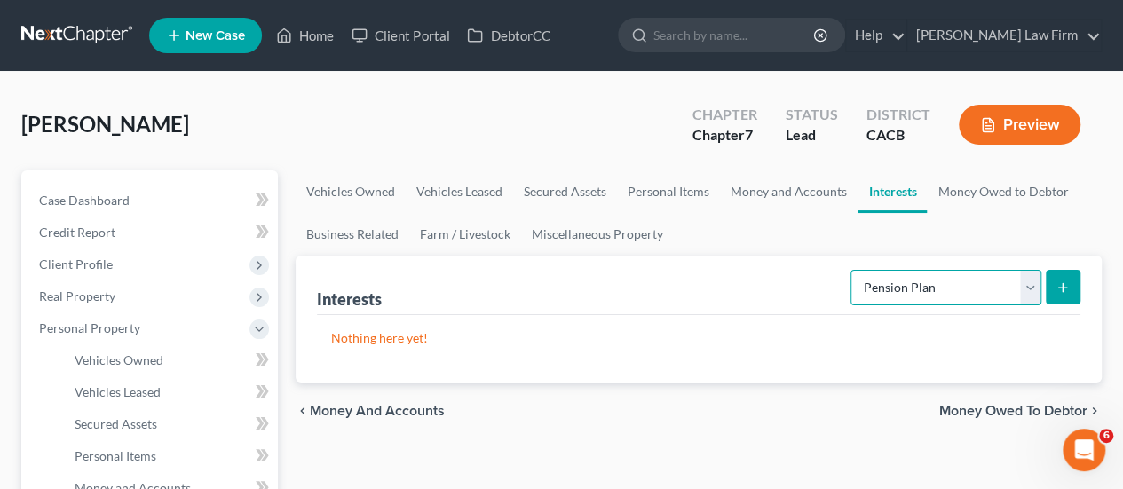
click at [964, 288] on select "Select Interest Type 401K Annuity Bond Education IRA Government Bond Government…" at bounding box center [945, 287] width 191 height 35
select select "other_retirement_plan"
click at [853, 270] on select "Select Interest Type 401K Annuity Bond Education IRA Government Bond Government…" at bounding box center [945, 287] width 191 height 35
click at [1050, 280] on button "submit" at bounding box center [1062, 287] width 35 height 35
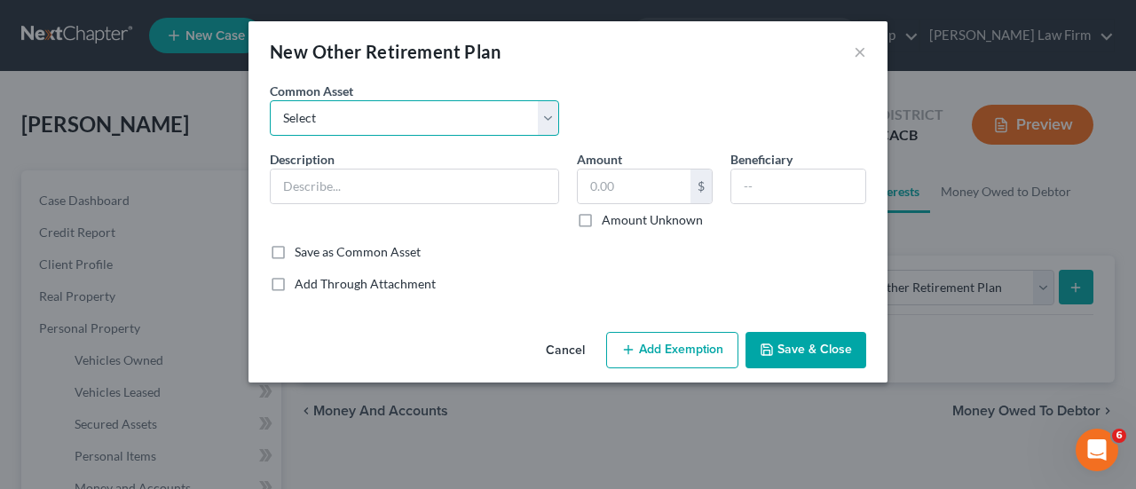
click at [366, 114] on select "Select LPL Financial" at bounding box center [414, 117] width 289 height 35
click at [390, 99] on div "Common Asset Select LPL Financial" at bounding box center [414, 109] width 307 height 54
click at [356, 182] on input "text" at bounding box center [415, 187] width 288 height 34
type input "$"
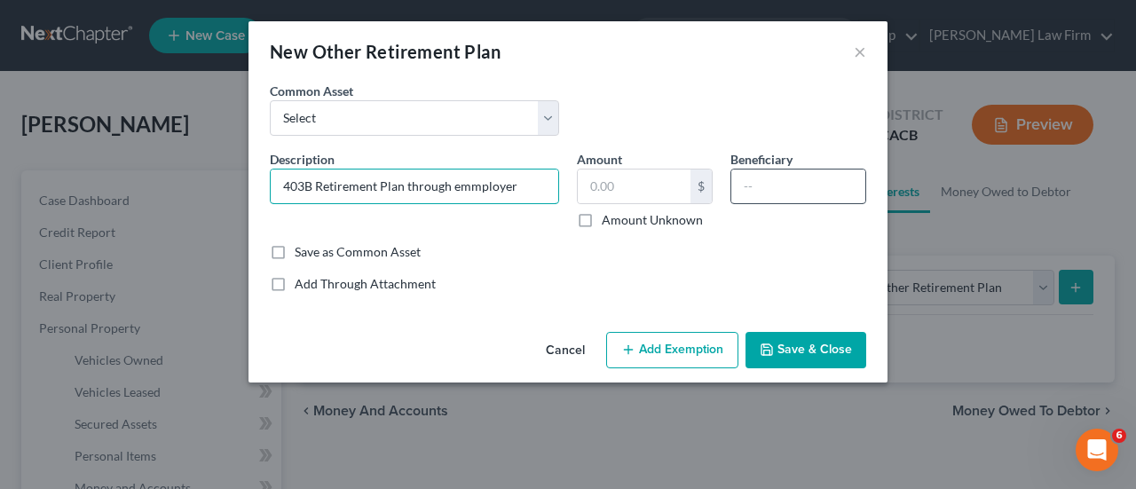
type input "403B Retirement Plan through emmployer"
click at [786, 181] on input "text" at bounding box center [798, 187] width 134 height 34
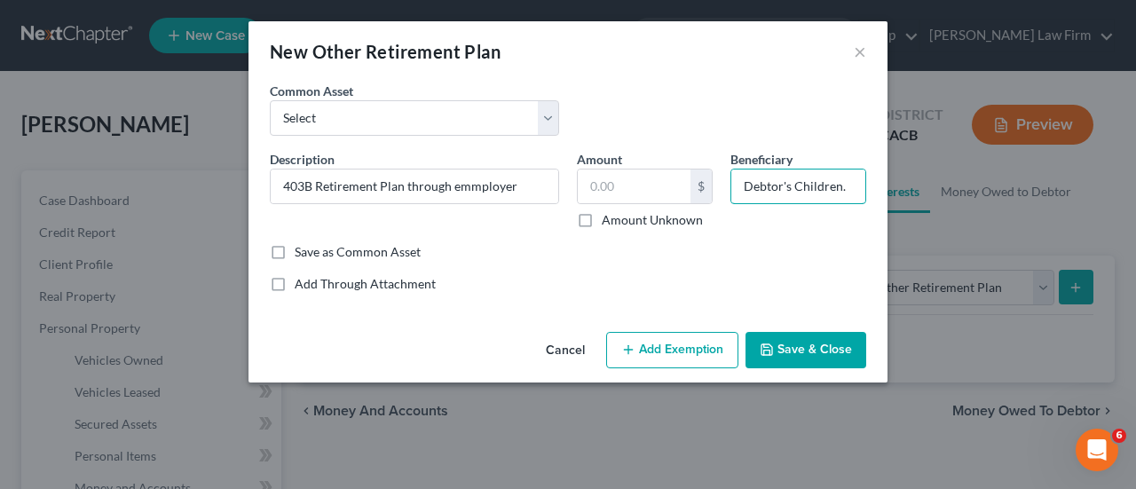
type input "Debtor's Children."
click at [805, 343] on button "Save & Close" at bounding box center [805, 350] width 121 height 37
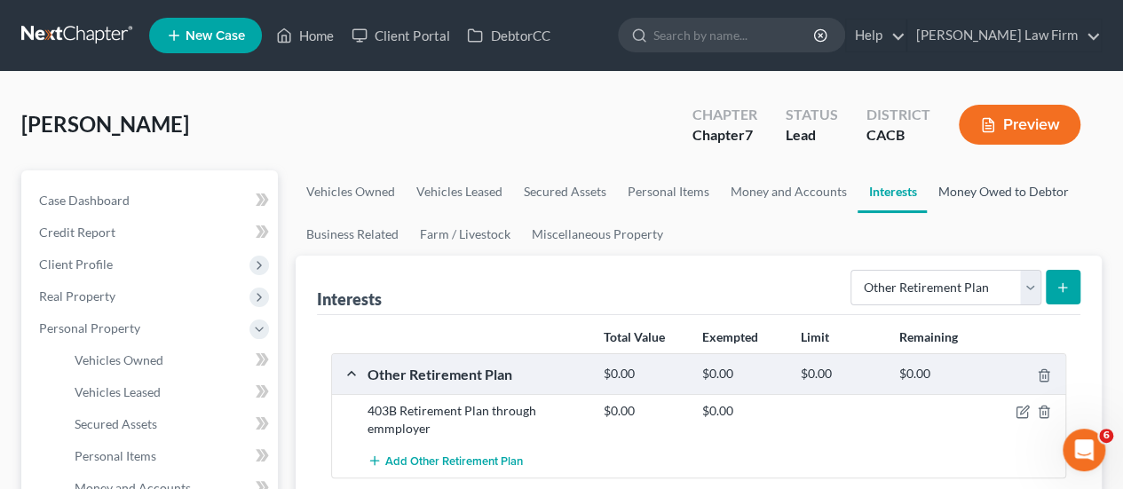
click at [985, 187] on link "Money Owed to Debtor" at bounding box center [1003, 191] width 152 height 43
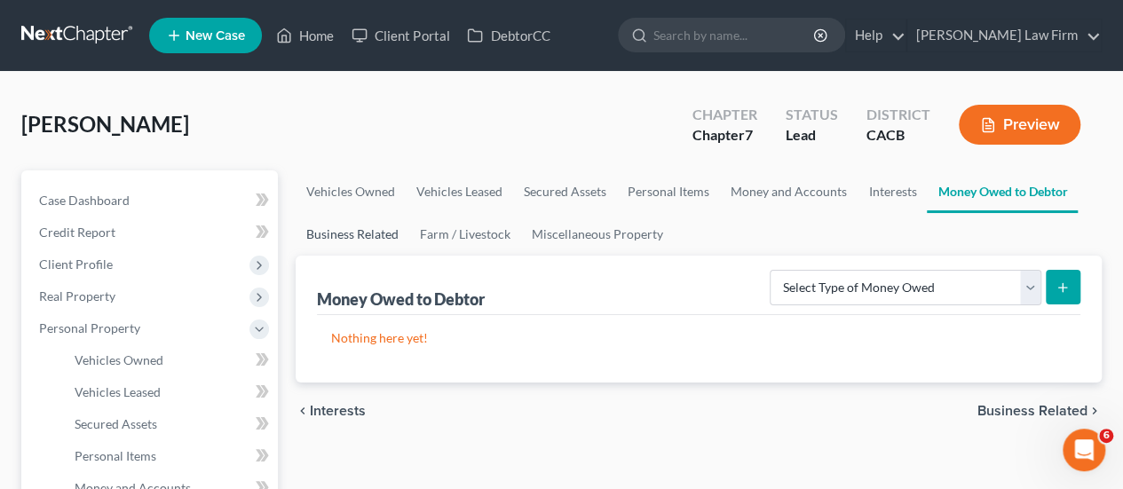
click at [346, 234] on link "Business Related" at bounding box center [353, 234] width 114 height 43
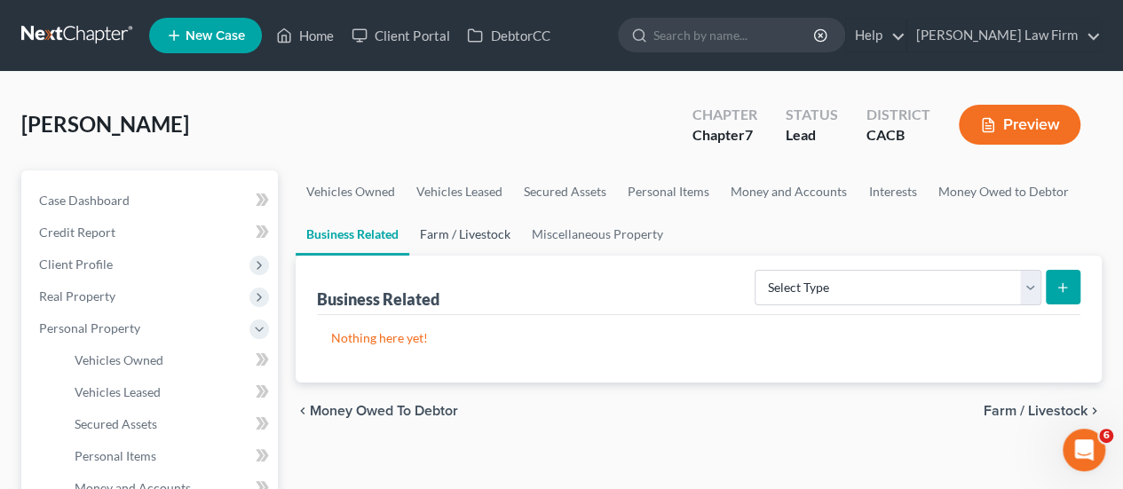
click at [444, 231] on link "Farm / Livestock" at bounding box center [465, 234] width 112 height 43
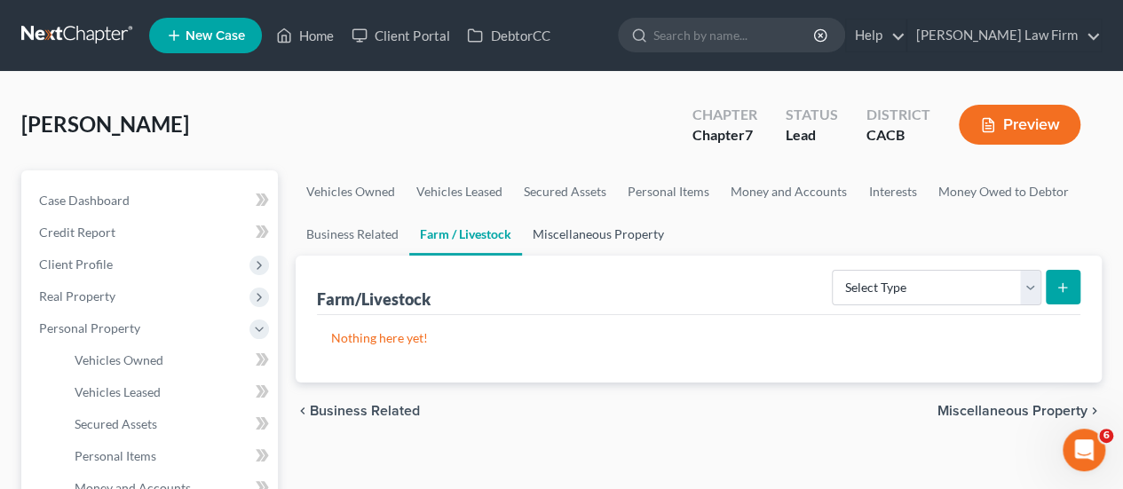
click at [612, 237] on link "Miscellaneous Property" at bounding box center [598, 234] width 153 height 43
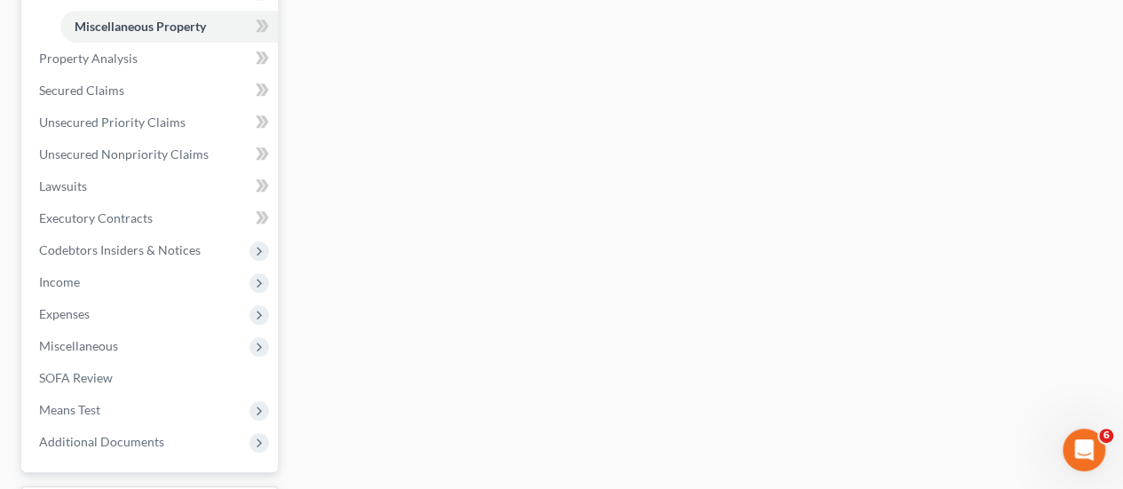
scroll to position [89, 0]
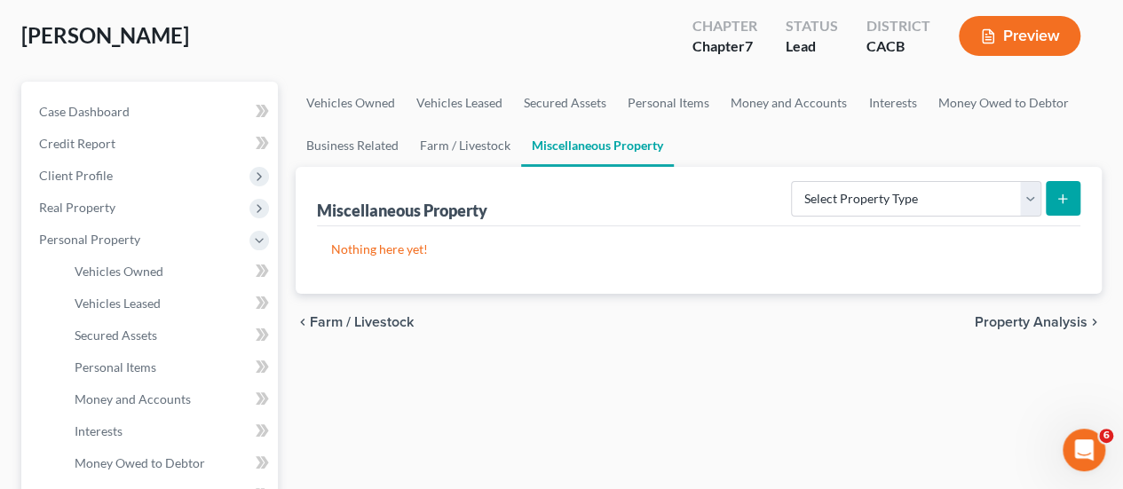
click at [1062, 321] on span "Property Analysis" at bounding box center [1030, 322] width 113 height 14
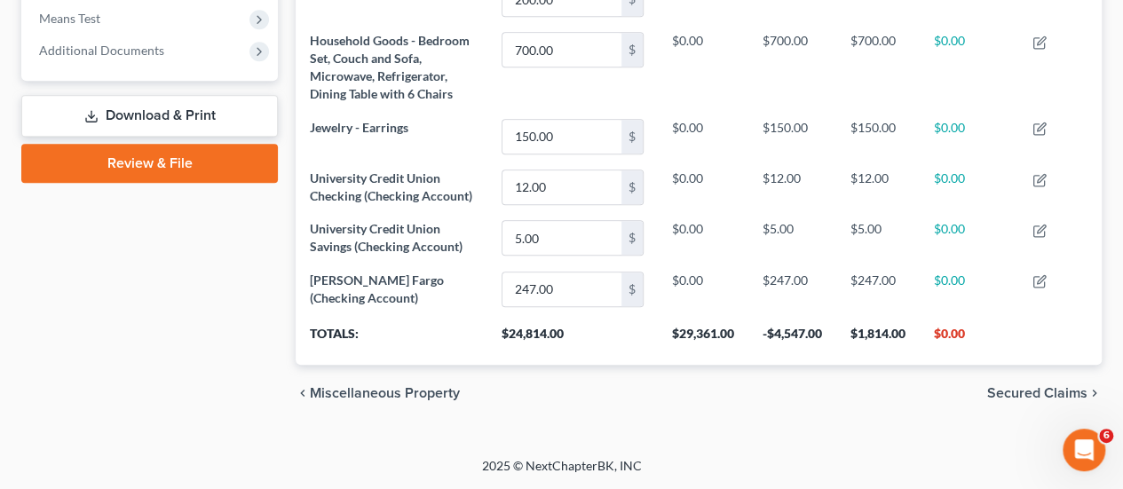
scroll to position [353, 0]
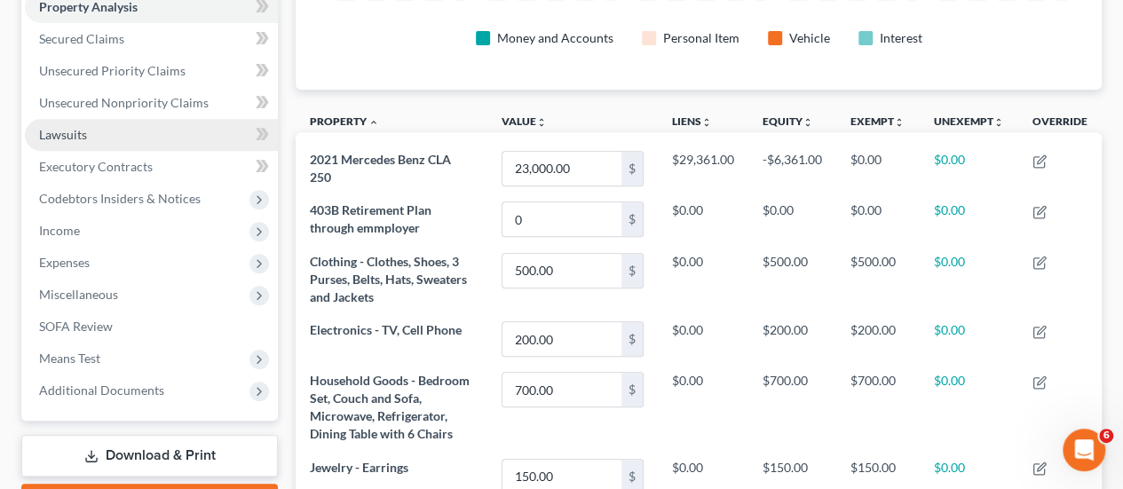
click at [103, 135] on link "Lawsuits" at bounding box center [151, 135] width 253 height 32
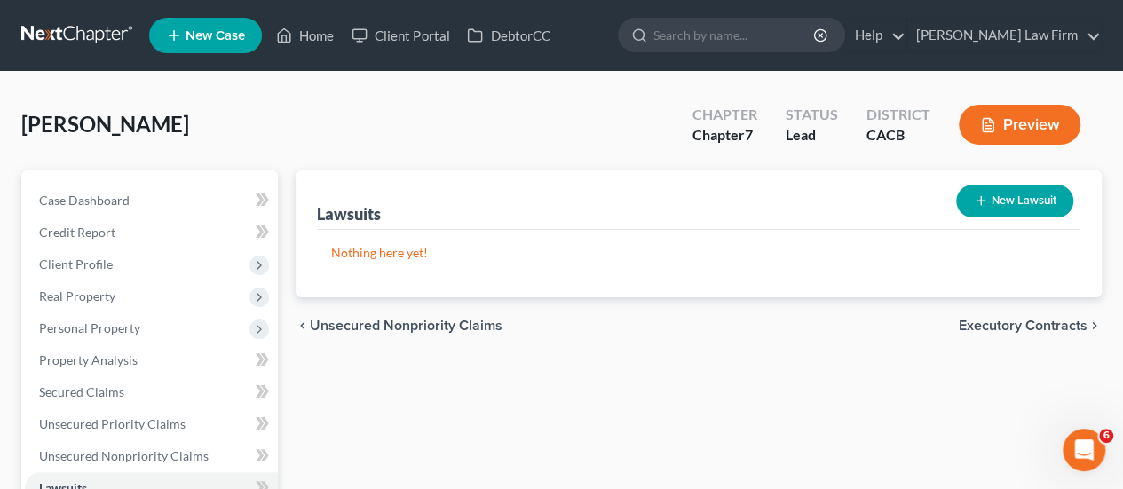
click at [1026, 205] on button "New Lawsuit" at bounding box center [1014, 201] width 117 height 33
select select "0"
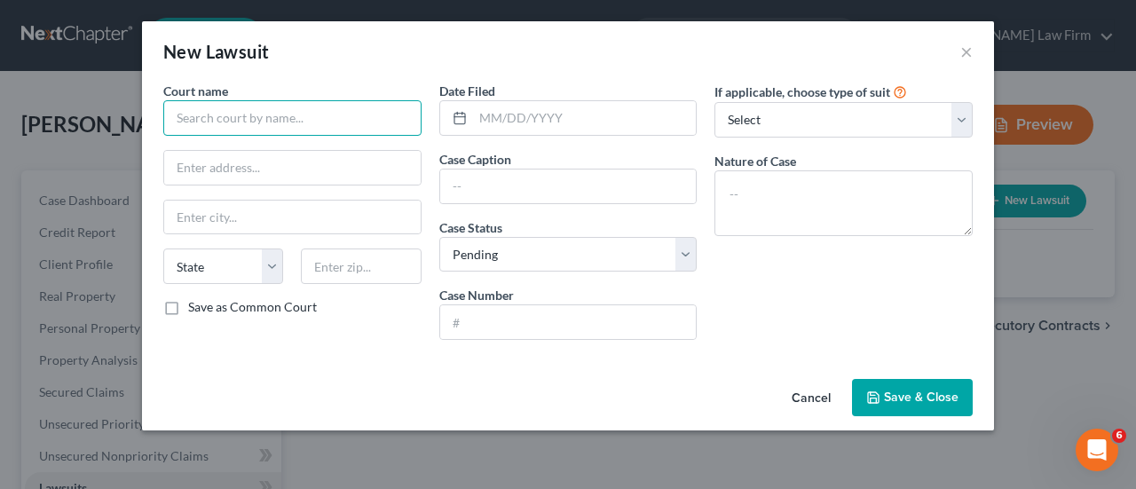
click at [294, 122] on input "text" at bounding box center [292, 117] width 258 height 35
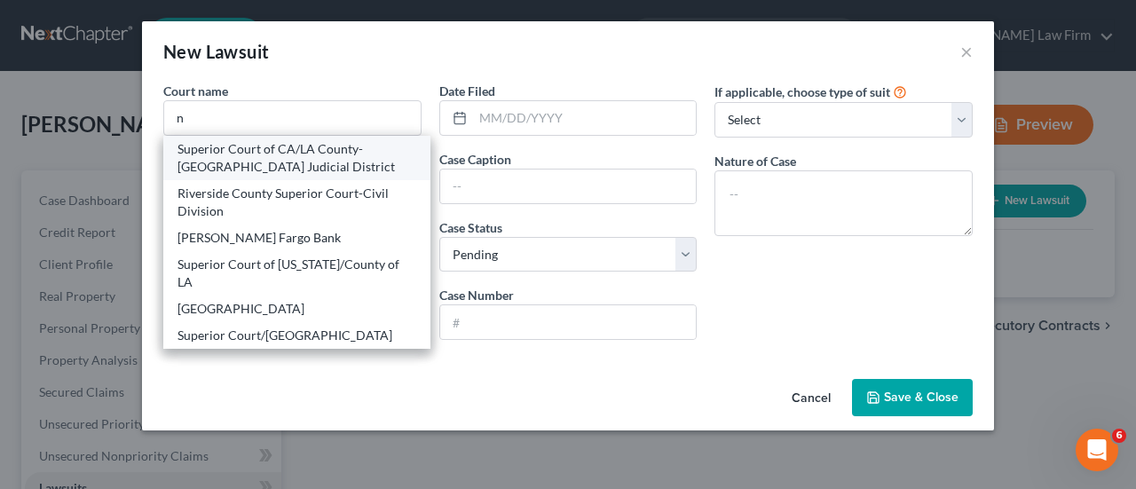
click at [293, 145] on div "Superior Court of CA/LA County-Norwalk Judicial District" at bounding box center [296, 157] width 239 height 35
type input "Superior Court of CA/LA County-Norwalk Judicial District"
type input "12720 Norwalk Blvd.,"
type input "Norwalk"
select select "4"
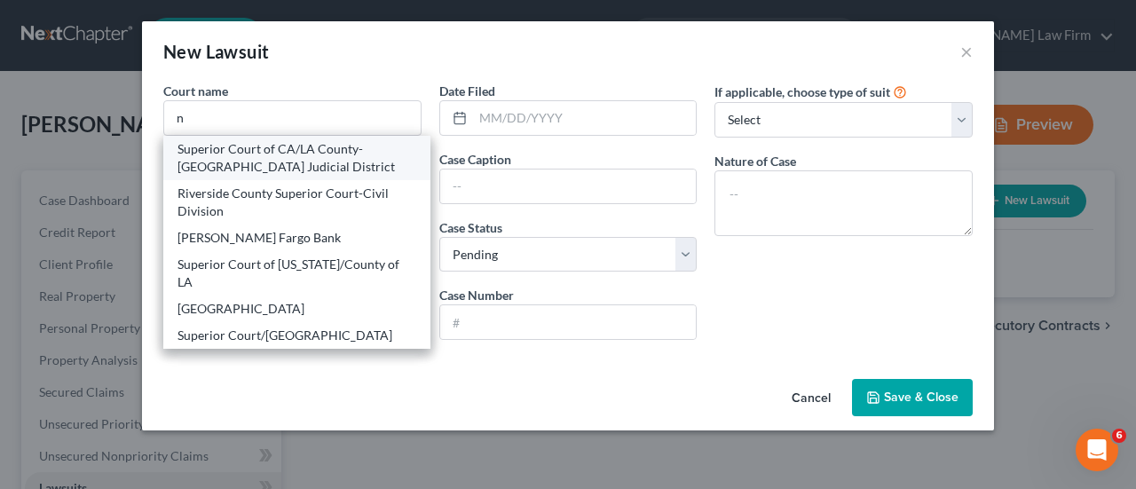
type input "90650"
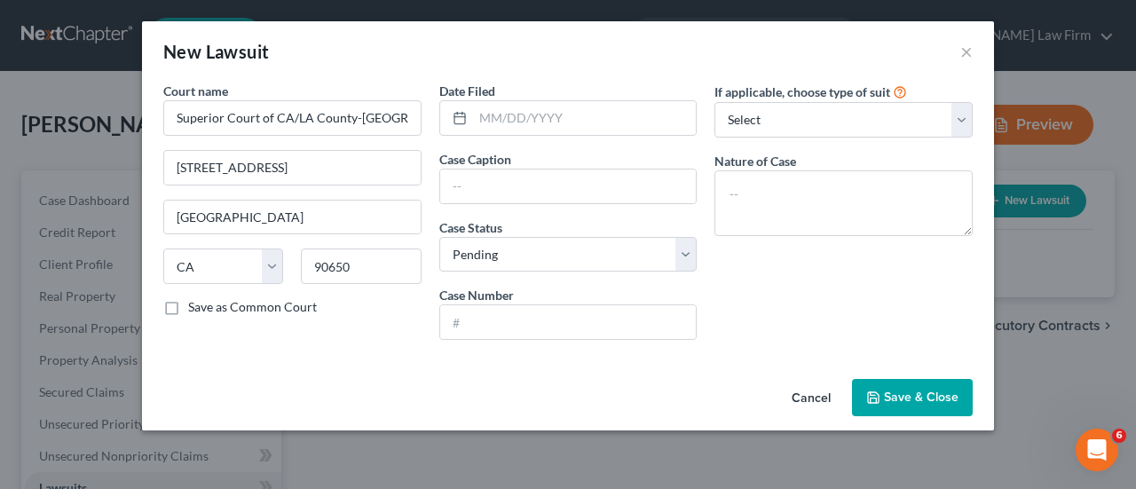
click at [826, 162] on div "Nature of Case" at bounding box center [843, 194] width 258 height 84
click at [804, 110] on select "Select Repossession Garnishment Foreclosure Attached, Seized, Or Levied Other" at bounding box center [843, 119] width 258 height 35
select select "1"
click at [714, 102] on select "Select Repossession Garnishment Foreclosure Attached, Seized, Or Levied Other" at bounding box center [843, 119] width 258 height 35
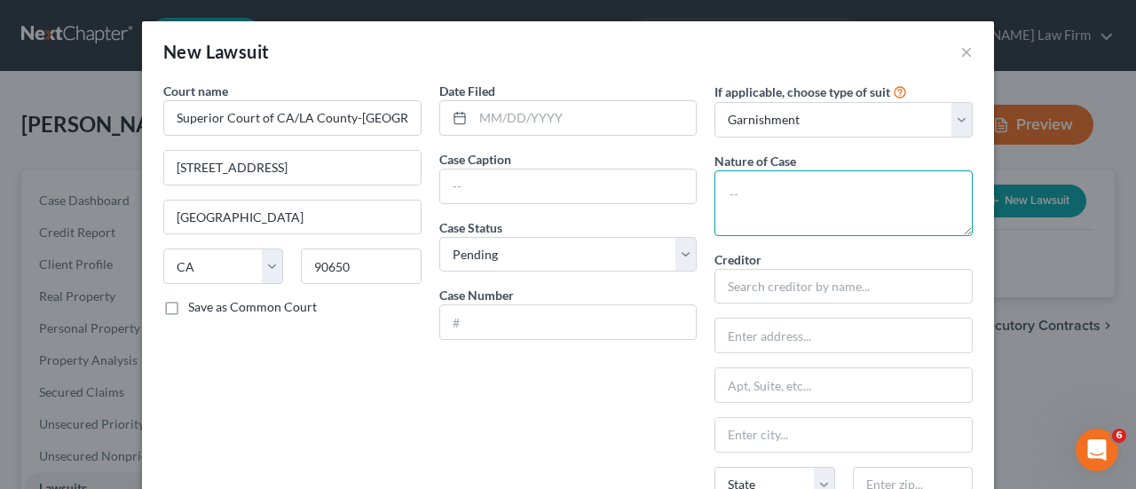
click at [793, 193] on textarea at bounding box center [843, 203] width 258 height 66
type textarea "Breach of Contract"
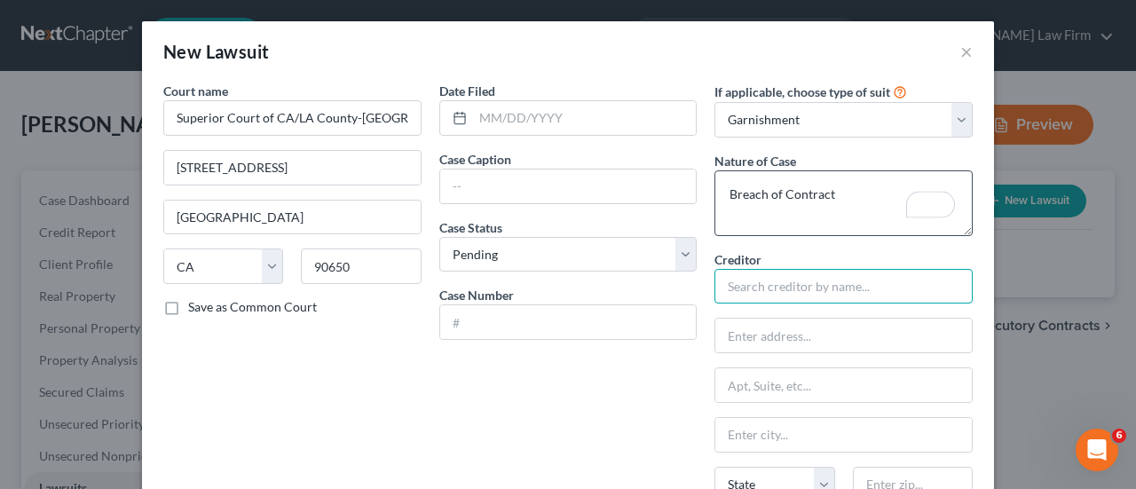
type input "c"
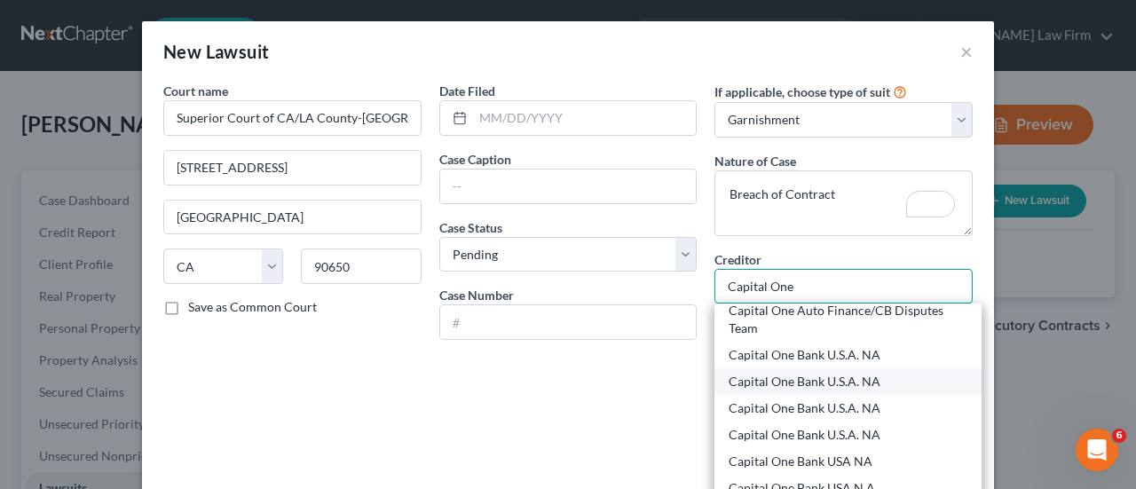
scroll to position [177, 0]
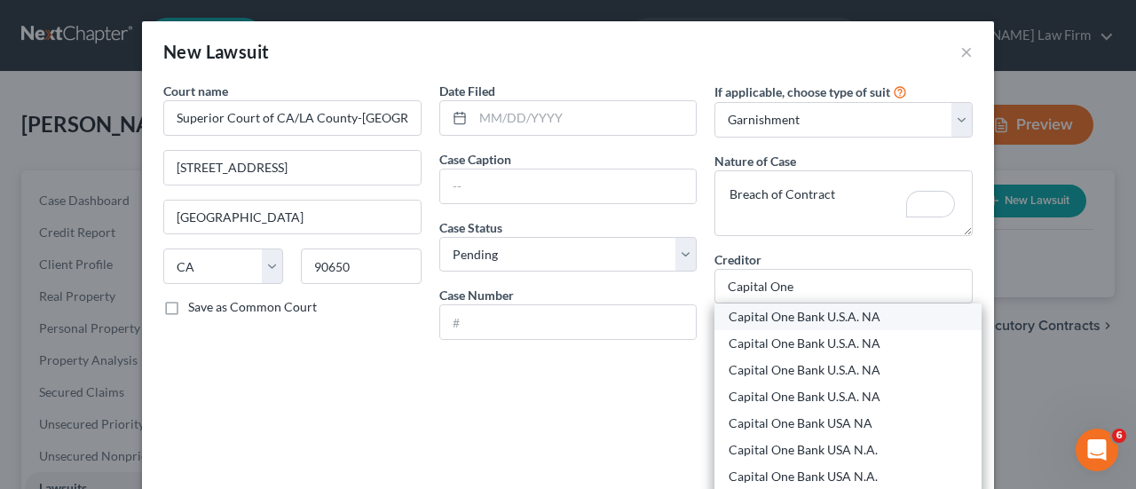
click at [884, 311] on div "Capital One Bank U.S.A. NA" at bounding box center [848, 317] width 239 height 18
type input "Capital One Bank U.S.A. NA"
type input "POB 71083"
type input "Charlotte"
select select "28"
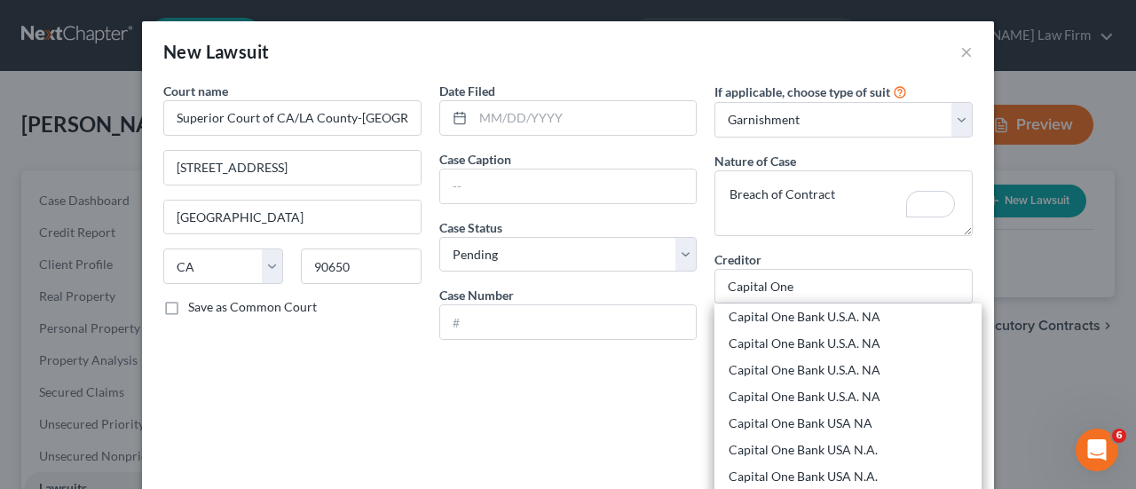
type input "28272"
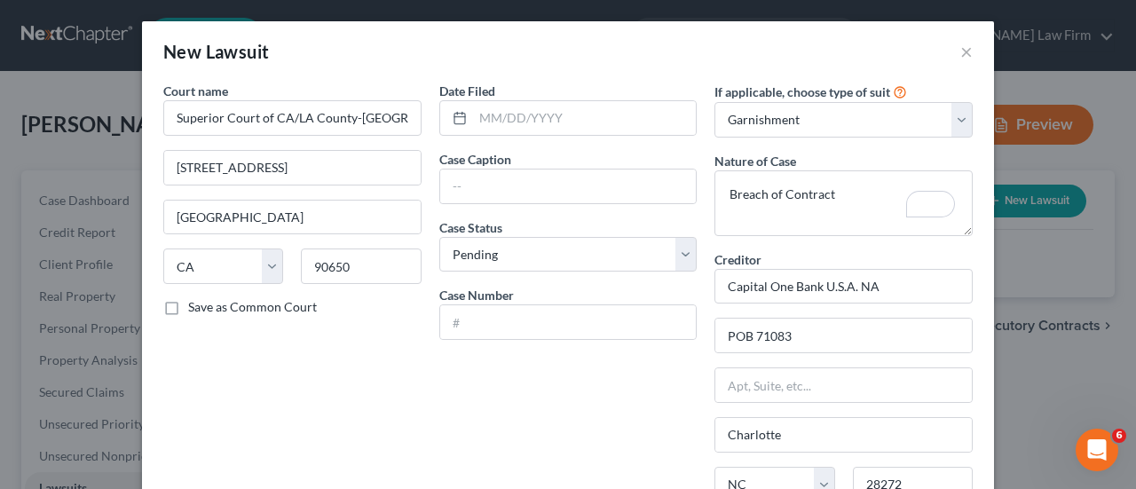
click at [526, 381] on div "Date Filed Case Caption Case Status * Select Pending On Appeal Concluded Case N…" at bounding box center [568, 395] width 276 height 627
click at [505, 253] on select "Select Pending On Appeal Concluded" at bounding box center [568, 254] width 258 height 35
select select "2"
click at [439, 237] on select "Select Pending On Appeal Concluded" at bounding box center [568, 254] width 258 height 35
click at [495, 313] on input "text" at bounding box center [568, 322] width 256 height 34
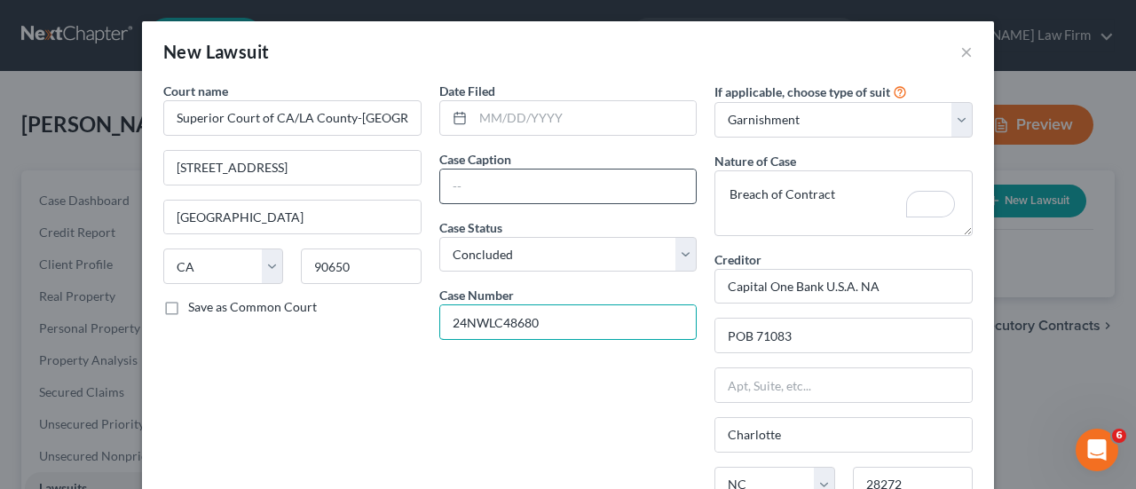
type input "24NWLC48680"
click at [493, 181] on input "text" at bounding box center [568, 187] width 256 height 34
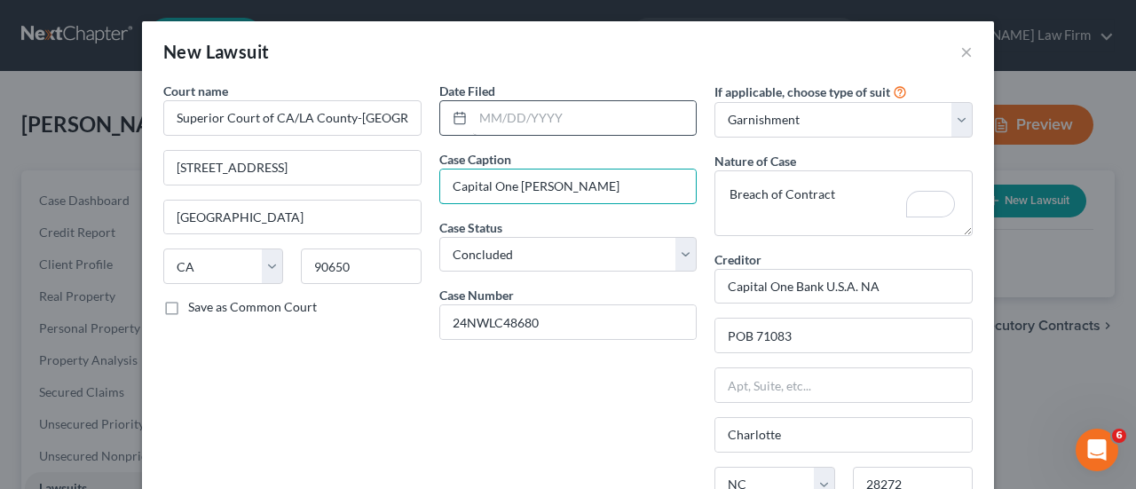
type input "Capital One v. Vasquez"
click at [556, 125] on input "text" at bounding box center [585, 118] width 224 height 34
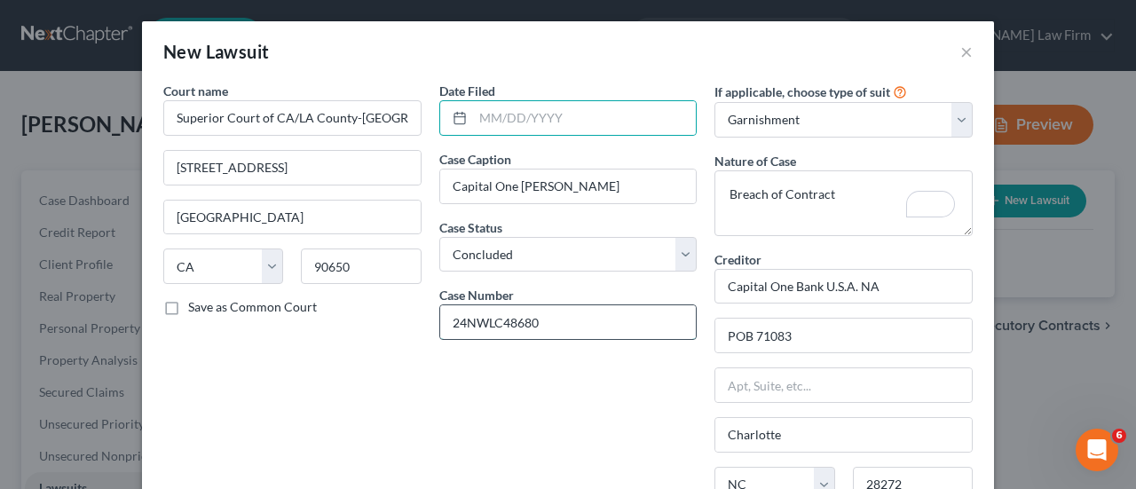
click at [556, 319] on input "24NWLC48680" at bounding box center [568, 322] width 256 height 34
click at [551, 113] on input "text" at bounding box center [585, 118] width 224 height 34
type input "02/20/2025"
click at [581, 116] on input "02/20/2025" at bounding box center [585, 118] width 224 height 34
click at [568, 125] on input "02/20/2025" at bounding box center [585, 118] width 224 height 34
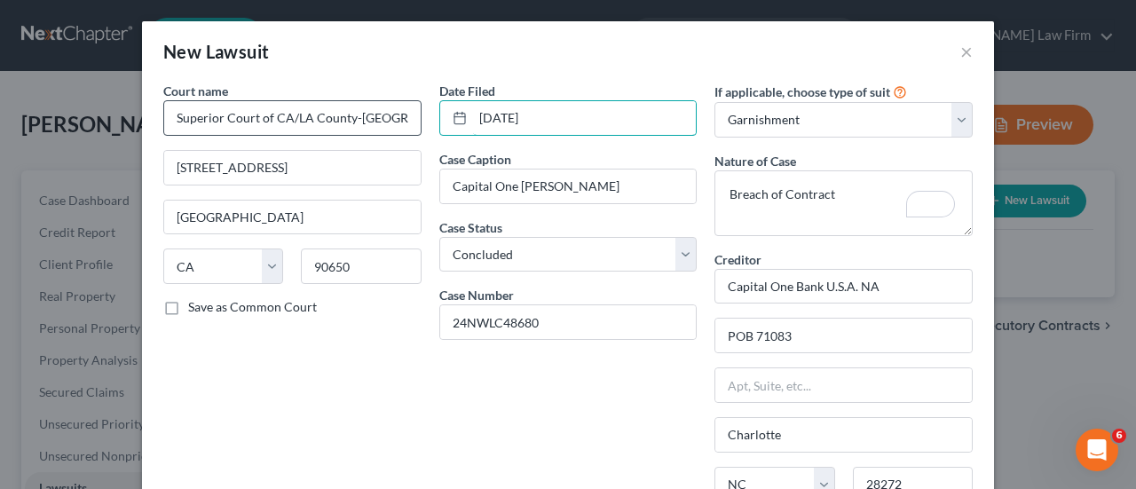
drag, startPoint x: 568, startPoint y: 125, endPoint x: 406, endPoint y: 129, distance: 161.6
click at [408, 131] on div "Court name * Superior Court of CA/LA County-Norwalk Judicial District 12720 Nor…" at bounding box center [567, 395] width 827 height 627
click at [520, 115] on input "text" at bounding box center [585, 118] width 224 height 34
type input "12/24/2024"
click at [621, 401] on div "Date Filed 12/24/2024 Case Caption Capital One v. Vasquez Case Status * Select …" at bounding box center [568, 395] width 276 height 627
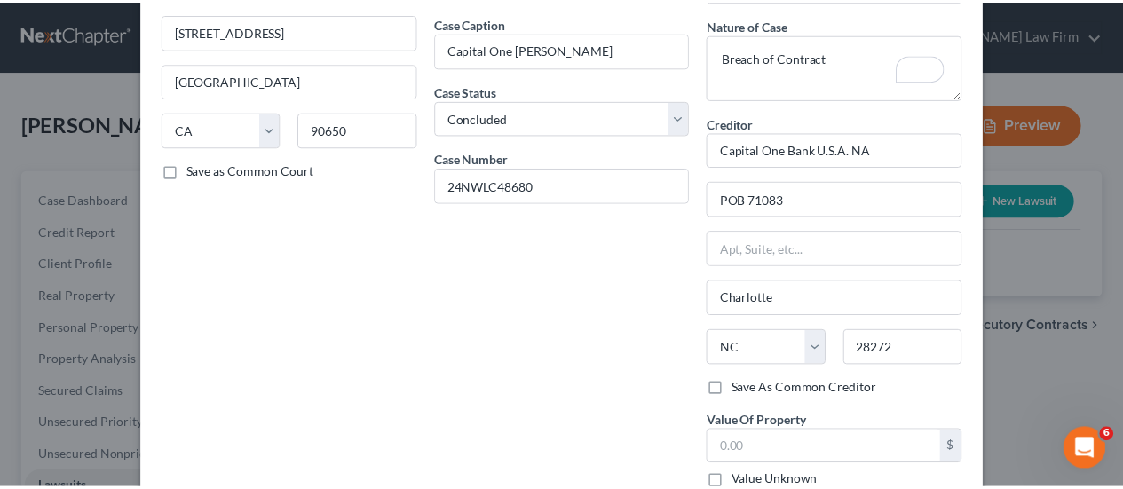
scroll to position [311, 0]
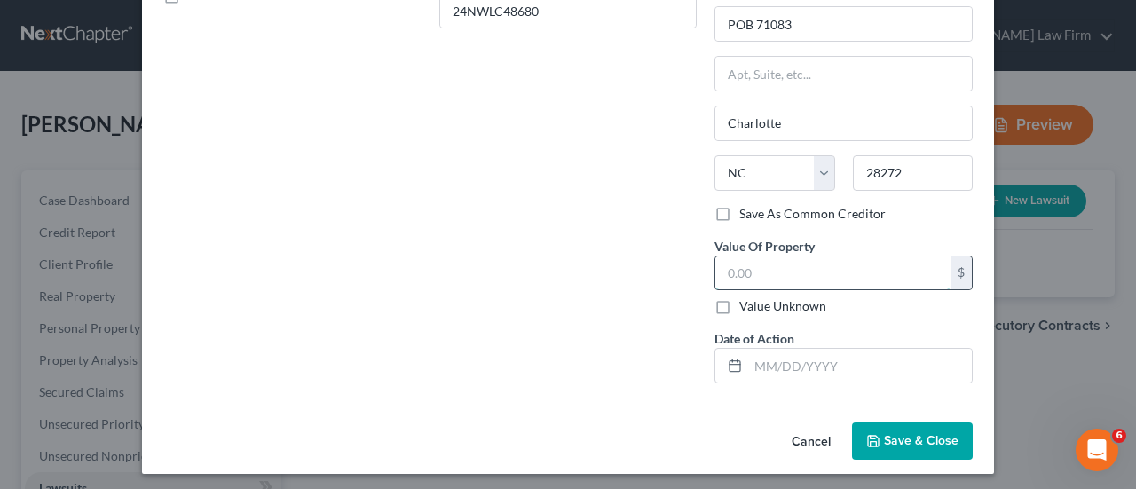
click at [786, 270] on input "text" at bounding box center [832, 273] width 235 height 34
type input "4,911.68"
click at [896, 433] on span "Save & Close" at bounding box center [921, 440] width 75 height 15
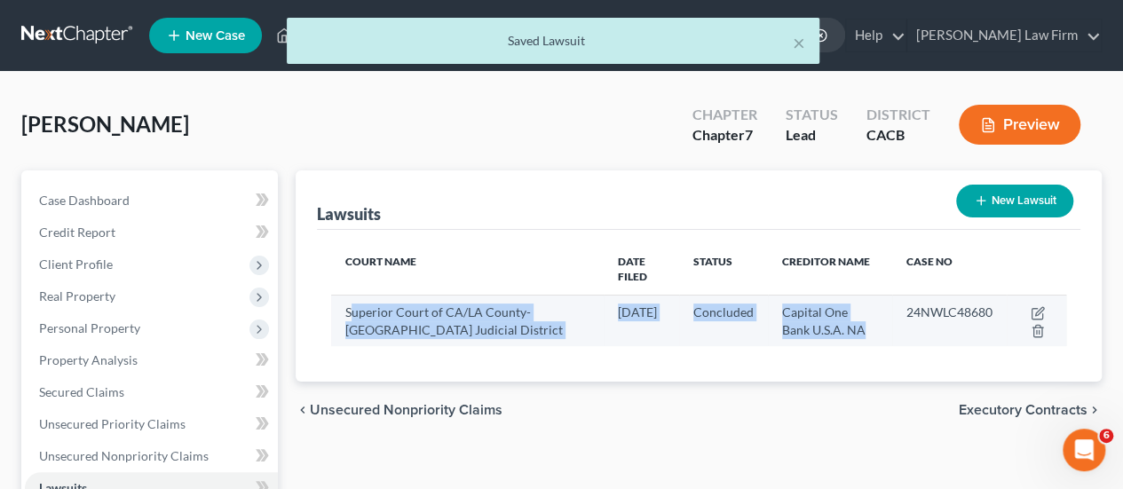
drag, startPoint x: 802, startPoint y: 319, endPoint x: 352, endPoint y: 300, distance: 450.3
click at [353, 297] on tr "Superior Court of CA/LA County-Norwalk Judicial District 12/24/2024 Concluded C…" at bounding box center [698, 320] width 735 height 51
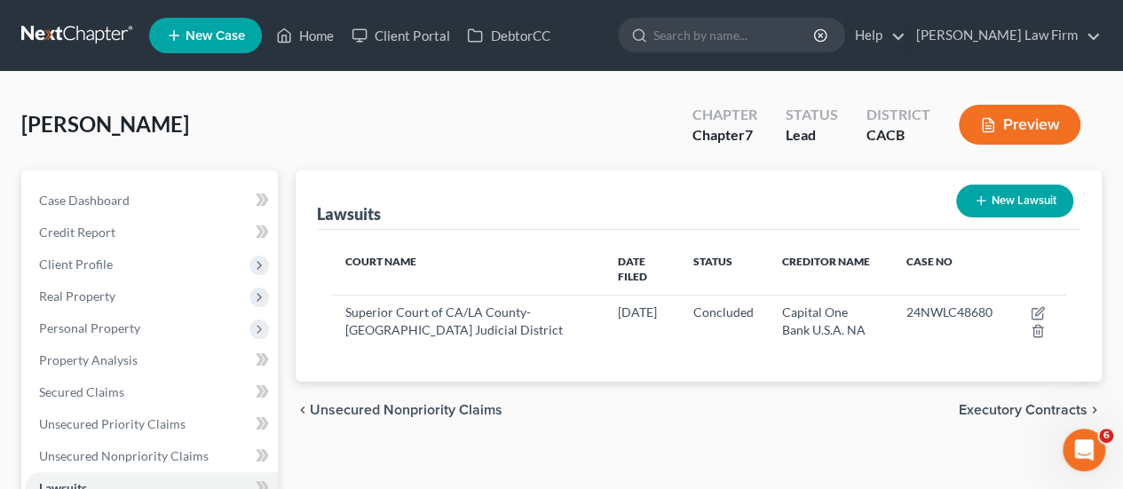
click at [594, 219] on div "Lawsuits New Lawsuit" at bounding box center [698, 199] width 763 height 59
click at [579, 331] on div "Court Name Date Filed Status Creditor Name Case No Superior Court of CA/LA Coun…" at bounding box center [698, 306] width 763 height 153
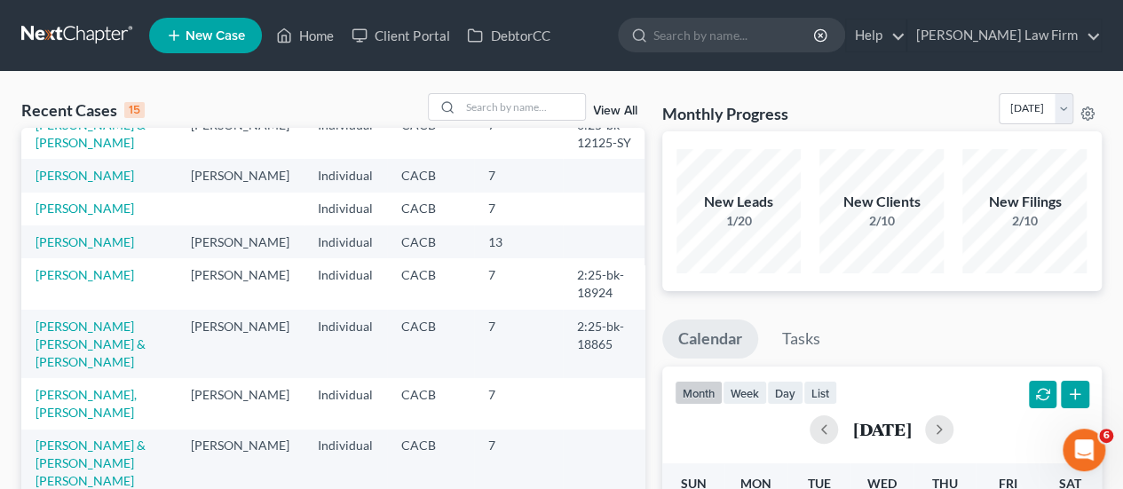
scroll to position [177, 0]
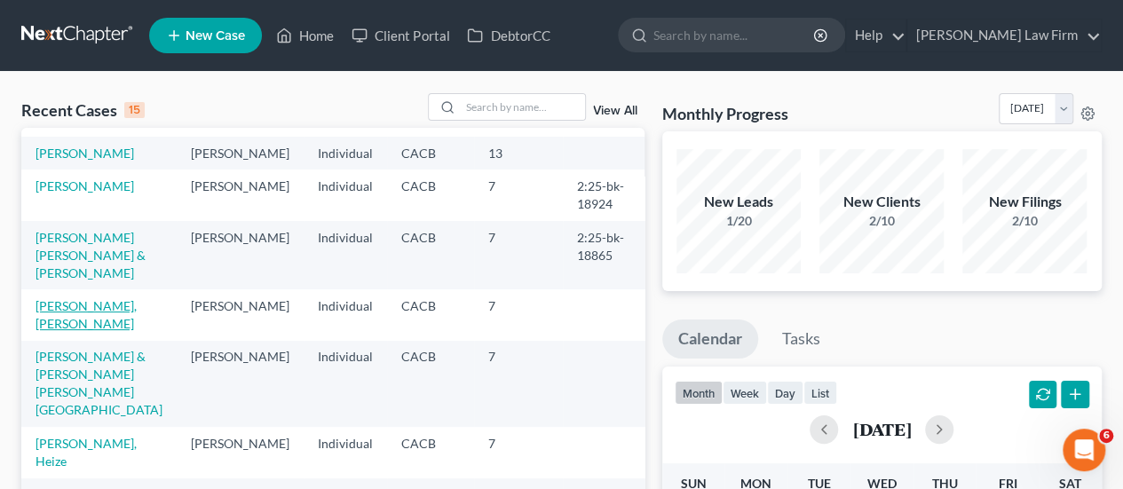
click at [48, 331] on link "[PERSON_NAME], [PERSON_NAME]" at bounding box center [85, 314] width 101 height 33
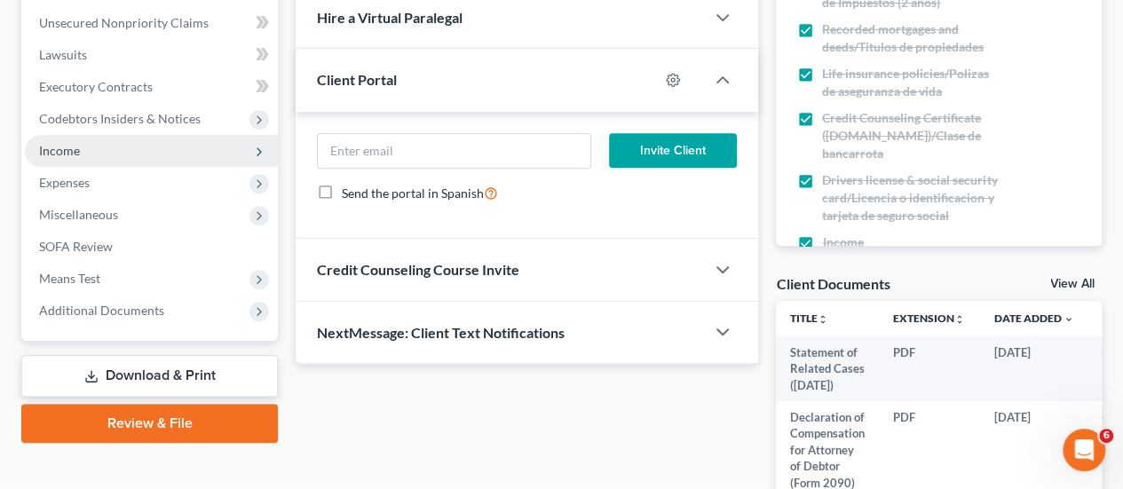
scroll to position [444, 0]
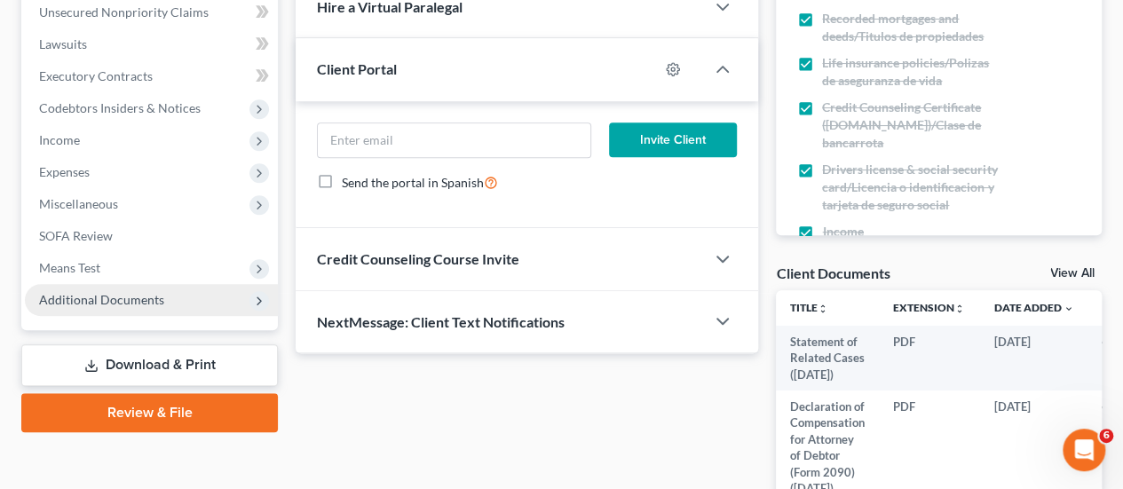
click at [121, 290] on span "Additional Documents" at bounding box center [151, 300] width 253 height 32
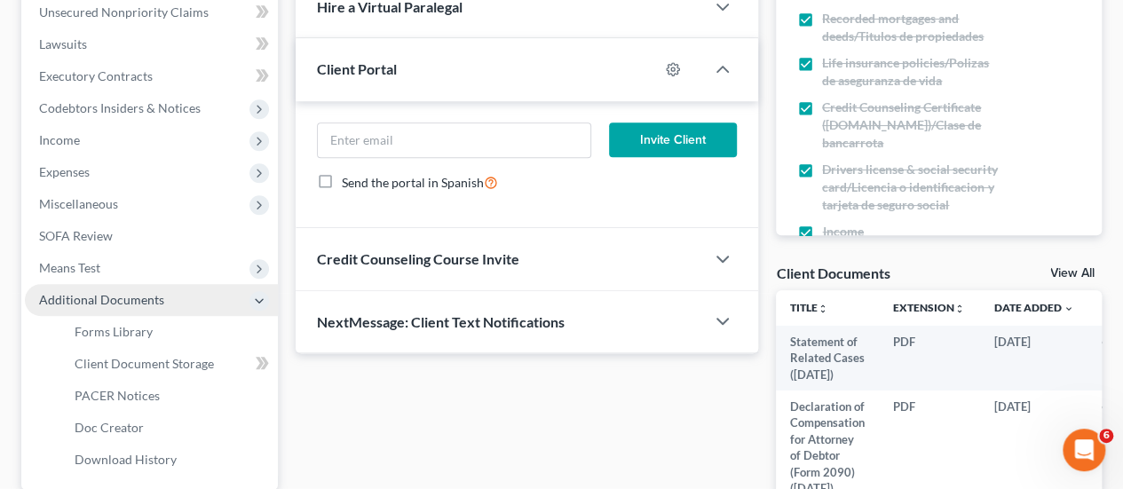
click at [121, 290] on span "Additional Documents" at bounding box center [151, 300] width 253 height 32
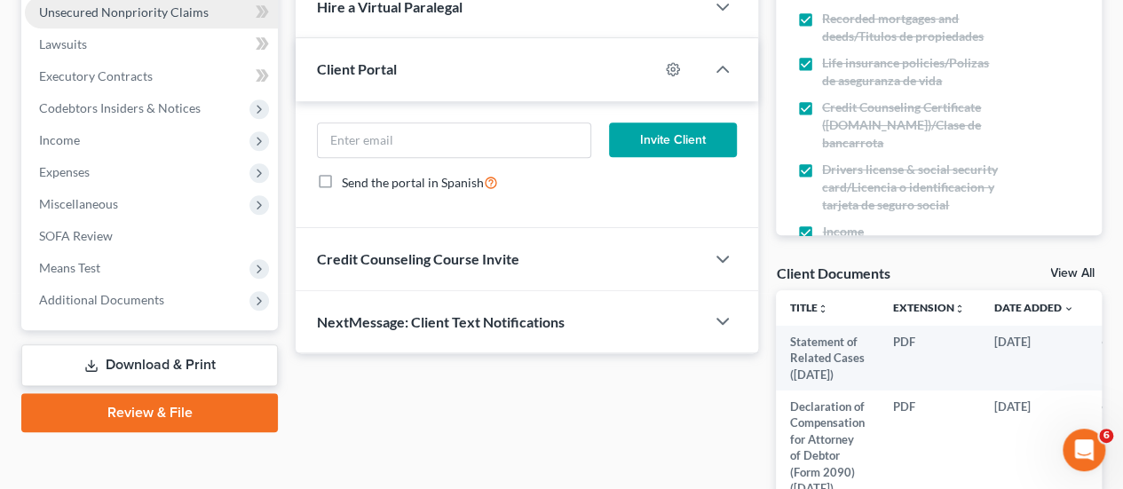
click at [173, 10] on span "Unsecured Nonpriority Claims" at bounding box center [124, 11] width 170 height 15
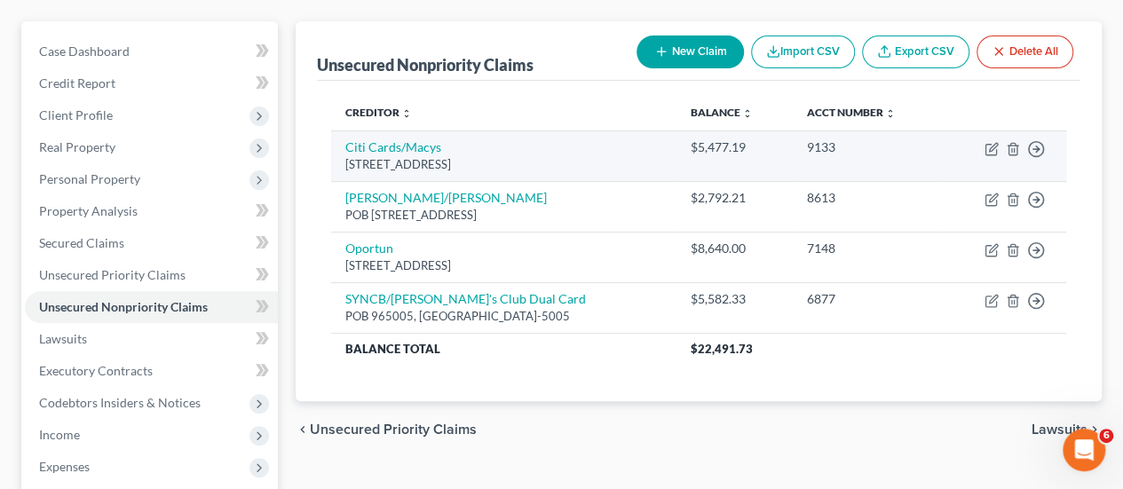
scroll to position [177, 0]
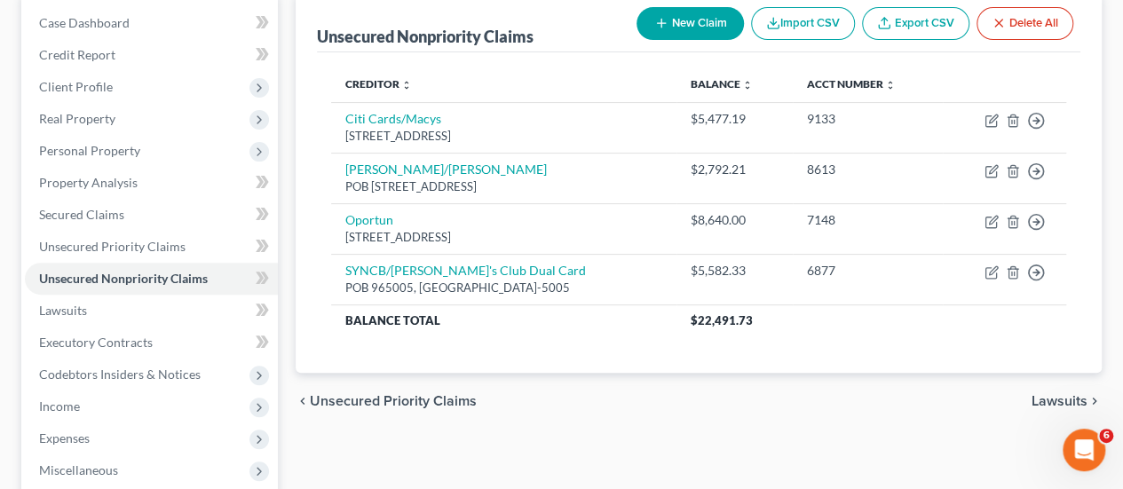
drag, startPoint x: 564, startPoint y: 347, endPoint x: 305, endPoint y: 114, distance: 347.5
click at [305, 114] on div "Unsecured Nonpriority Claims New Claim Import CSV Export CSV Delete All Credito…" at bounding box center [699, 183] width 806 height 380
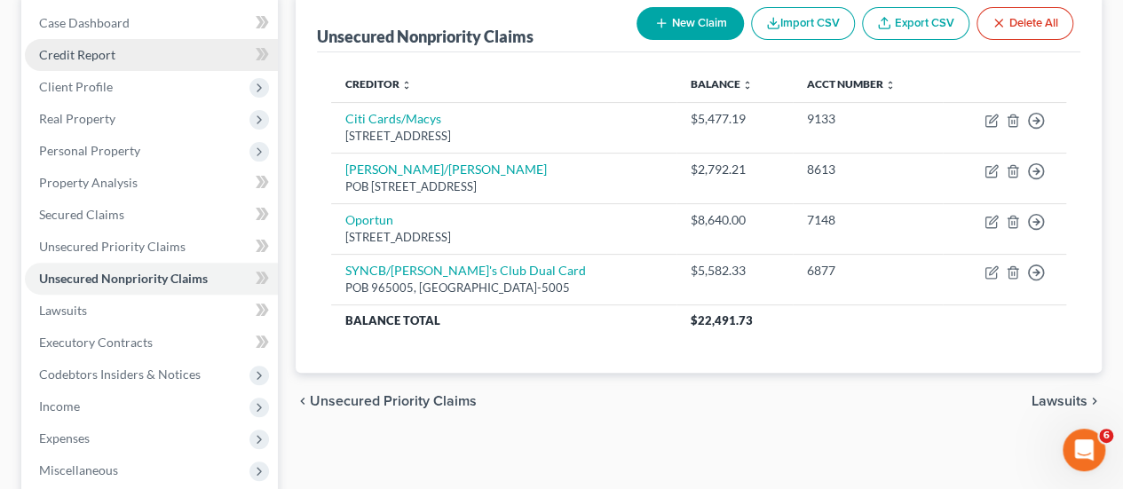
scroll to position [0, 0]
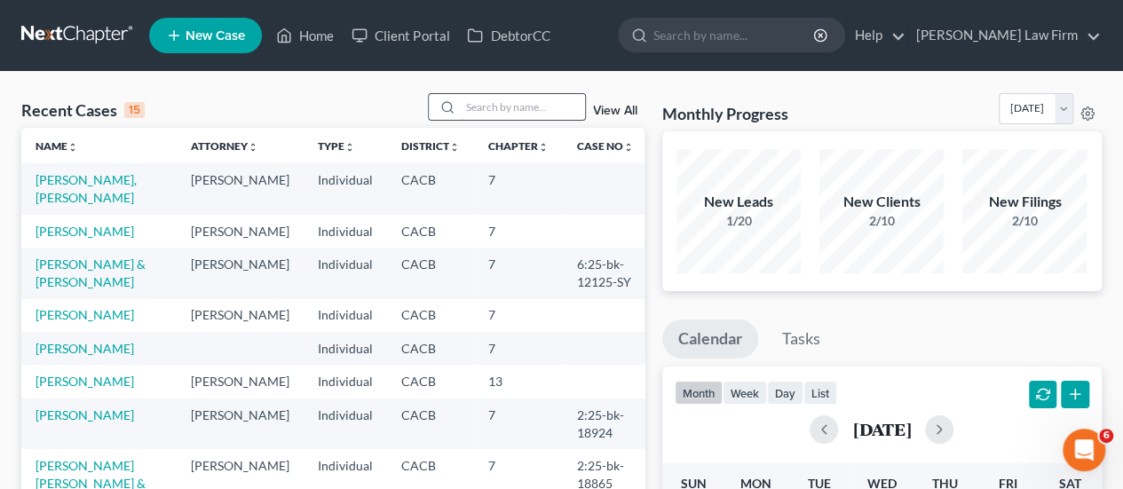
click at [508, 110] on input "search" at bounding box center [523, 107] width 124 height 26
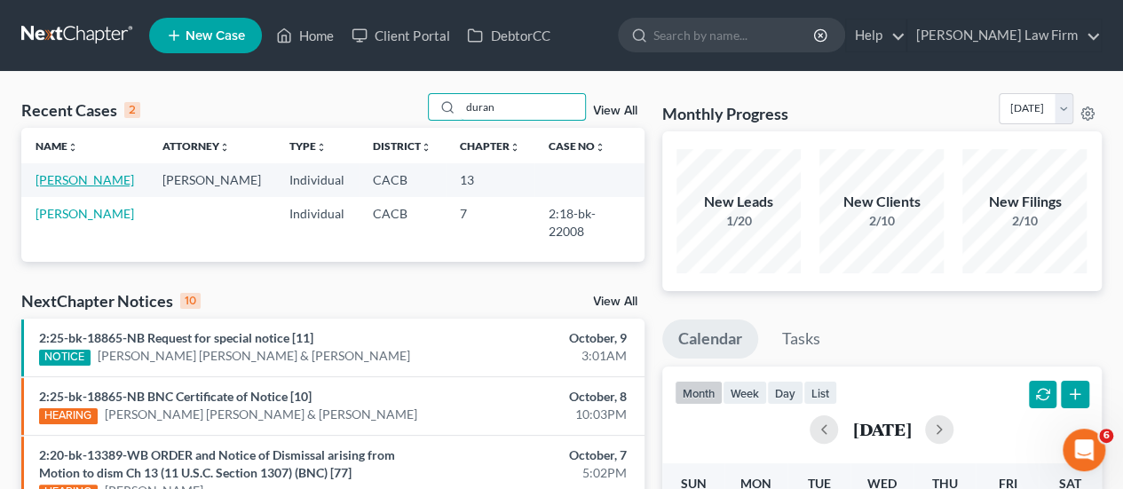
type input "duran"
click at [85, 172] on link "[PERSON_NAME]" at bounding box center [84, 179] width 99 height 15
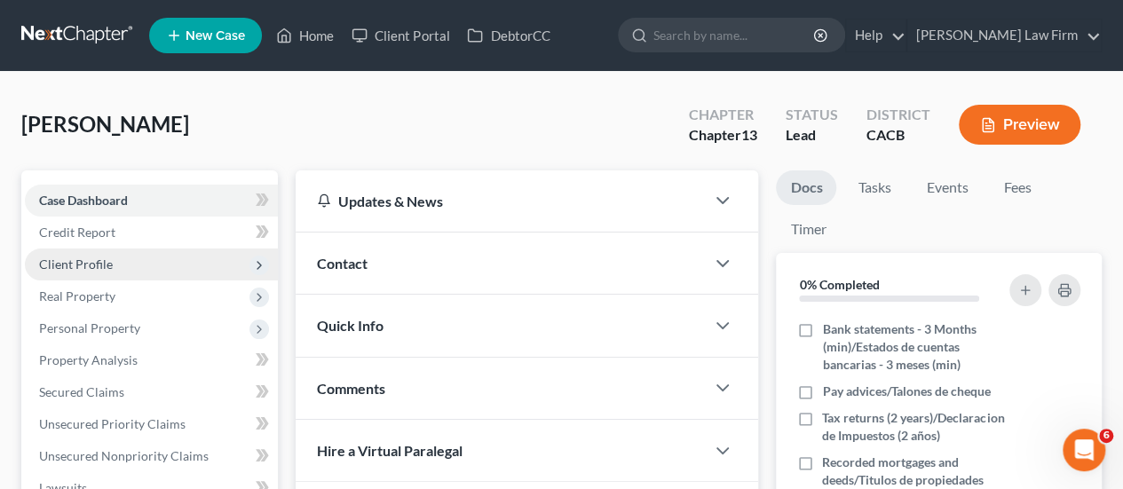
click at [104, 260] on span "Client Profile" at bounding box center [76, 263] width 74 height 15
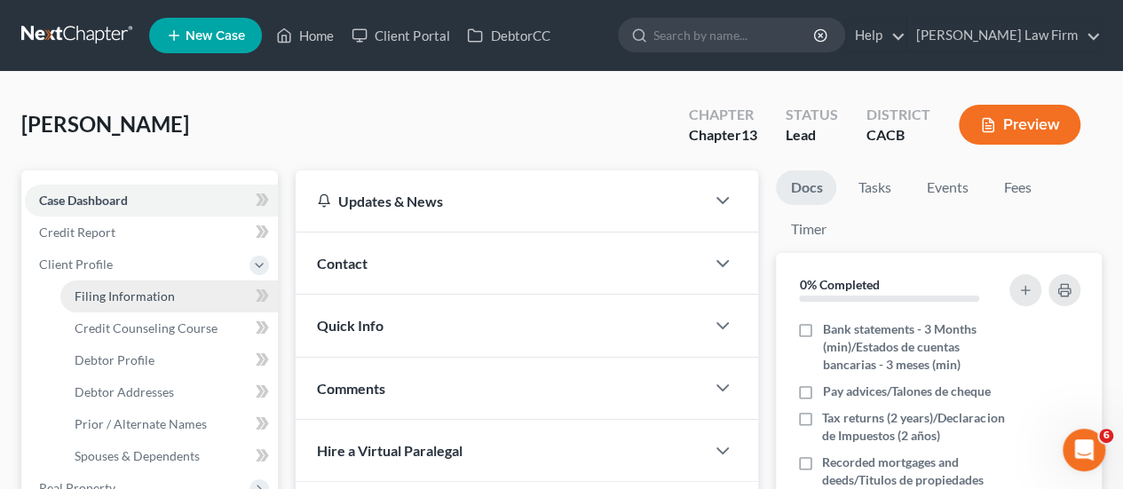
click at [133, 285] on link "Filing Information" at bounding box center [168, 296] width 217 height 32
select select "1"
select select "0"
select select "3"
select select "4"
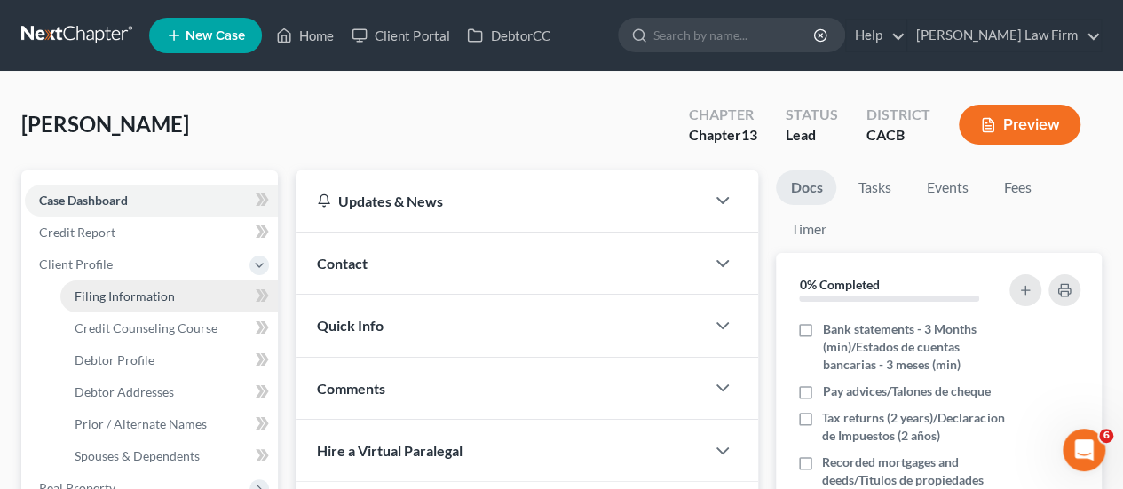
select select "1"
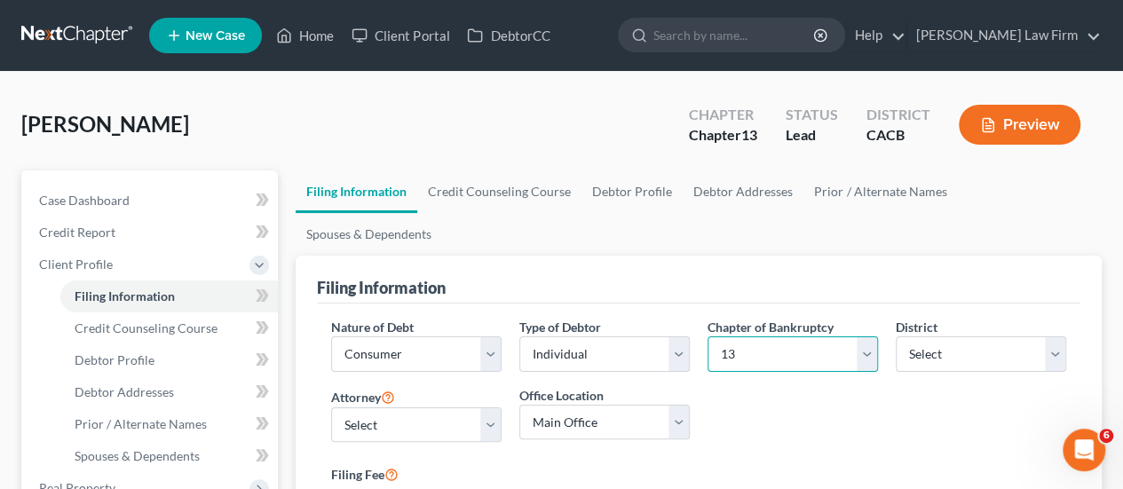
click at [732, 336] on select "Select 7 11 12 13" at bounding box center [792, 353] width 170 height 35
select select "0"
click at [707, 336] on select "Select 7 11 12 13" at bounding box center [792, 353] width 170 height 35
click at [592, 150] on div "[PERSON_NAME] Upgraded Chapter Chapter 7 Status Lead District CACB Preview" at bounding box center [561, 131] width 1080 height 77
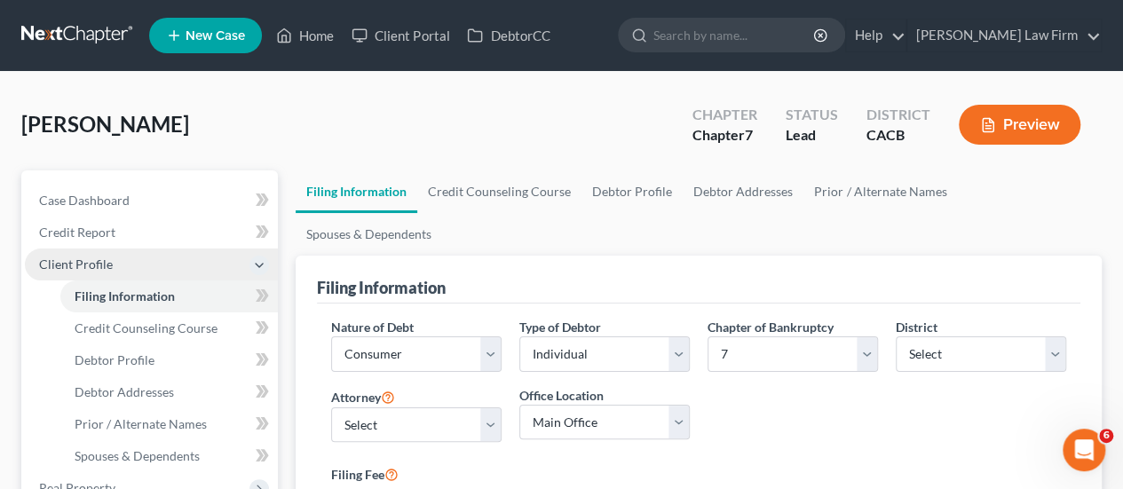
click at [192, 257] on span "Client Profile" at bounding box center [151, 264] width 253 height 32
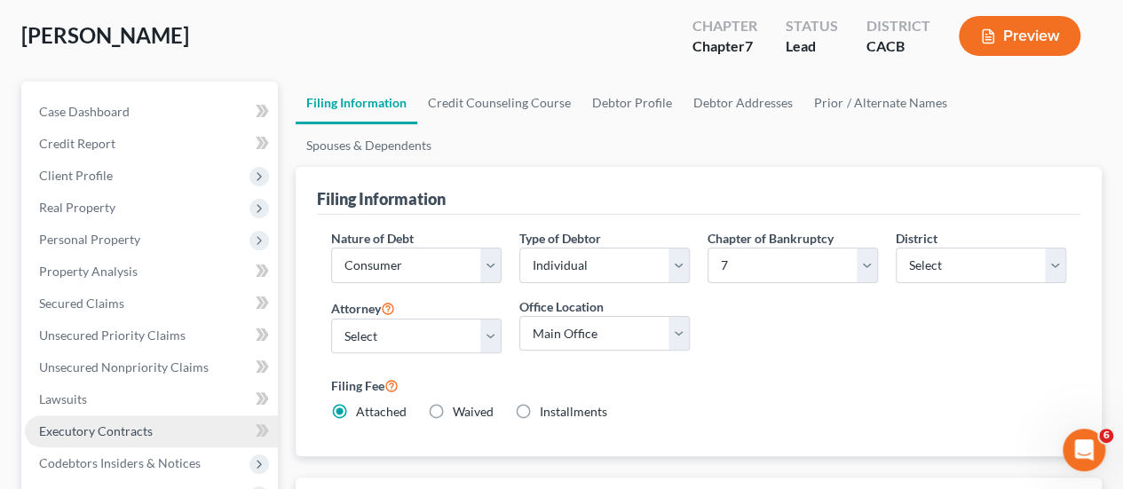
scroll to position [266, 0]
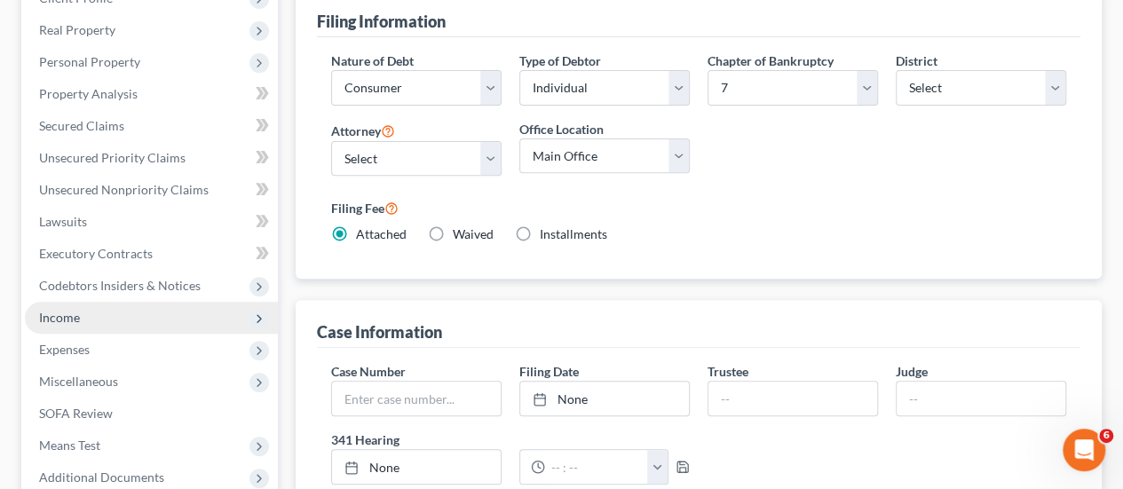
click at [131, 319] on span "Income" at bounding box center [151, 318] width 253 height 32
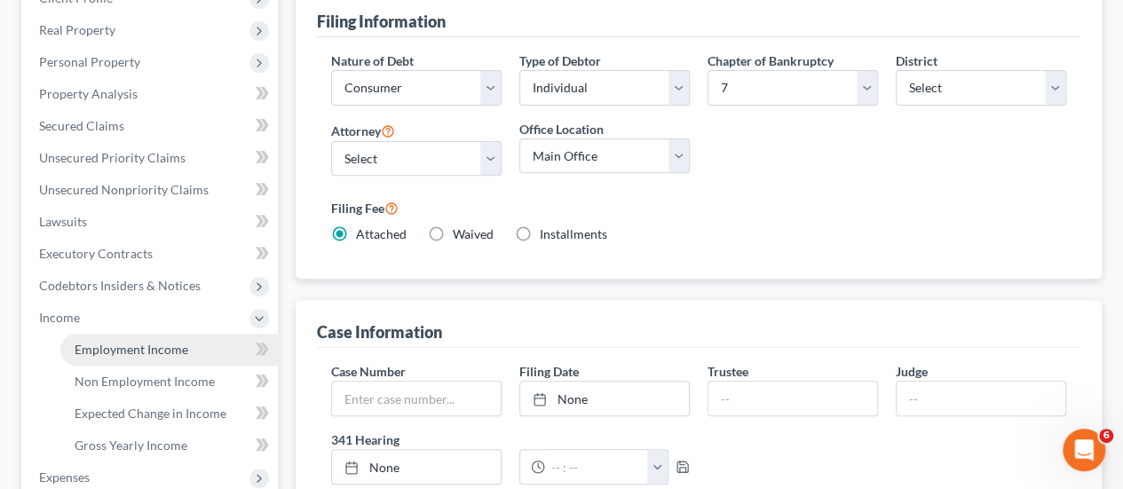
click at [148, 345] on span "Employment Income" at bounding box center [132, 349] width 114 height 15
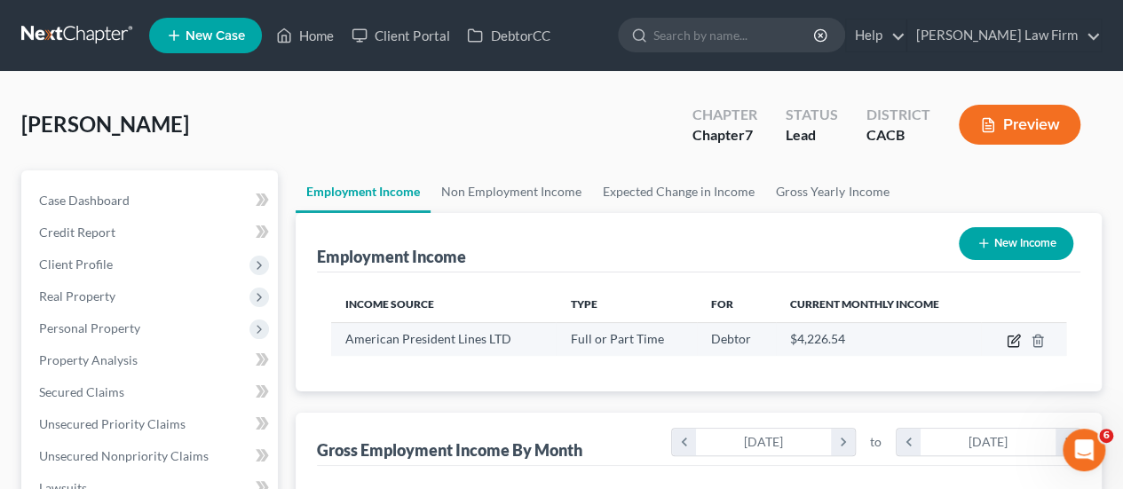
click at [1017, 343] on icon "button" at bounding box center [1013, 341] width 14 height 14
select select "0"
select select "48"
select select "2"
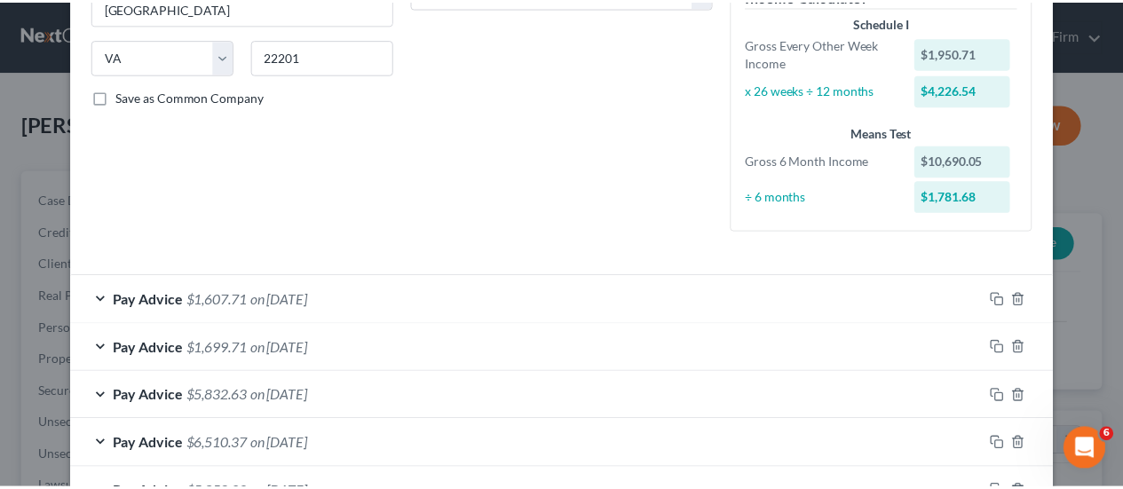
scroll to position [594, 0]
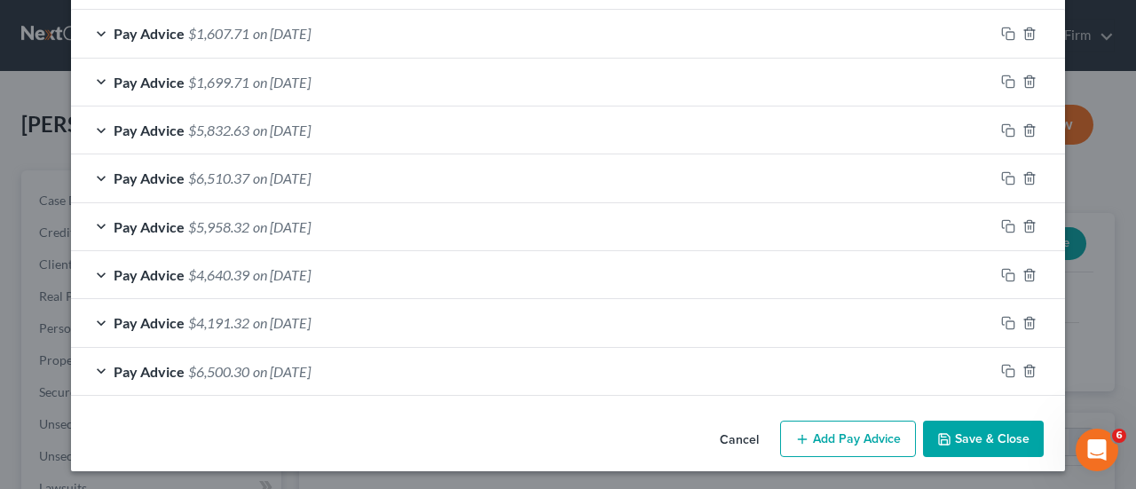
click at [981, 433] on button "Save & Close" at bounding box center [983, 439] width 121 height 37
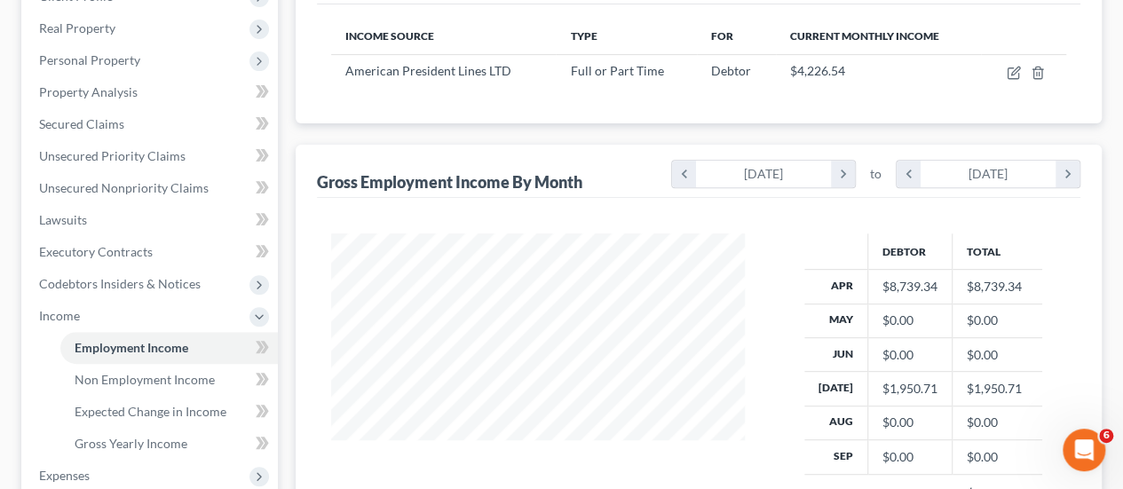
scroll to position [266, 0]
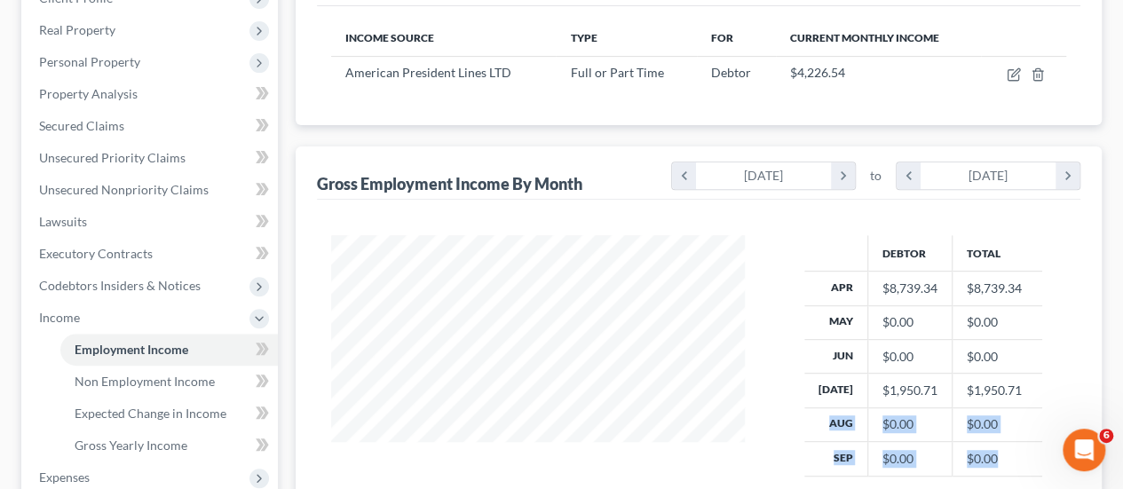
drag, startPoint x: 999, startPoint y: 453, endPoint x: 797, endPoint y: 420, distance: 205.1
click at [797, 420] on div "Debtor Total Apr $8,739.34 $8,739.34 May $0.00 $0.00 Jun $0.00 $0.00 [DATE] $1,…" at bounding box center [922, 394] width 321 height 318
click at [832, 421] on th "Aug" at bounding box center [836, 424] width 64 height 34
drag, startPoint x: 827, startPoint y: 421, endPoint x: 1005, endPoint y: 431, distance: 177.8
click at [1005, 431] on tr "Aug $0.00 $0.00" at bounding box center [923, 424] width 239 height 34
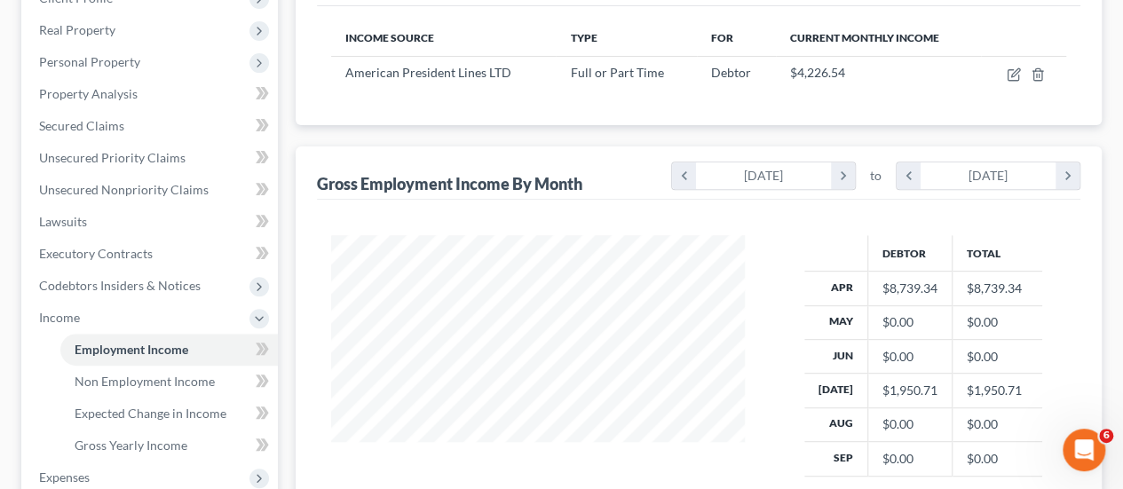
click at [1008, 442] on td "$0.00" at bounding box center [996, 459] width 91 height 34
drag, startPoint x: 825, startPoint y: 418, endPoint x: 998, endPoint y: 459, distance: 176.9
click at [998, 459] on tbody "Apr $8,739.34 $8,739.34 May $0.00 $0.00 Jun $0.00 $0.00 [DATE] $1,950.71 $1,950…" at bounding box center [923, 374] width 239 height 204
click at [998, 457] on td "$0.00" at bounding box center [996, 459] width 91 height 34
drag, startPoint x: 1001, startPoint y: 455, endPoint x: 785, endPoint y: 414, distance: 219.7
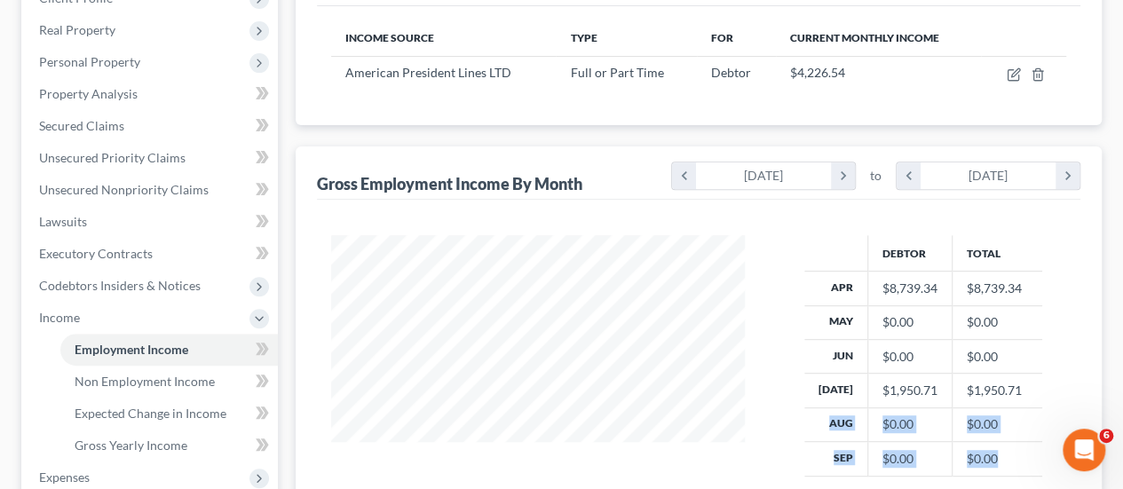
click at [785, 414] on div "Debtor Total Apr $8,739.34 $8,739.34 May $0.00 $0.00 Jun $0.00 $0.00 [DATE] $1,…" at bounding box center [922, 394] width 321 height 318
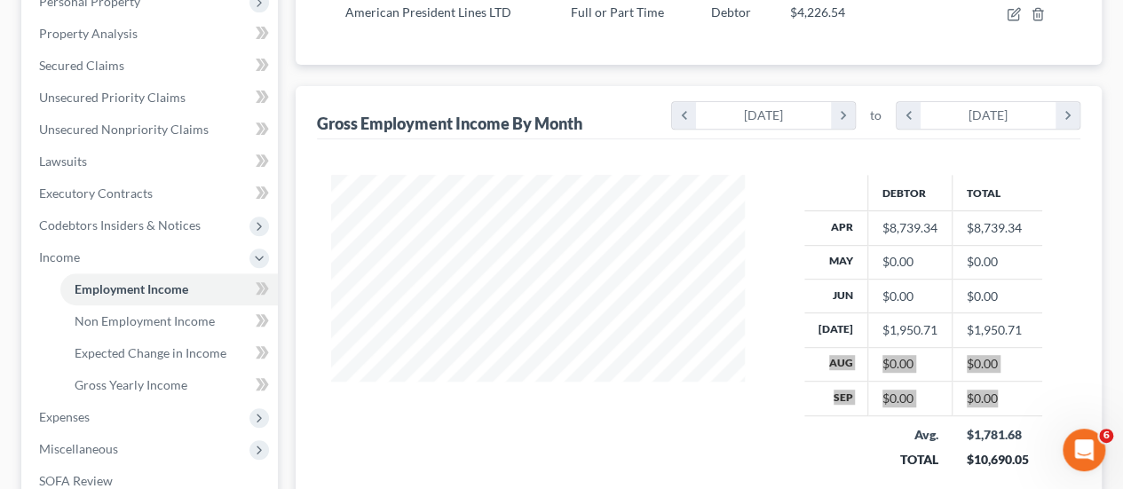
scroll to position [355, 0]
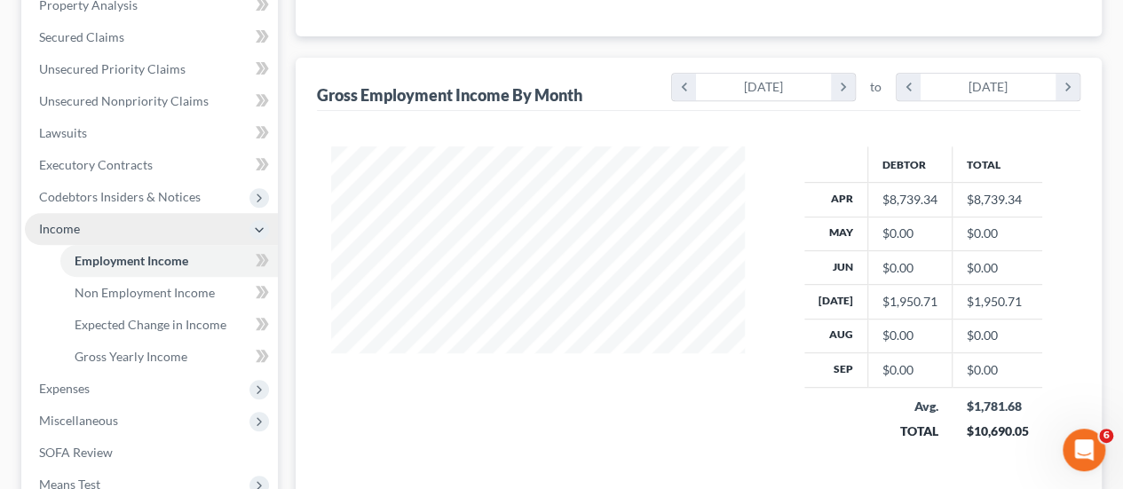
click at [76, 224] on span "Income" at bounding box center [59, 228] width 41 height 15
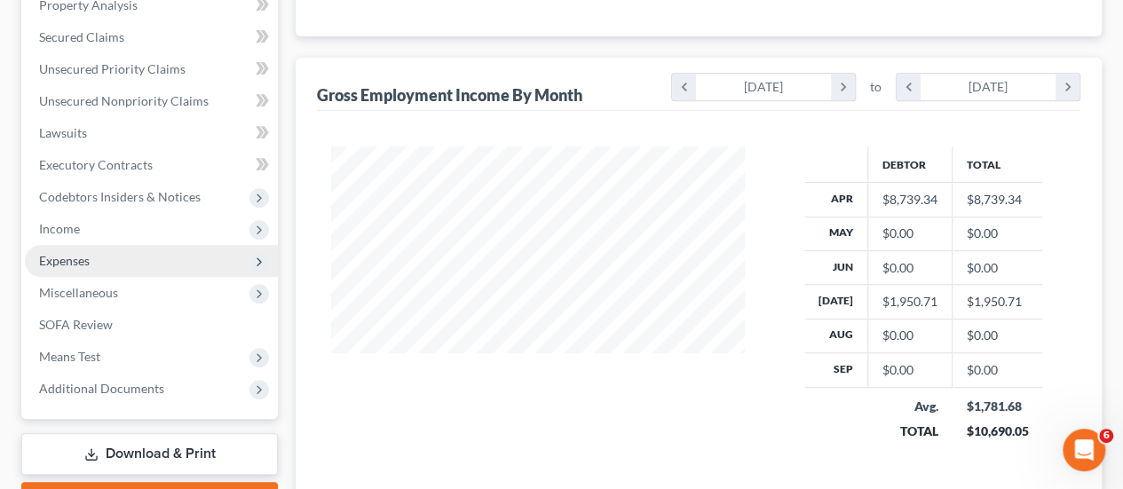
click at [103, 261] on span "Expenses" at bounding box center [151, 261] width 253 height 32
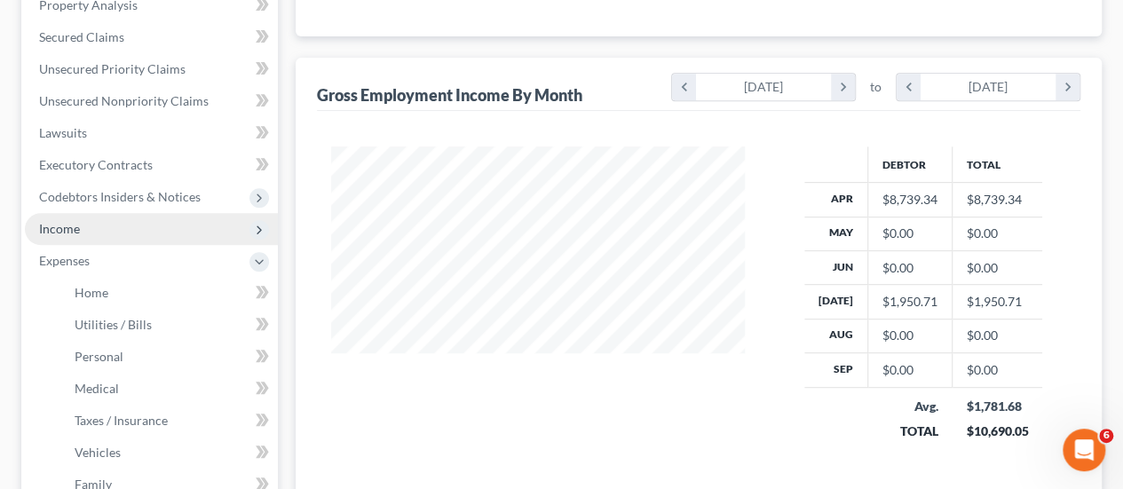
click at [92, 236] on span "Income" at bounding box center [151, 229] width 253 height 32
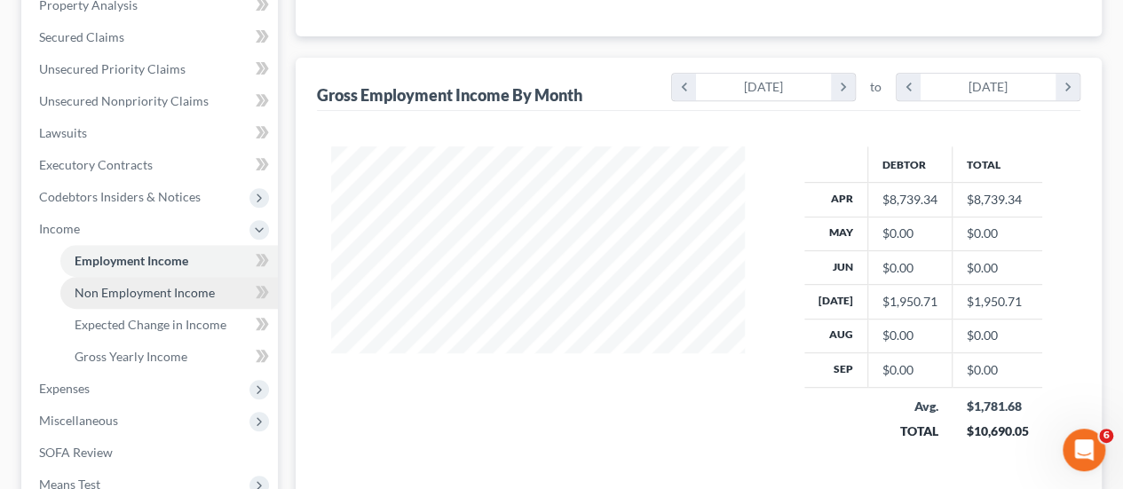
click at [130, 294] on span "Non Employment Income" at bounding box center [145, 292] width 140 height 15
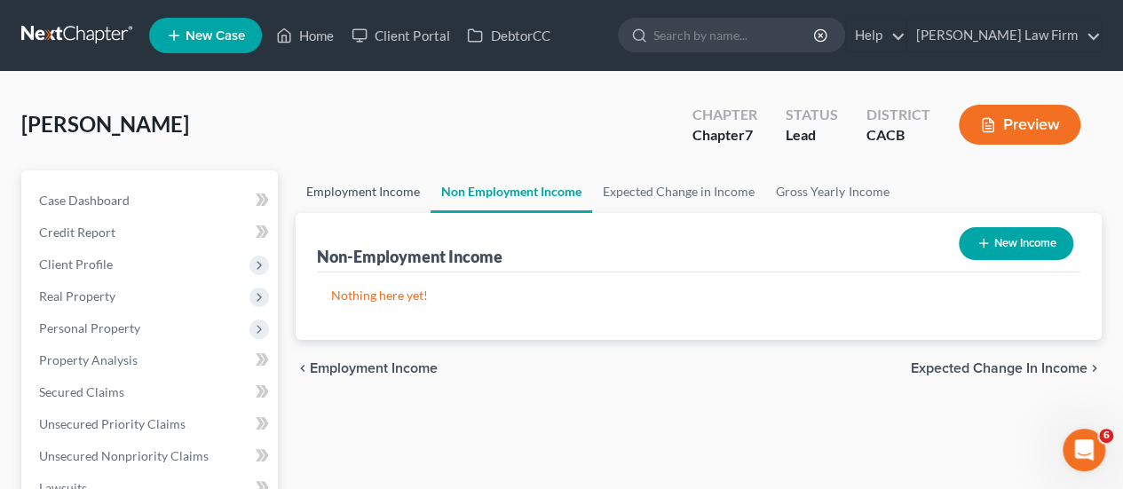
click at [353, 185] on link "Employment Income" at bounding box center [363, 191] width 135 height 43
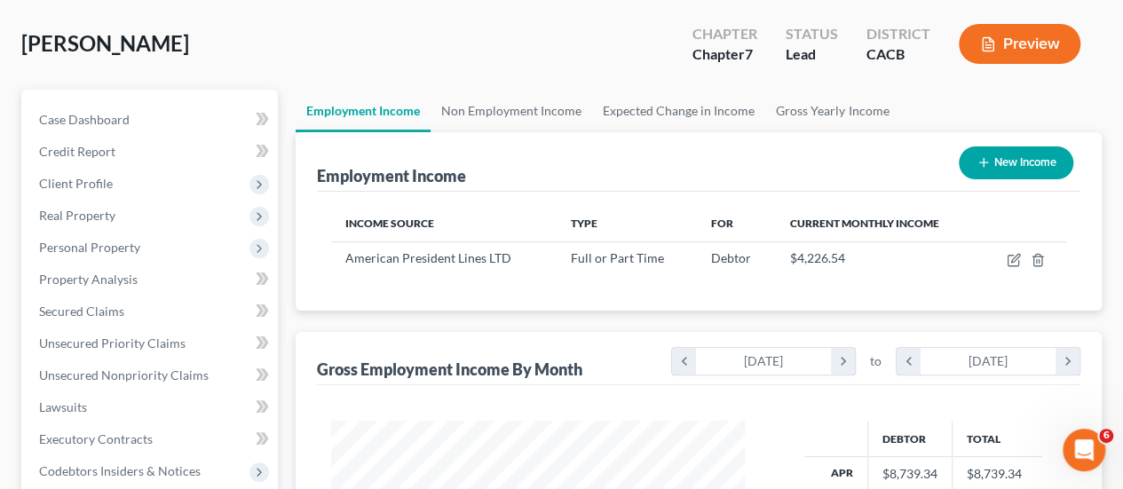
scroll to position [177, 0]
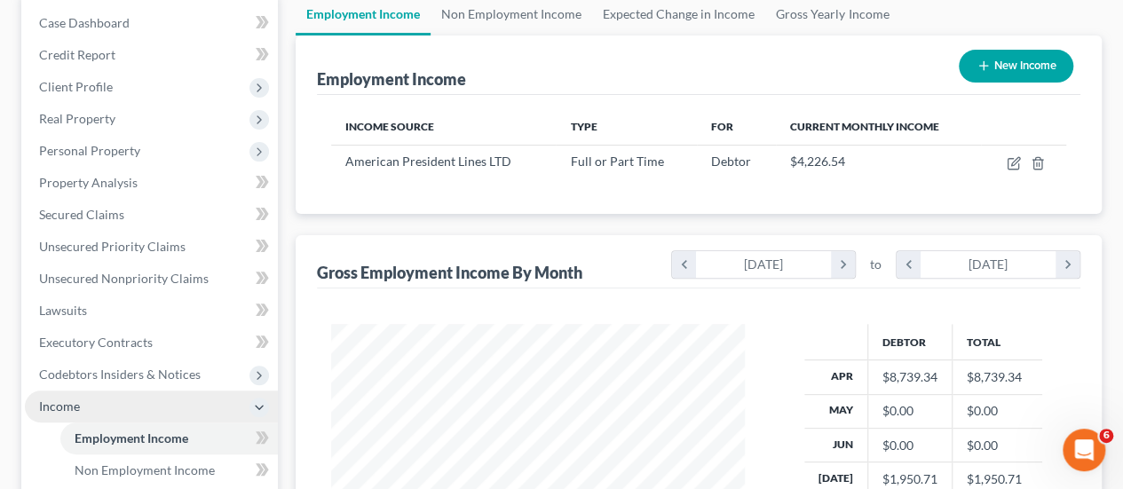
click at [92, 404] on span "Income" at bounding box center [151, 406] width 253 height 32
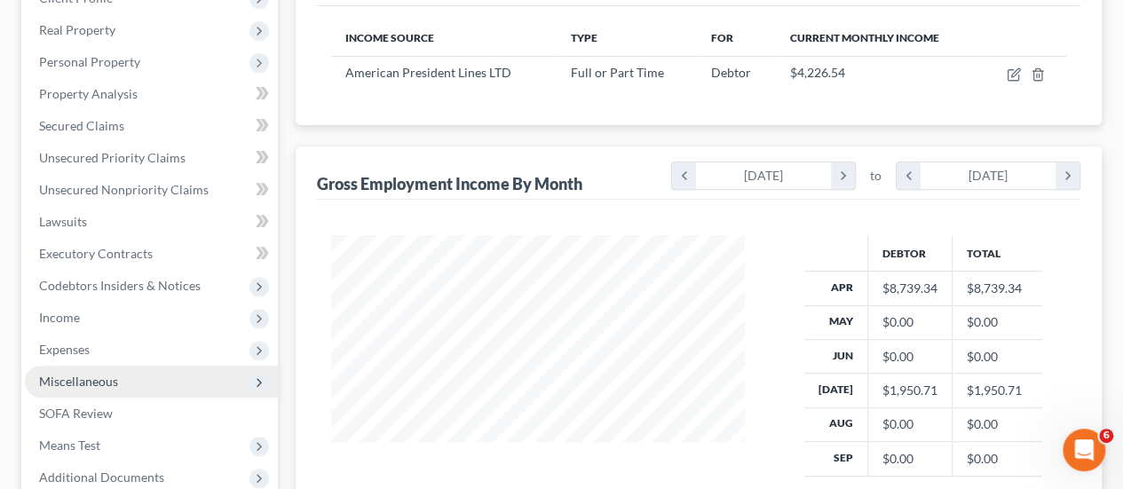
click at [106, 381] on span "Miscellaneous" at bounding box center [78, 381] width 79 height 15
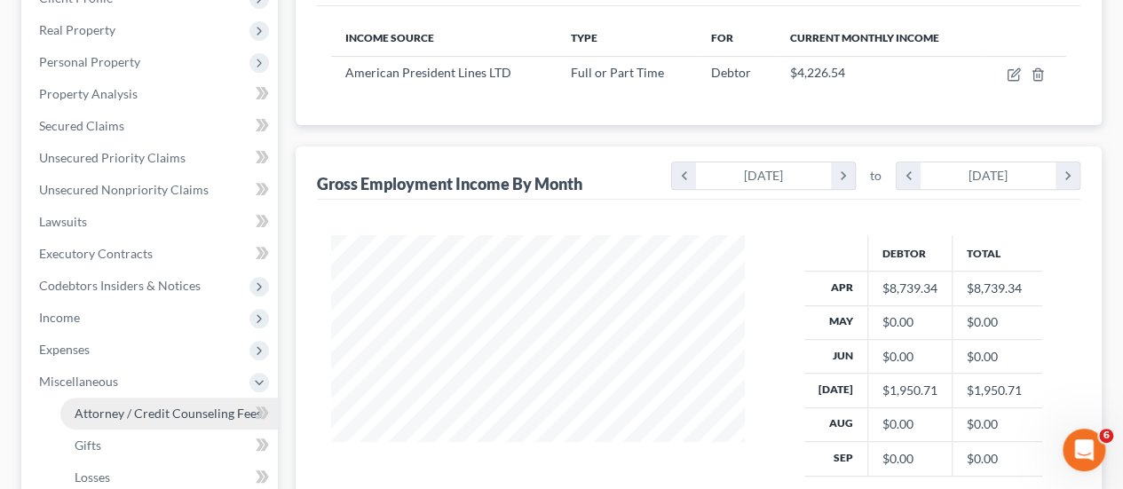
click at [146, 417] on span "Attorney / Credit Counseling Fees" at bounding box center [168, 413] width 187 height 15
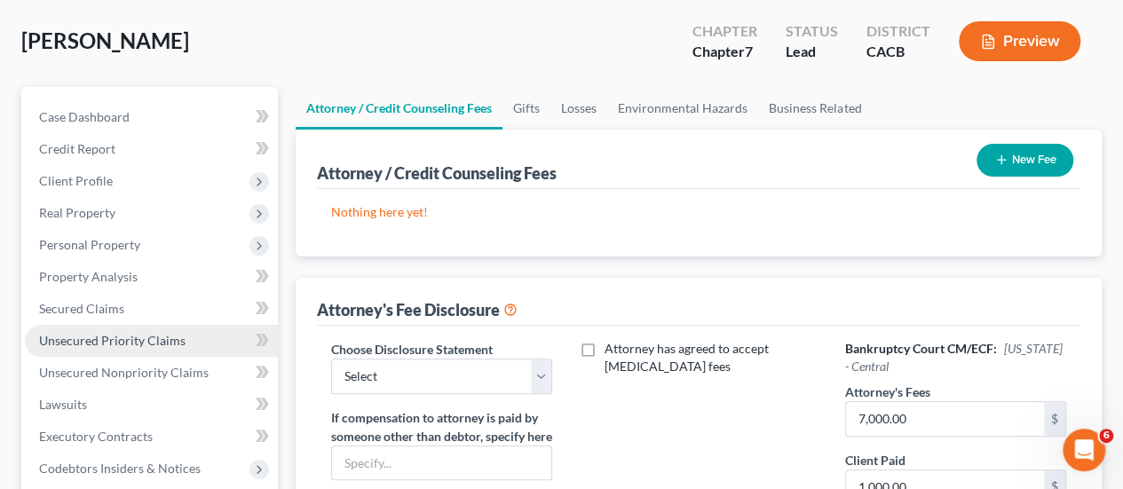
scroll to position [355, 0]
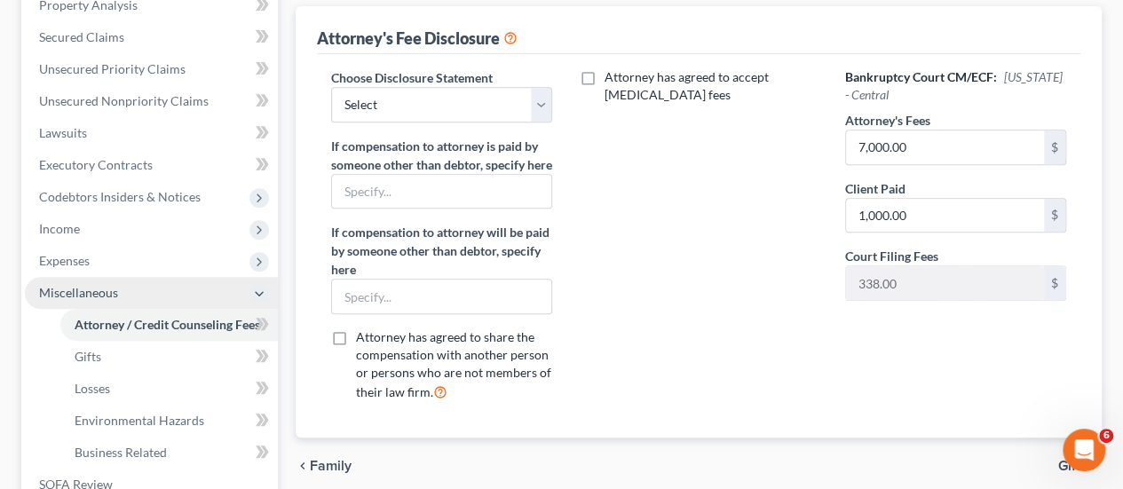
click at [85, 292] on span "Miscellaneous" at bounding box center [78, 292] width 79 height 15
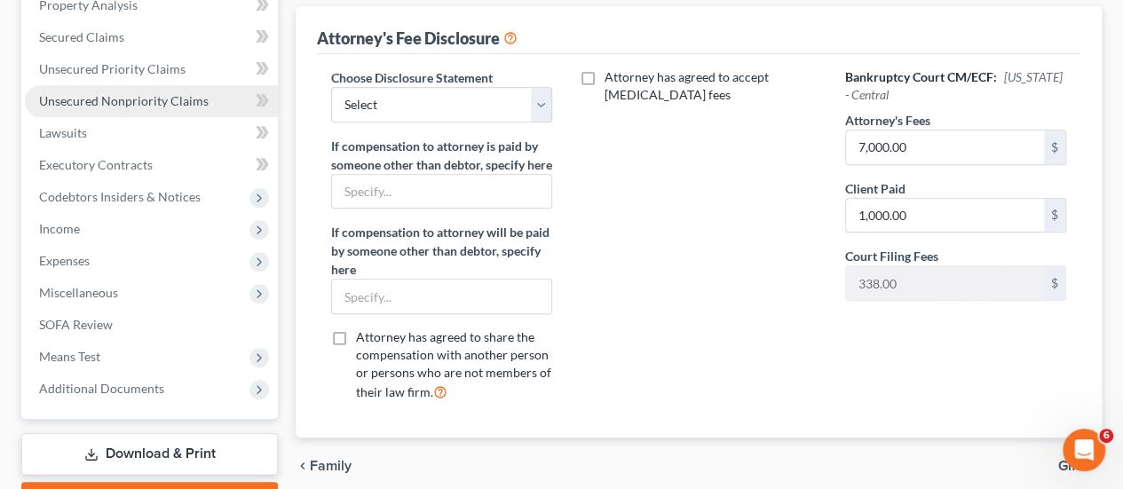
click at [192, 101] on span "Unsecured Nonpriority Claims" at bounding box center [124, 100] width 170 height 15
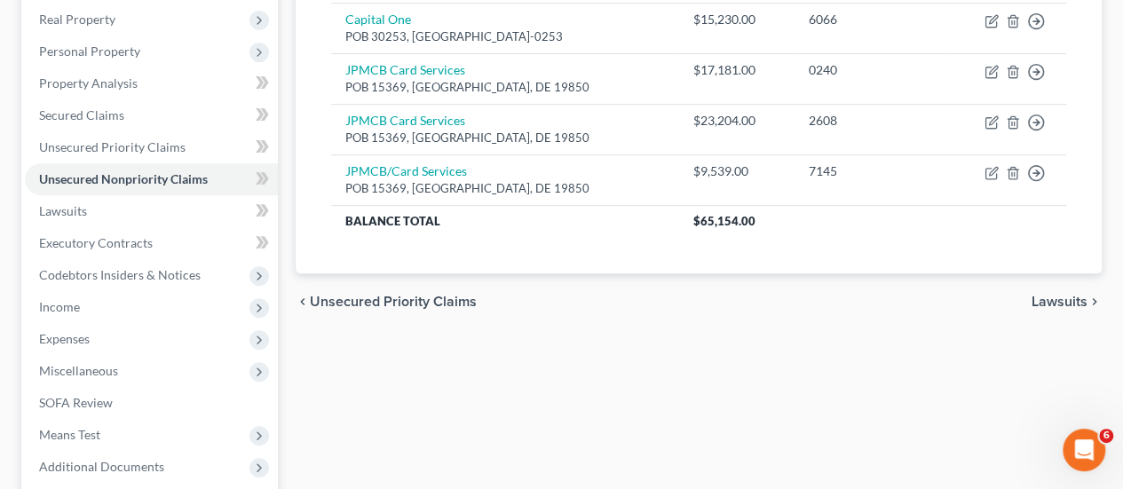
scroll to position [266, 0]
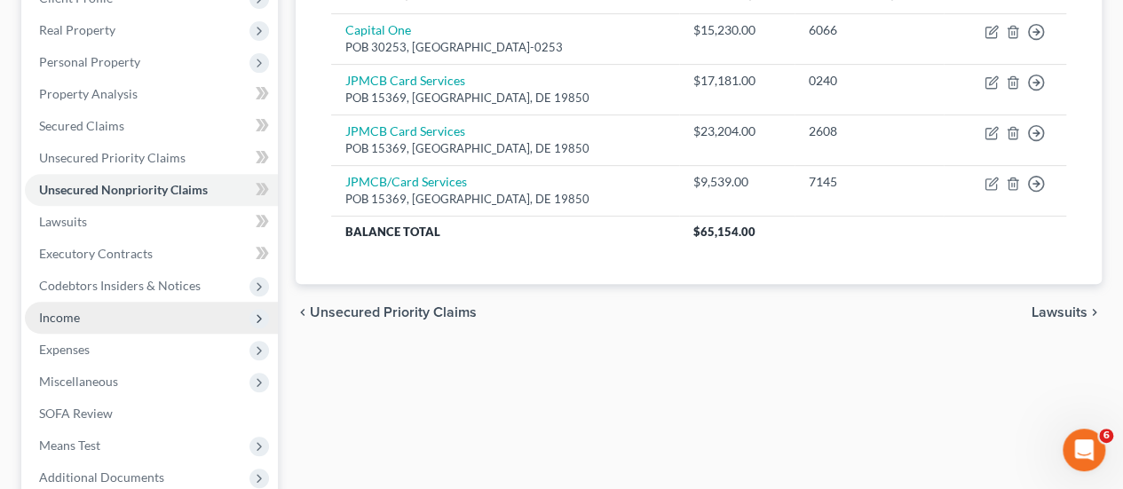
click at [67, 317] on span "Income" at bounding box center [59, 317] width 41 height 15
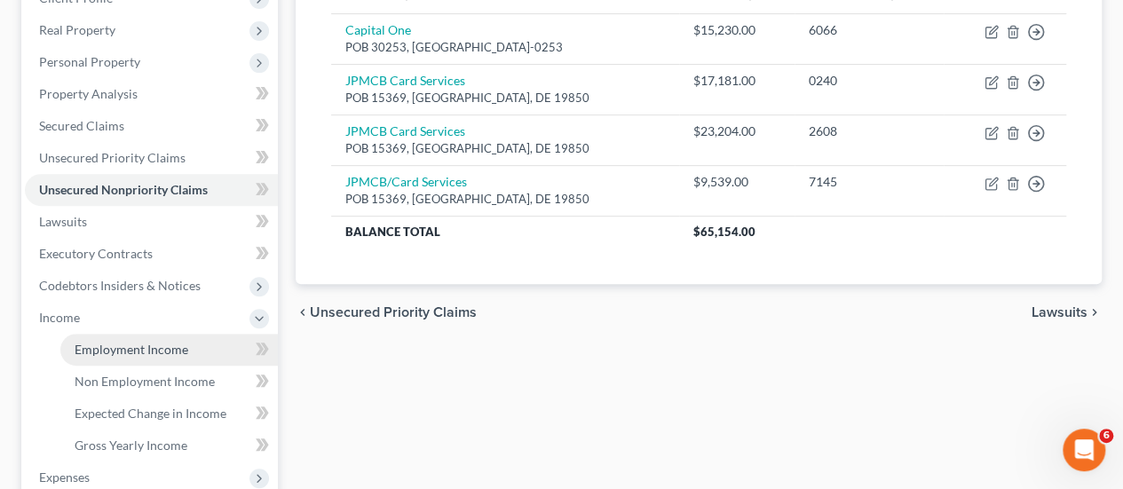
click at [123, 349] on span "Employment Income" at bounding box center [132, 349] width 114 height 15
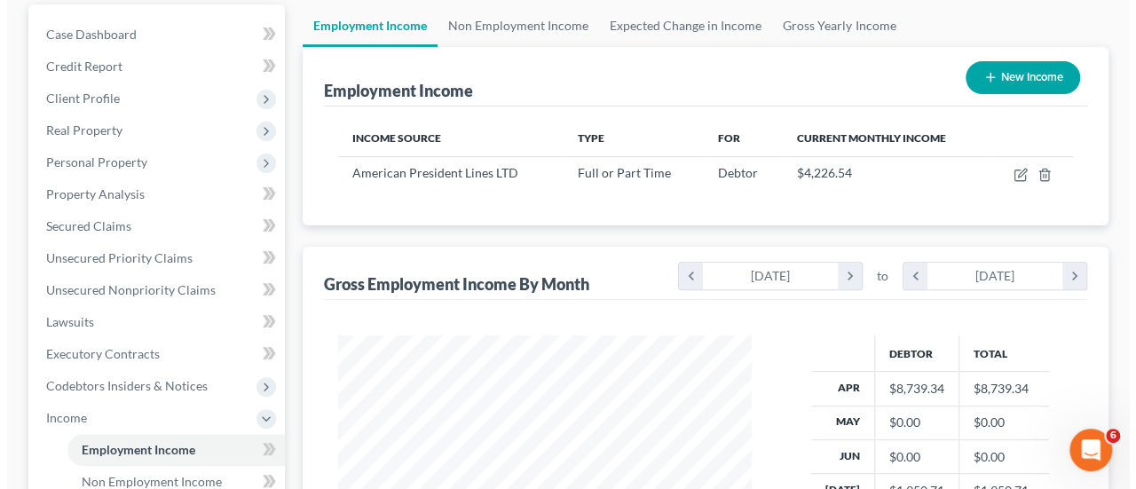
scroll to position [266, 0]
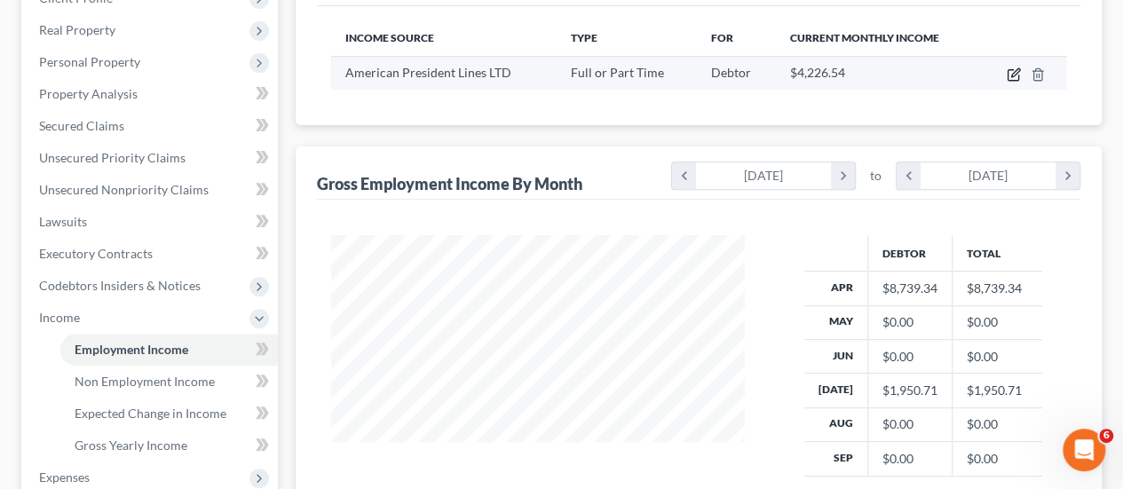
click at [1012, 74] on icon "button" at bounding box center [1015, 72] width 8 height 8
select select "0"
select select "48"
select select "2"
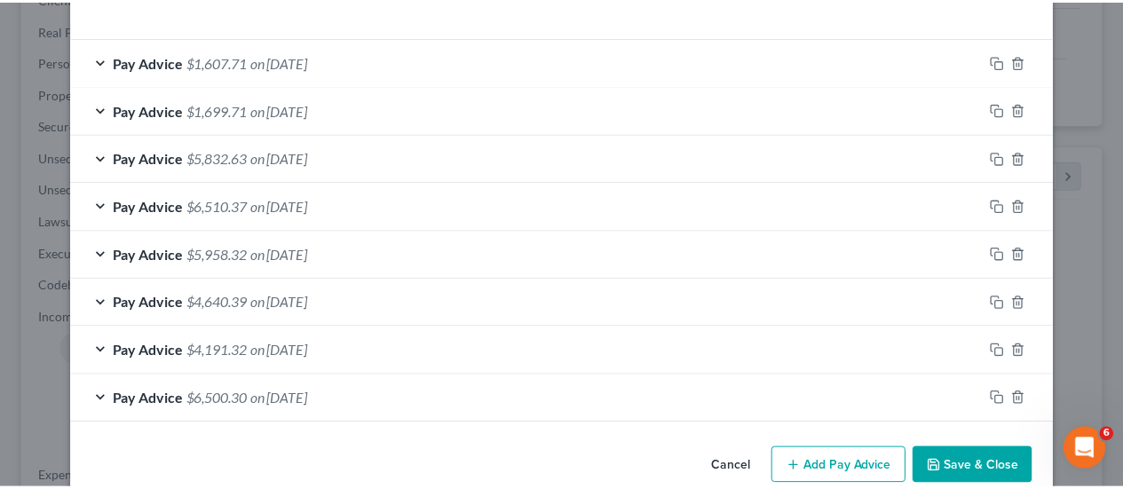
scroll to position [594, 0]
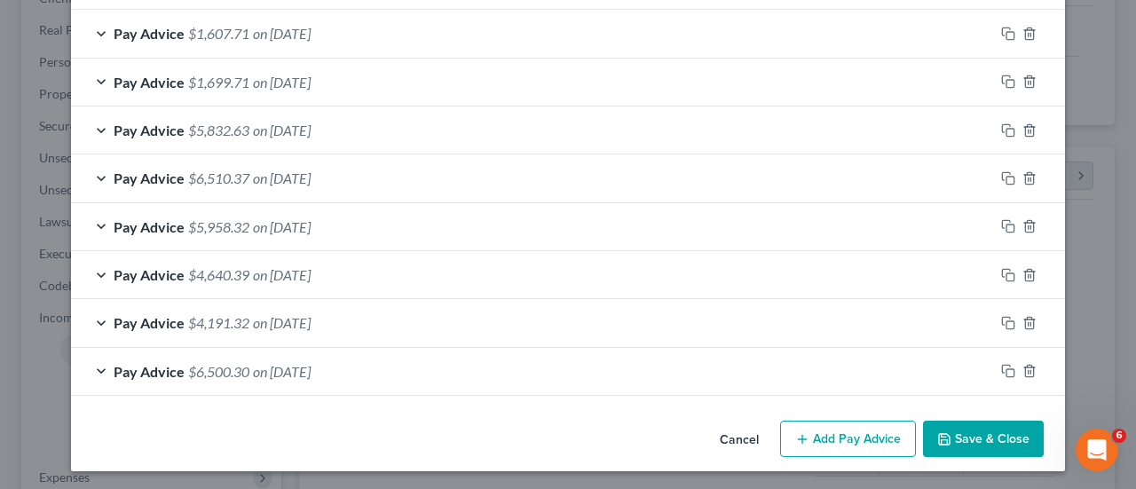
click at [968, 435] on button "Save & Close" at bounding box center [983, 439] width 121 height 37
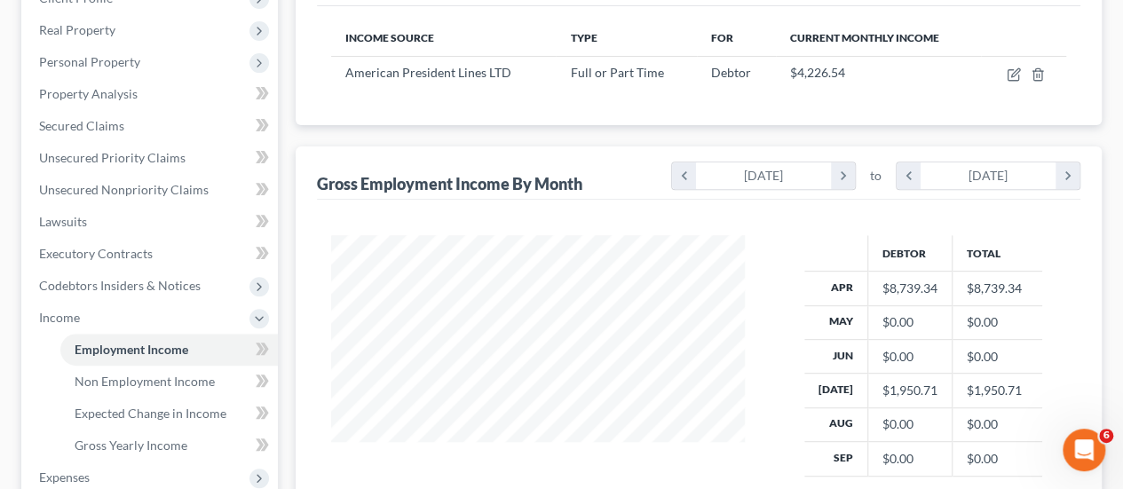
scroll to position [887148, 887015]
drag, startPoint x: 884, startPoint y: 319, endPoint x: 1021, endPoint y: 364, distance: 144.0
click at [1021, 364] on tbody "Apr $8,739.34 $8,739.34 May $0.00 $0.00 Jun $0.00 $0.00 [DATE] $1,950.71 $1,950…" at bounding box center [923, 374] width 239 height 204
click at [1022, 358] on td "$0.00" at bounding box center [996, 356] width 91 height 34
drag, startPoint x: 998, startPoint y: 353, endPoint x: 799, endPoint y: 317, distance: 203.0
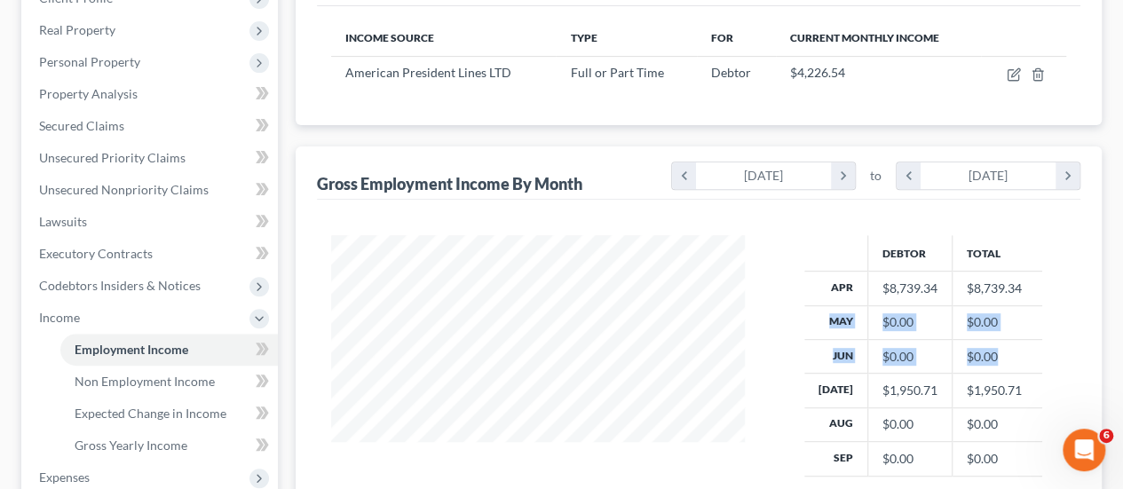
click at [799, 317] on div "Debtor Total Apr $8,739.34 $8,739.34 May $0.00 $0.00 Jun $0.00 $0.00 [DATE] $1,…" at bounding box center [922, 394] width 321 height 318
click at [1020, 345] on td "$0.00" at bounding box center [996, 356] width 91 height 34
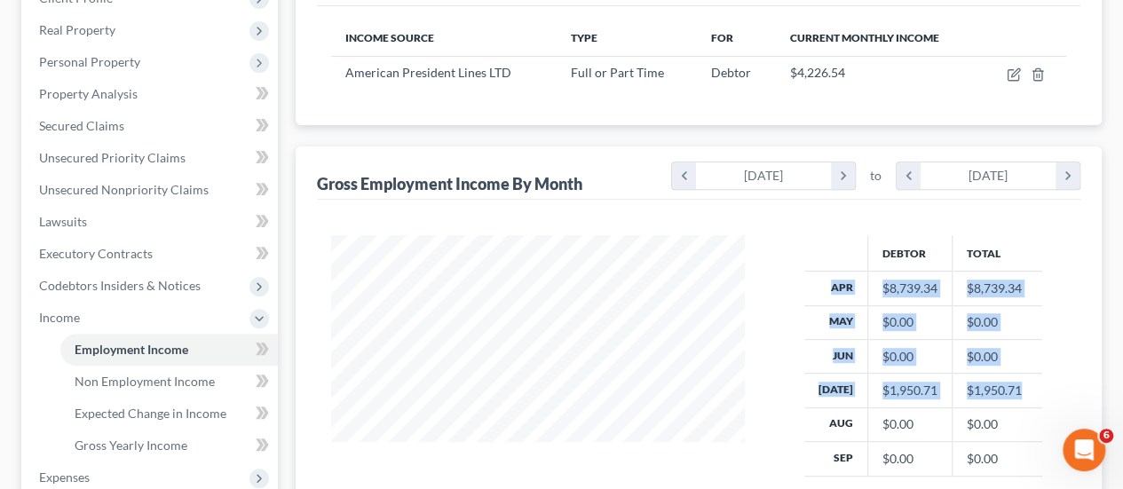
drag, startPoint x: 1030, startPoint y: 382, endPoint x: 793, endPoint y: 301, distance: 250.6
click at [791, 298] on div "Debtor Total Apr $8,739.34 $8,739.34 May $0.00 $0.00 Jun $0.00 $0.00 [DATE] $1,…" at bounding box center [922, 394] width 321 height 318
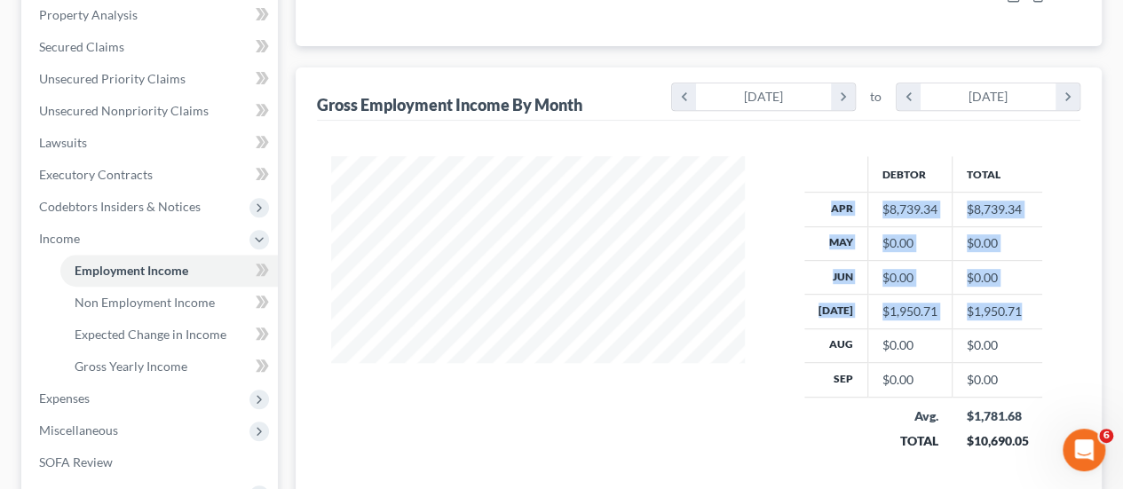
scroll to position [444, 0]
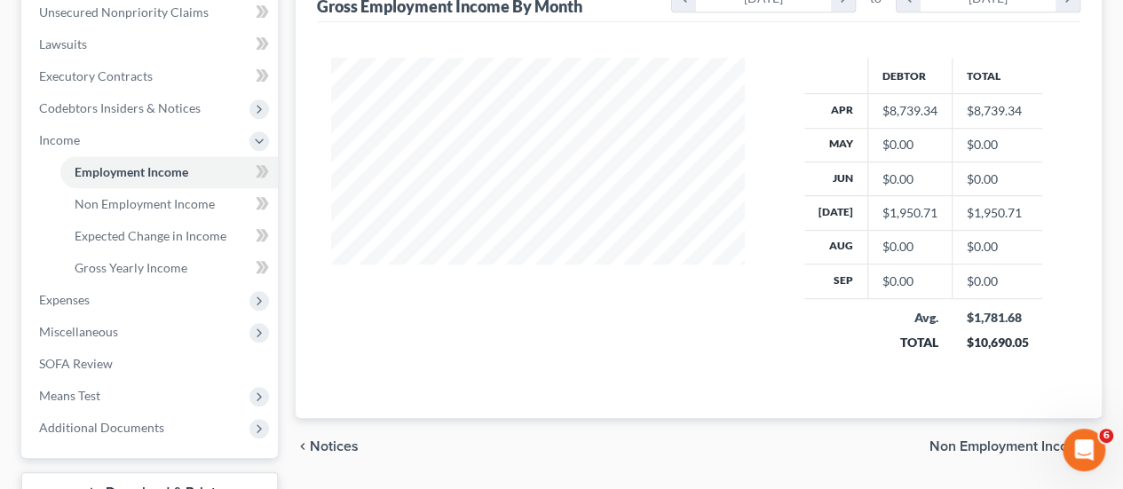
click at [976, 256] on td "$0.00" at bounding box center [996, 247] width 91 height 34
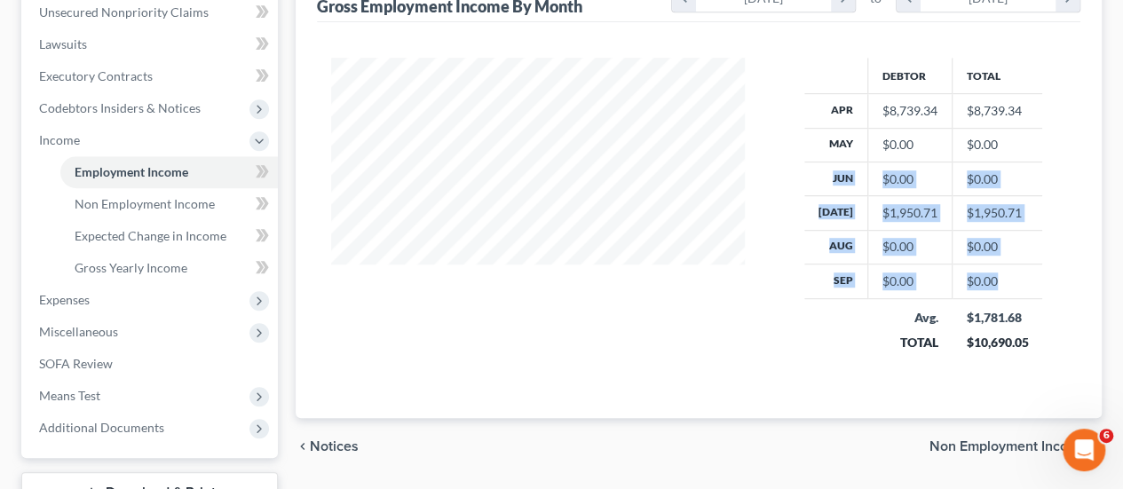
drag, startPoint x: 1010, startPoint y: 278, endPoint x: 821, endPoint y: 185, distance: 210.4
click at [821, 185] on tbody "Apr $8,739.34 $8,739.34 May $0.00 $0.00 Jun $0.00 $0.00 [DATE] $1,950.71 $1,950…" at bounding box center [923, 196] width 239 height 204
click at [951, 264] on td "$0.00" at bounding box center [996, 281] width 91 height 34
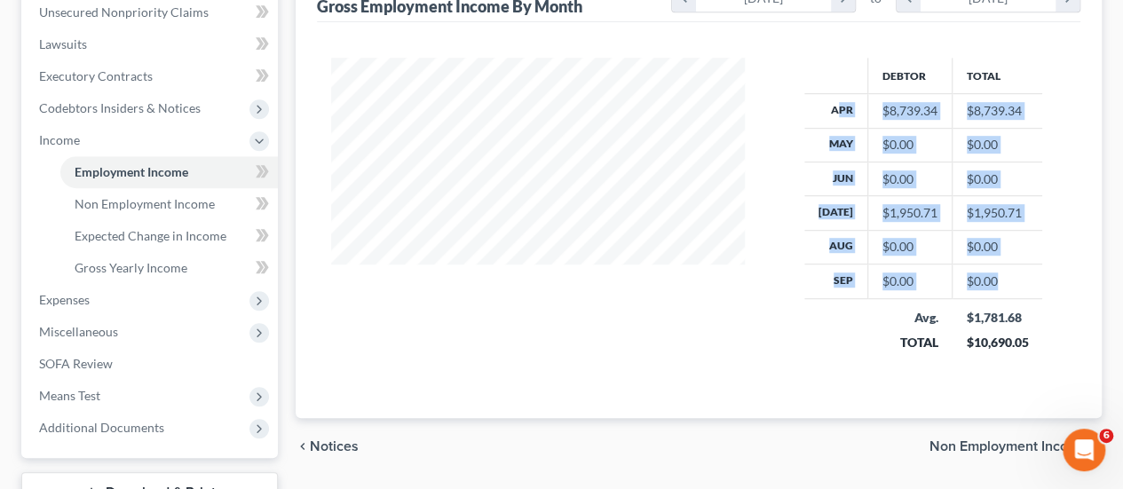
drag, startPoint x: 1003, startPoint y: 283, endPoint x: 831, endPoint y: 114, distance: 241.0
click at [831, 114] on tbody "Apr $8,739.34 $8,739.34 May $0.00 $0.00 Jun $0.00 $0.00 [DATE] $1,950.71 $1,950…" at bounding box center [923, 196] width 239 height 204
click at [927, 209] on div "$1,950.71" at bounding box center [909, 213] width 55 height 18
drag, startPoint x: 825, startPoint y: 107, endPoint x: 1021, endPoint y: 281, distance: 262.2
click at [1021, 281] on tbody "Apr $8,739.34 $8,739.34 May $0.00 $0.00 Jun $0.00 $0.00 [DATE] $1,950.71 $1,950…" at bounding box center [923, 196] width 239 height 204
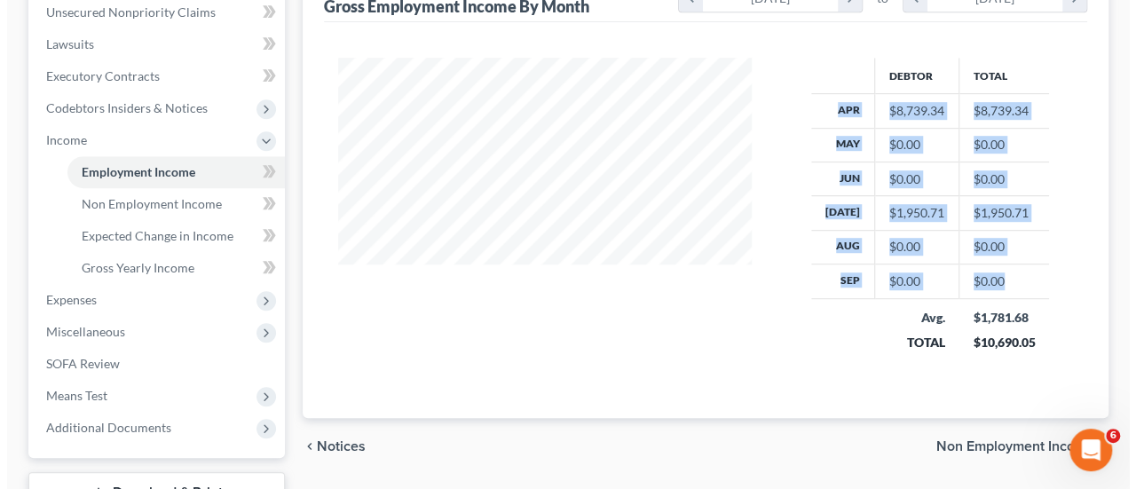
scroll to position [266, 0]
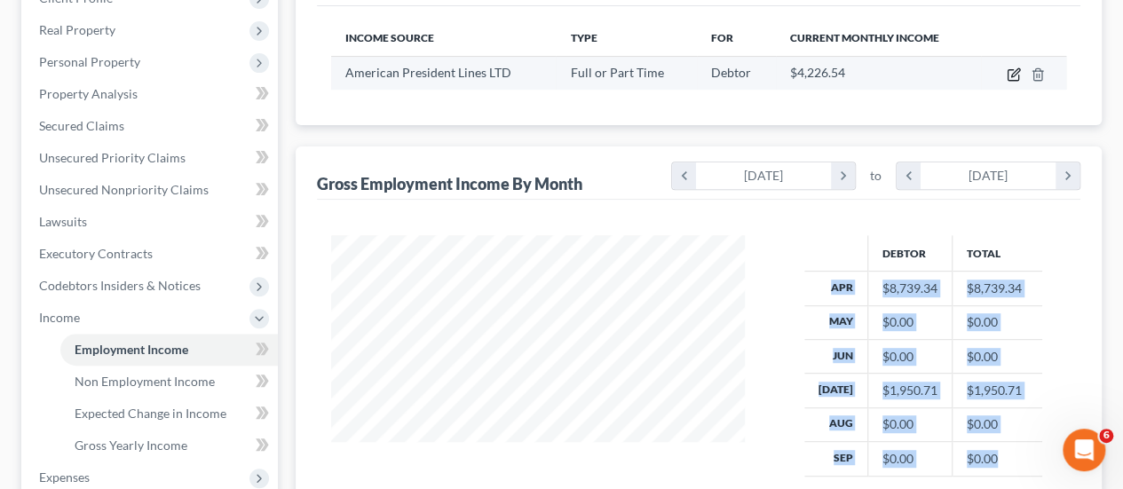
click at [1006, 74] on icon "button" at bounding box center [1013, 74] width 14 height 14
select select "0"
select select "48"
select select "2"
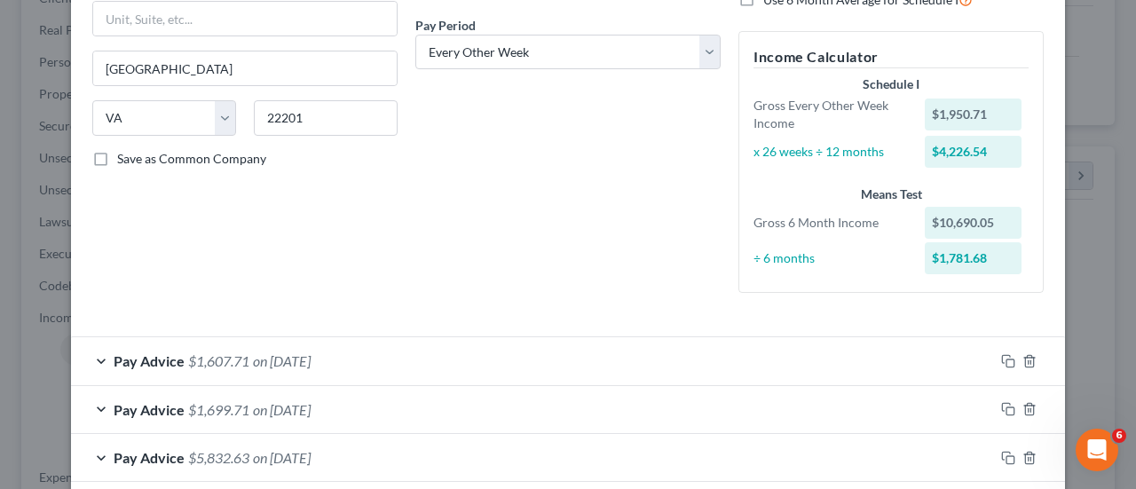
scroll to position [355, 0]
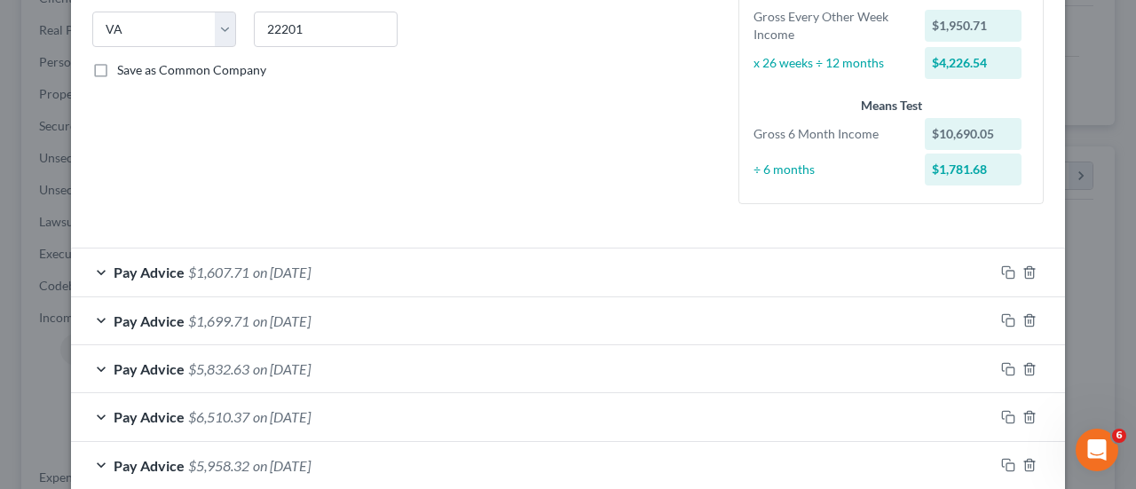
click at [255, 266] on span "on [DATE]" at bounding box center [282, 272] width 58 height 17
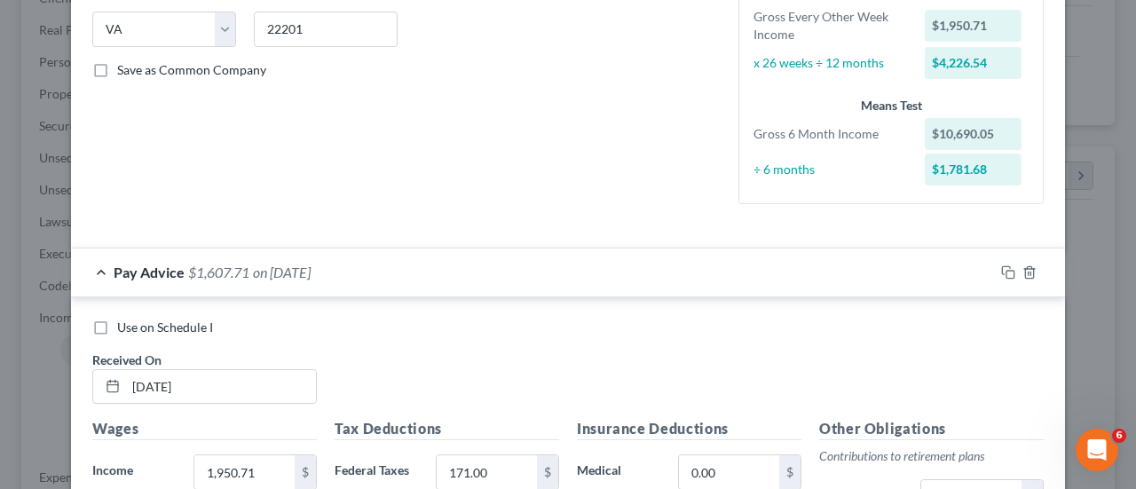
click at [255, 266] on span "on [DATE]" at bounding box center [282, 272] width 58 height 17
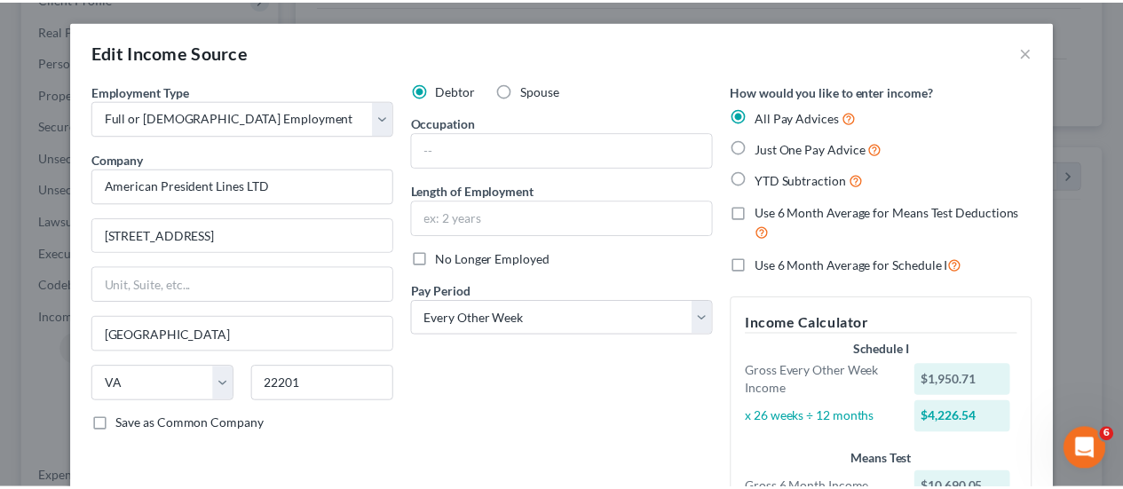
scroll to position [594, 0]
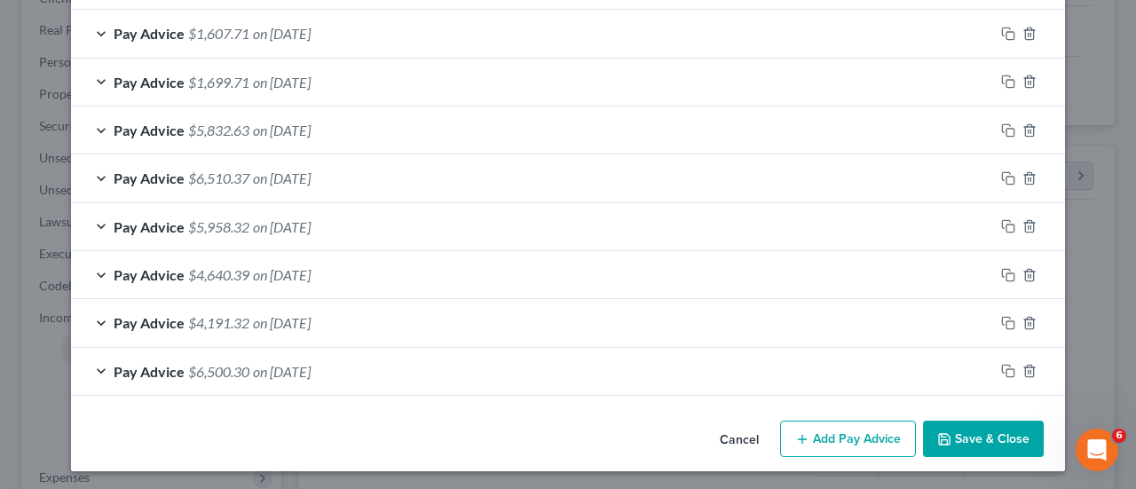
click at [985, 444] on button "Save & Close" at bounding box center [983, 439] width 121 height 37
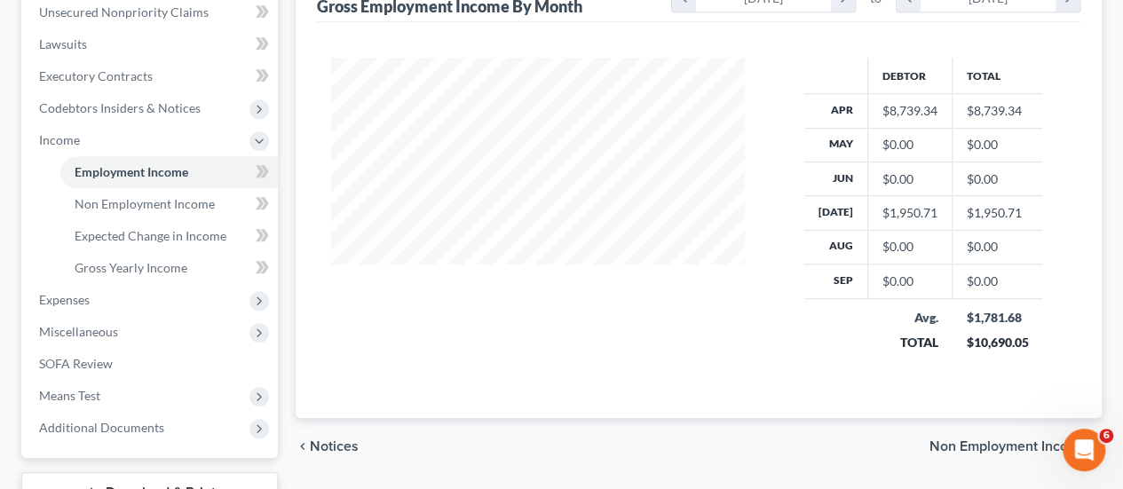
scroll to position [355, 0]
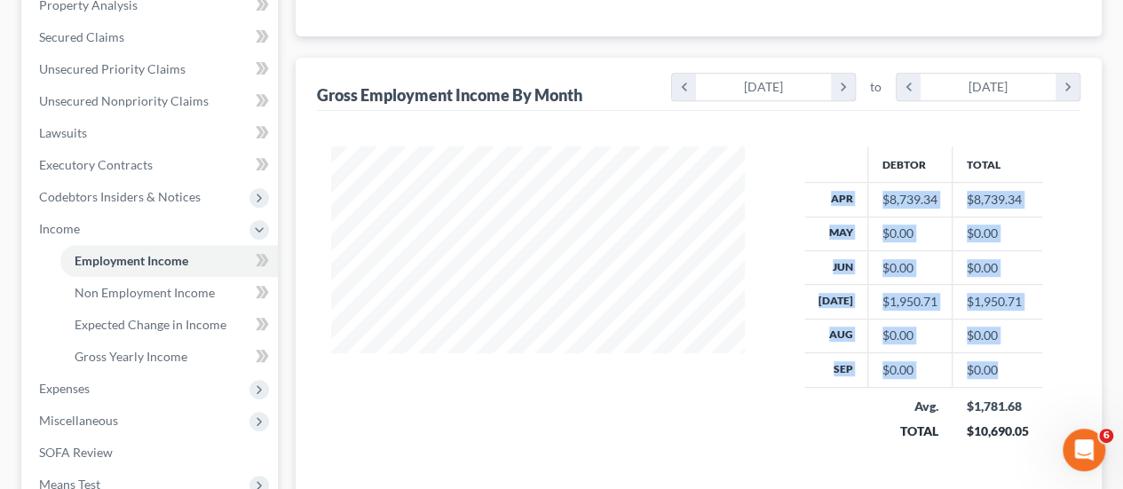
drag, startPoint x: 1006, startPoint y: 370, endPoint x: 827, endPoint y: 193, distance: 252.3
click at [827, 193] on tbody "Apr $8,739.34 $8,739.34 May $0.00 $0.00 Jun $0.00 $0.00 [DATE] $1,950.71 $1,950…" at bounding box center [923, 285] width 239 height 204
click at [822, 204] on th "Apr" at bounding box center [836, 200] width 64 height 34
drag, startPoint x: 827, startPoint y: 197, endPoint x: 1037, endPoint y: 433, distance: 315.6
click at [1037, 433] on table "Debtor Total Apr $8,739.34 $8,739.34 May $0.00 $0.00 Jun $0.00 $0.00 [DATE] $1,…" at bounding box center [923, 298] width 239 height 304
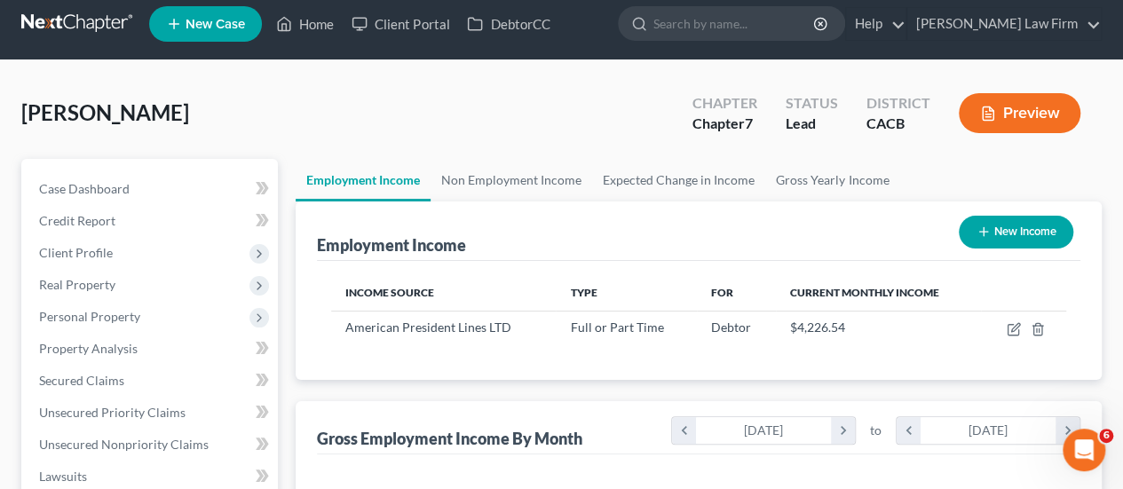
scroll to position [0, 0]
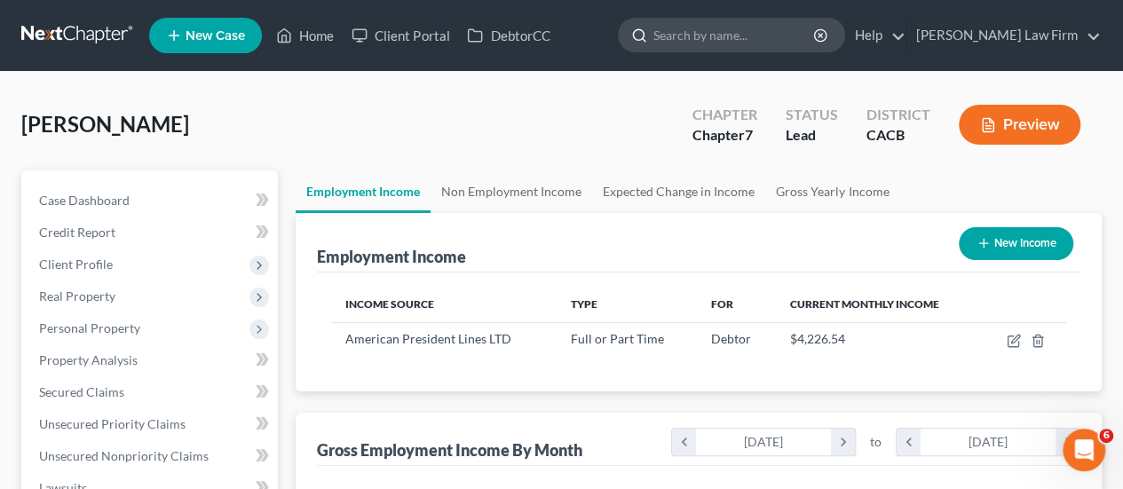
click at [693, 49] on input "search" at bounding box center [734, 35] width 162 height 33
type input "c"
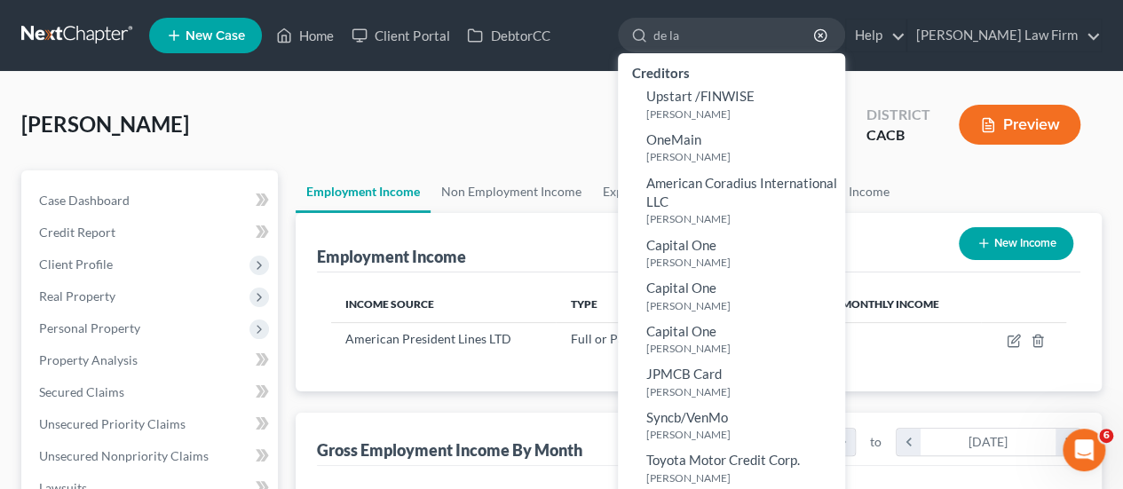
type input "de la"
click at [99, 50] on link at bounding box center [78, 36] width 114 height 32
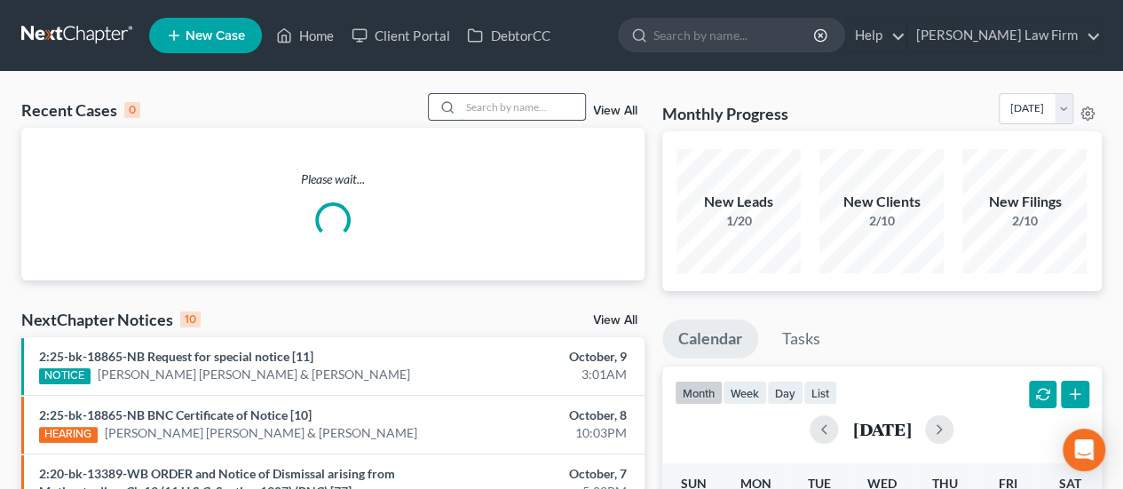
click at [531, 109] on input "search" at bounding box center [523, 107] width 124 height 26
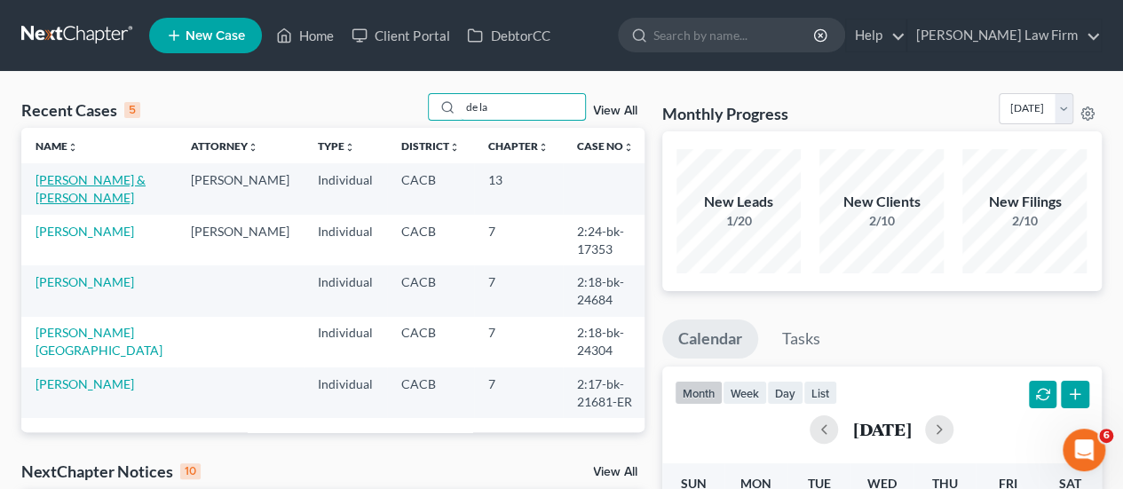
type input "de la"
click at [99, 196] on link "[PERSON_NAME] & [PERSON_NAME]" at bounding box center [90, 188] width 110 height 33
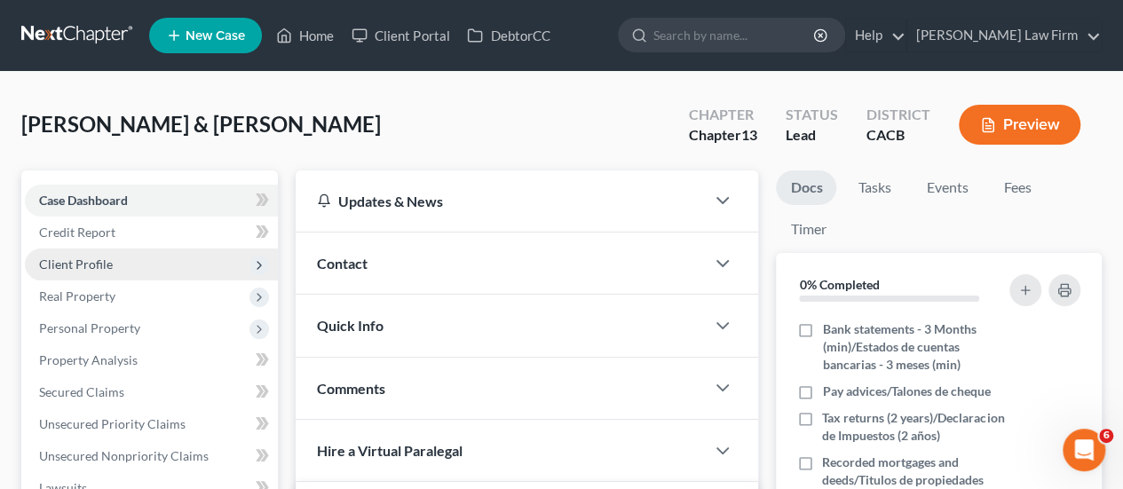
click at [138, 259] on span "Client Profile" at bounding box center [151, 264] width 253 height 32
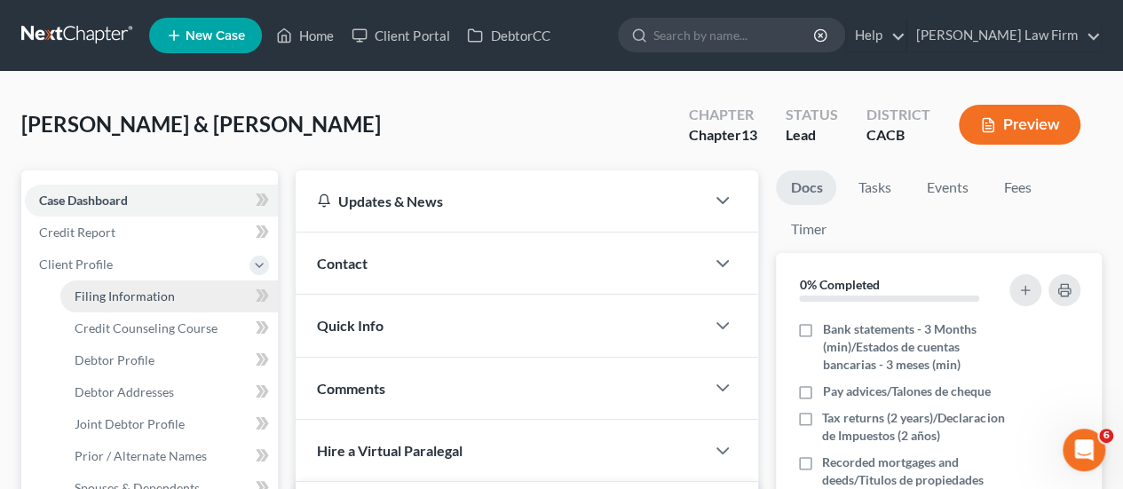
click at [162, 296] on span "Filing Information" at bounding box center [125, 295] width 100 height 15
select select "1"
select select "3"
select select "4"
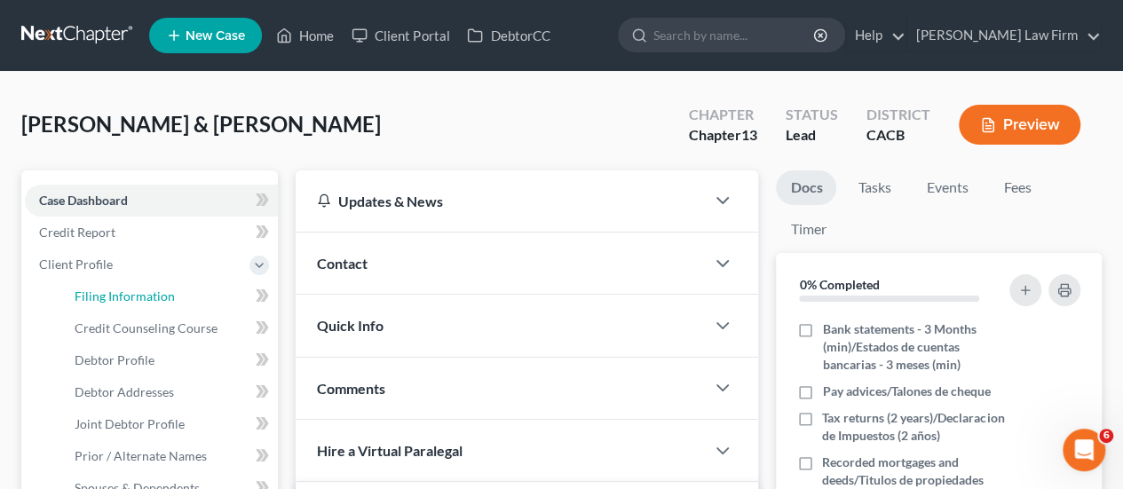
select select "1"
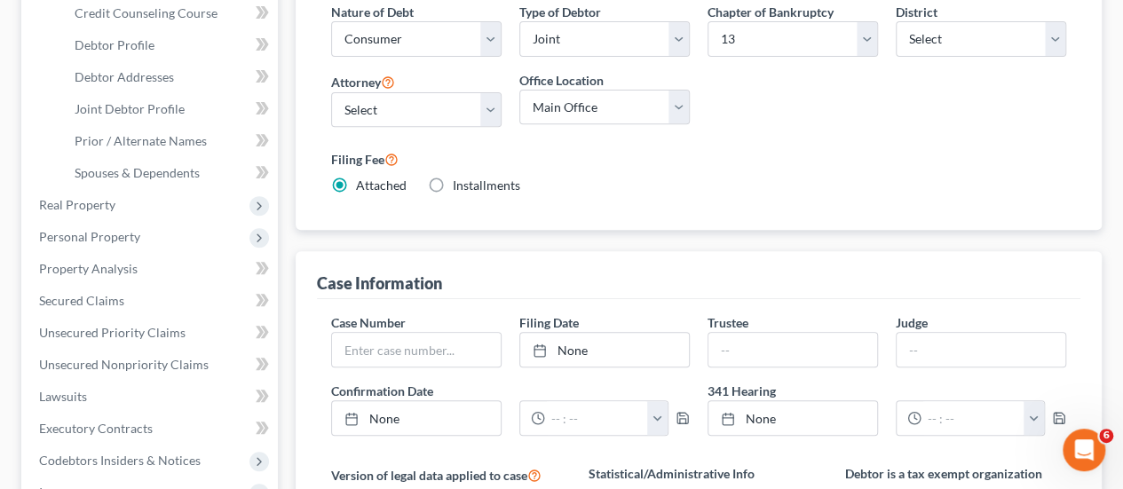
scroll to position [89, 0]
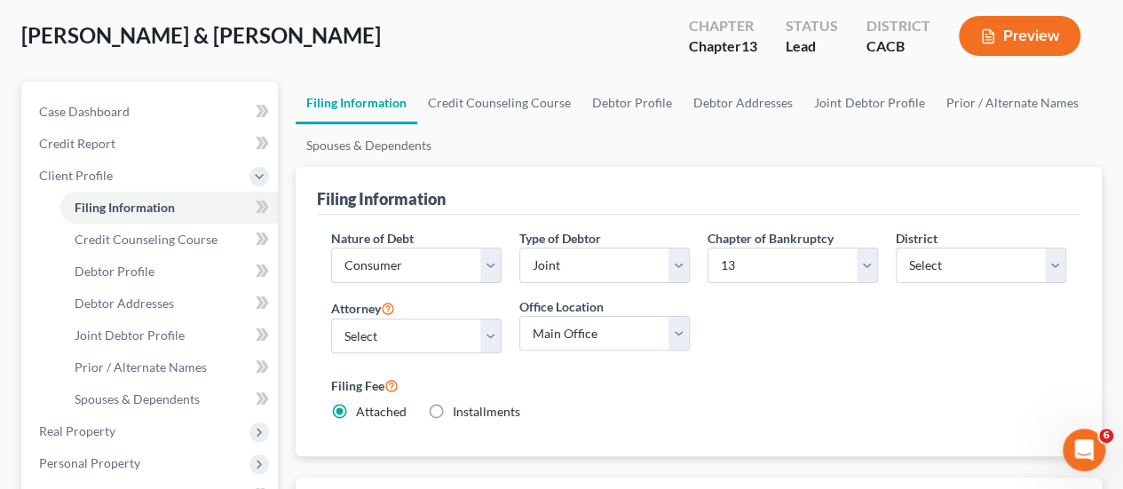
click at [526, 127] on ul "Filing Information Credit Counseling Course Debtor Profile Debtor Addresses Joi…" at bounding box center [699, 124] width 806 height 85
click at [518, 98] on link "Credit Counseling Course" at bounding box center [499, 103] width 164 height 43
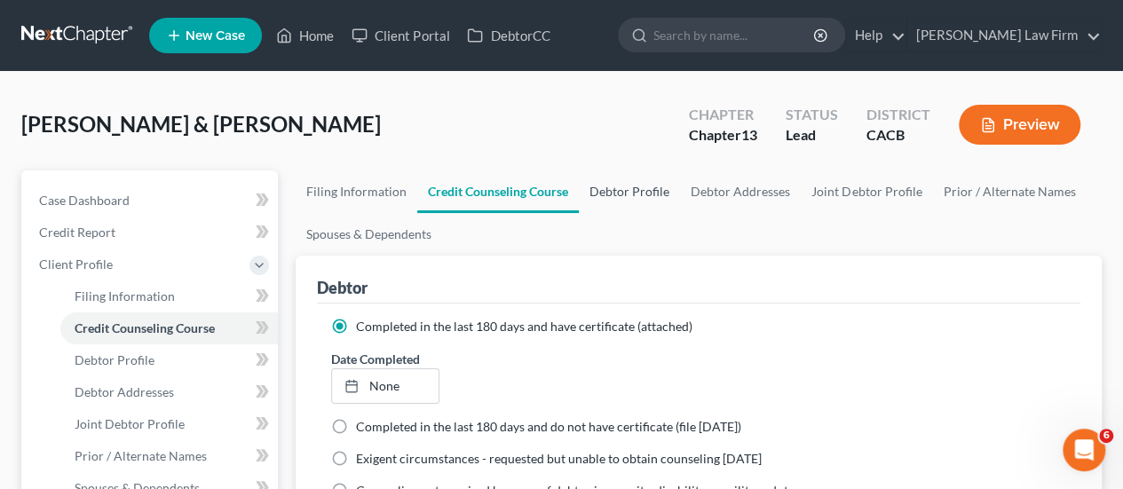
click at [652, 186] on link "Debtor Profile" at bounding box center [629, 191] width 101 height 43
select select "1"
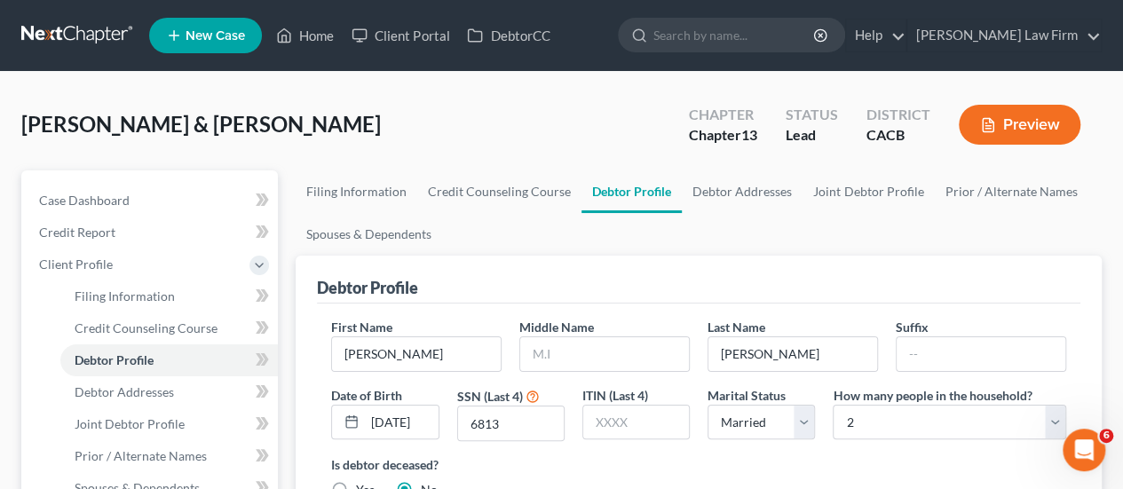
click at [619, 134] on div "De La Rocha, Fernando & Cristina Upgraded Chapter Chapter 13 Status Lead Distri…" at bounding box center [561, 131] width 1080 height 77
click at [722, 200] on link "Debtor Addresses" at bounding box center [742, 191] width 121 height 43
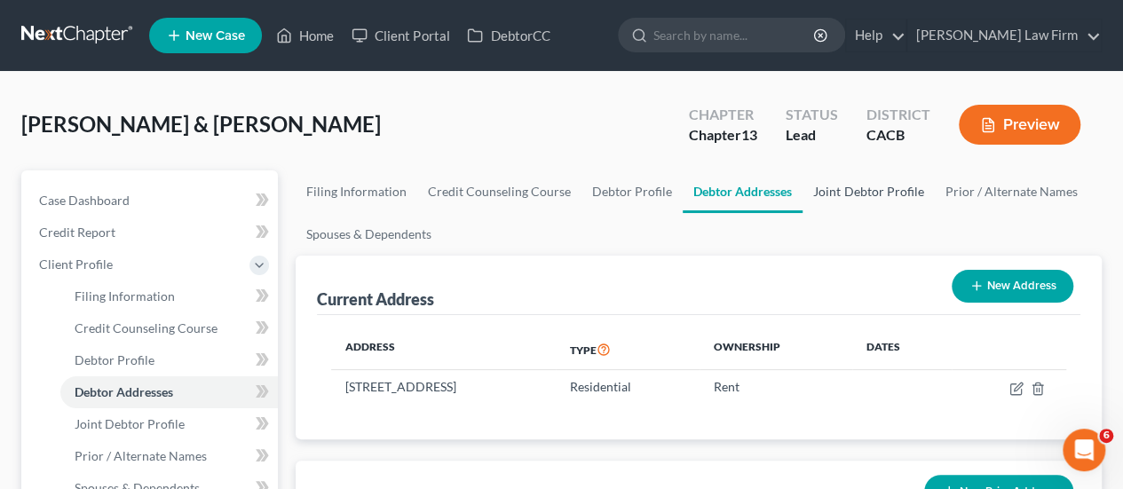
click at [839, 185] on link "Joint Debtor Profile" at bounding box center [867, 191] width 131 height 43
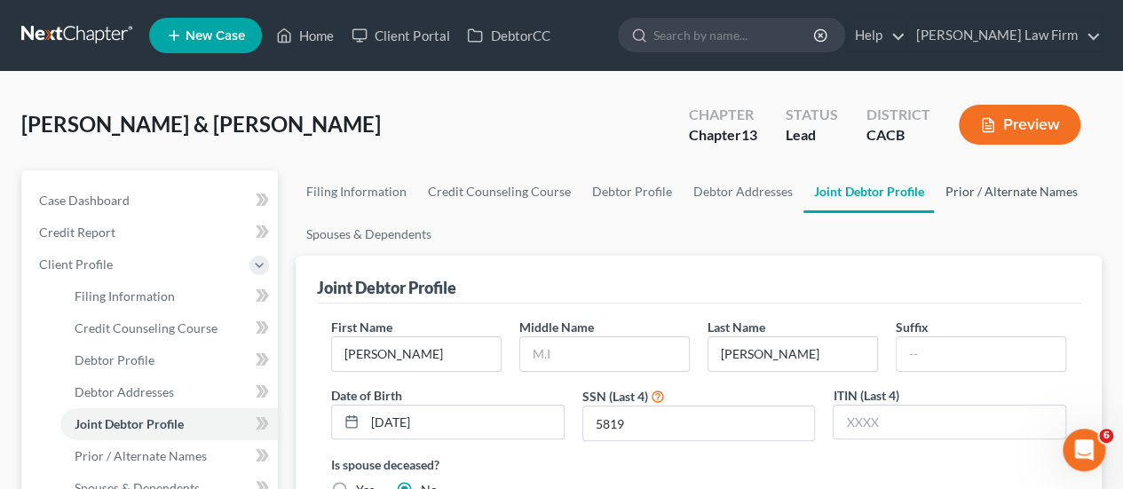
click at [989, 196] on link "Prior / Alternate Names" at bounding box center [1011, 191] width 154 height 43
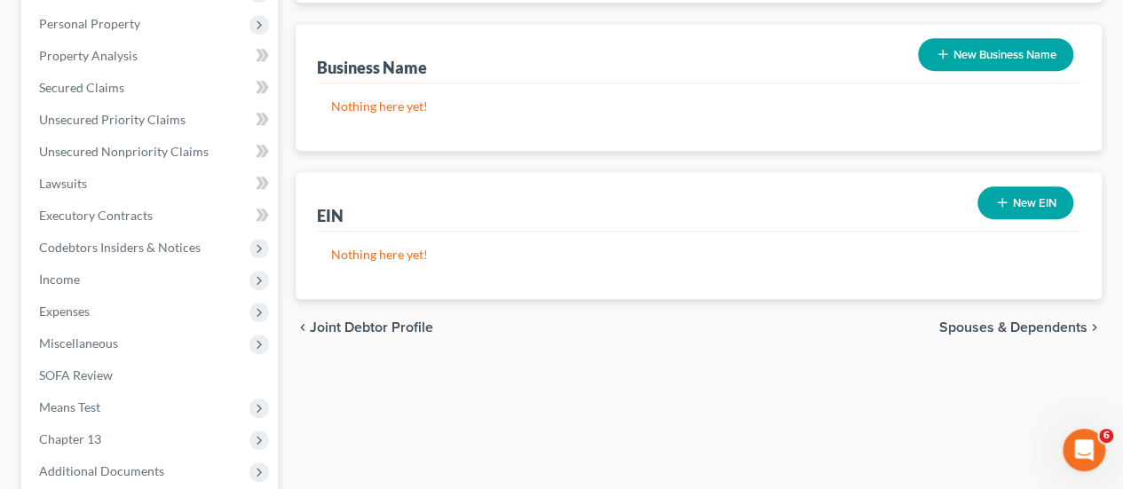
scroll to position [532, 0]
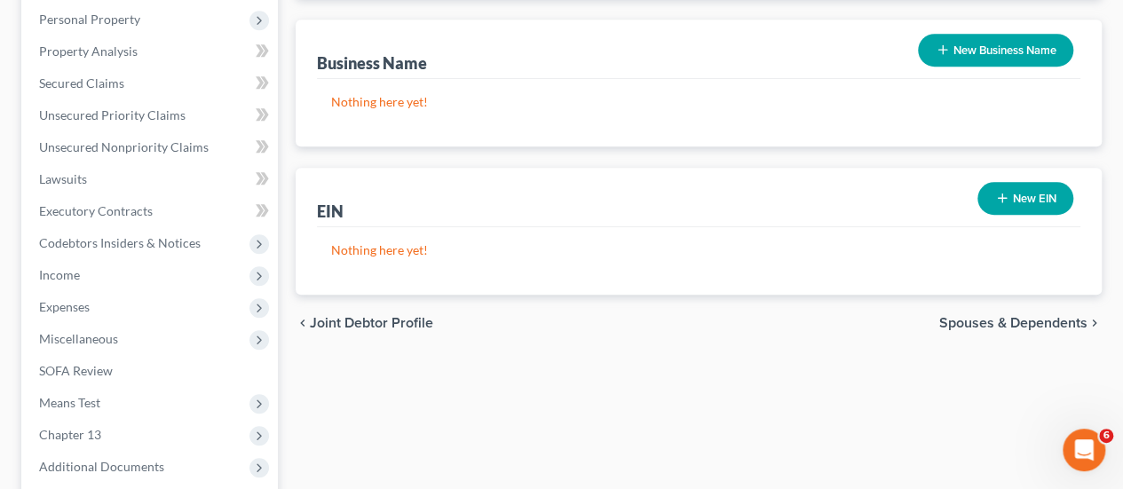
click at [994, 329] on div "chevron_left Joint Debtor Profile Spouses & Dependents chevron_right" at bounding box center [699, 323] width 806 height 57
click at [994, 321] on span "Spouses & Dependents" at bounding box center [1013, 323] width 148 height 14
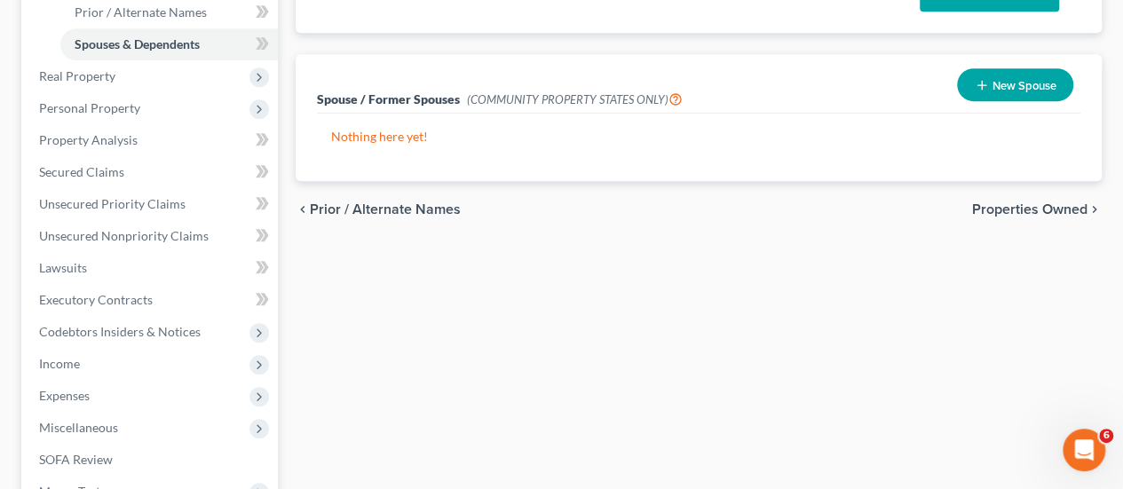
click at [1020, 206] on span "Properties Owned" at bounding box center [1029, 209] width 115 height 14
